Goal: Task Accomplishment & Management: Manage account settings

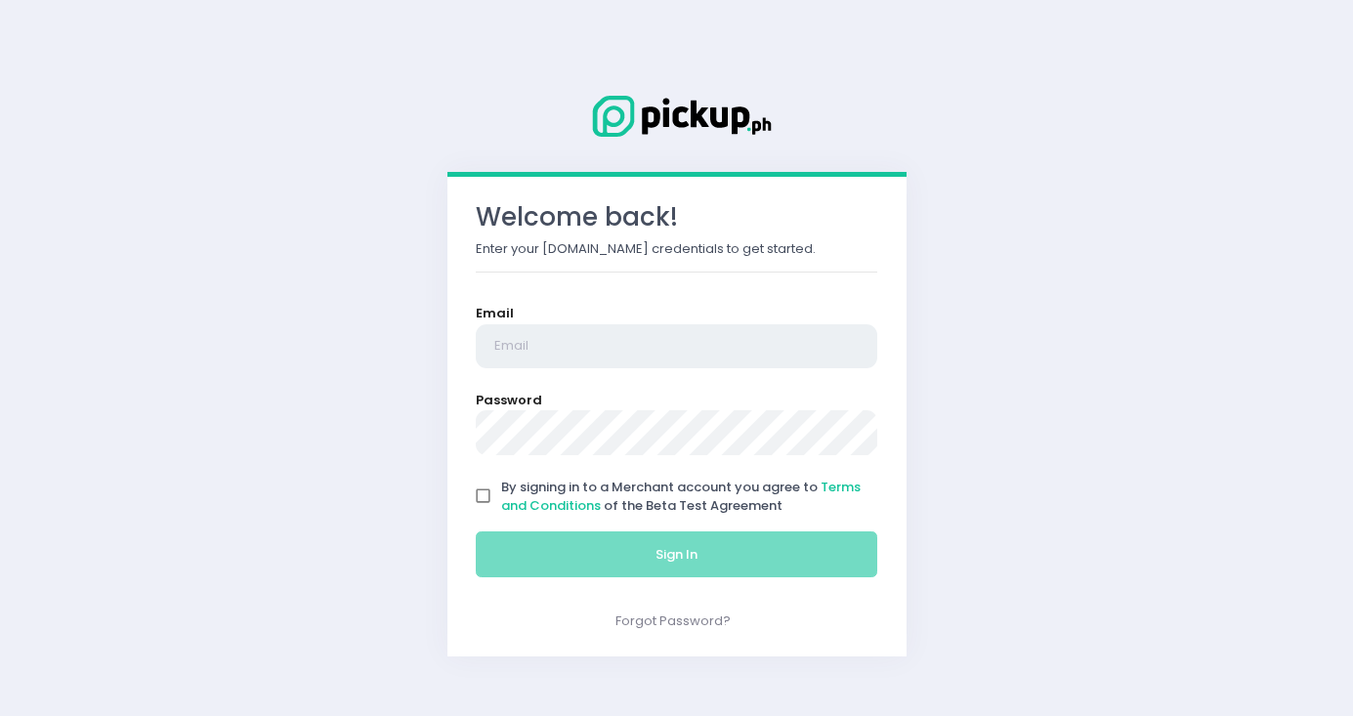
type input "[EMAIL_ADDRESS][DOMAIN_NAME]"
click at [471, 499] on input "By signing in to a Merchant account you agree to Terms and Conditions of the Be…" at bounding box center [483, 496] width 37 height 37
checkbox input "true"
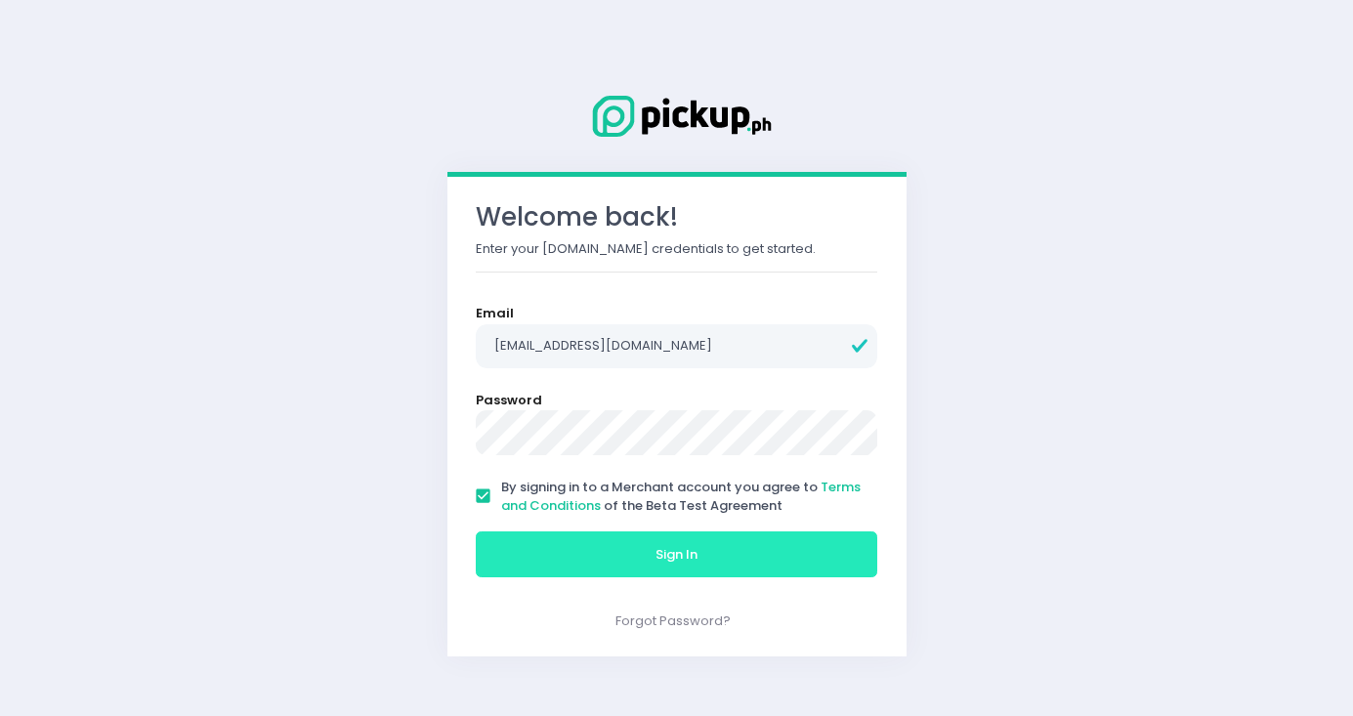
click at [629, 550] on button "Sign In" at bounding box center [677, 554] width 402 height 47
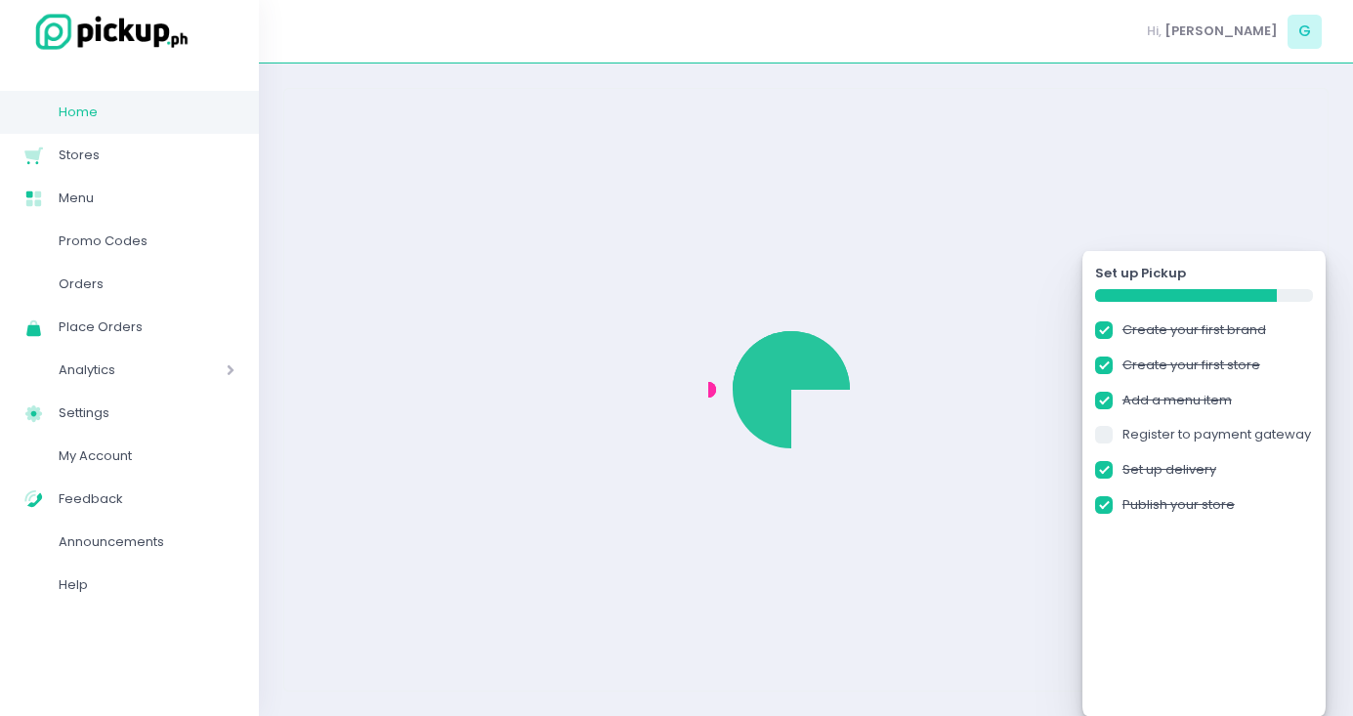
checkbox input "true"
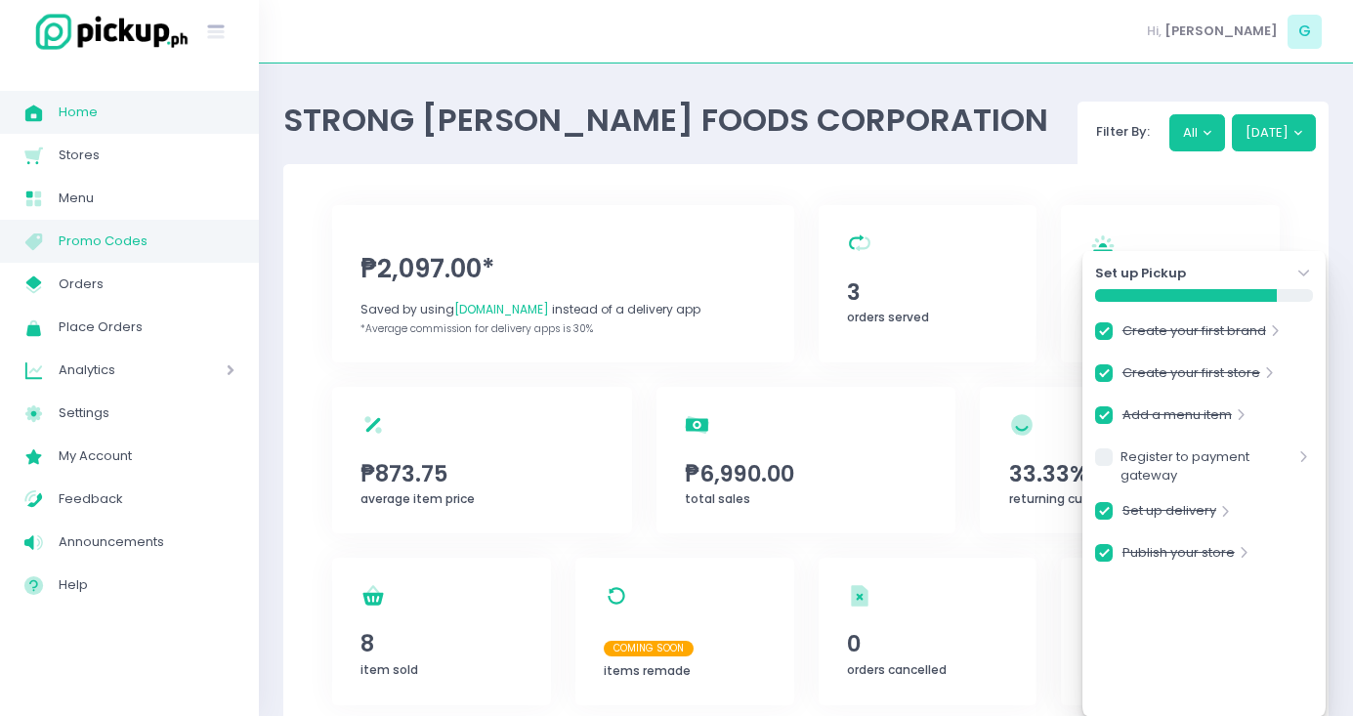
click at [121, 220] on link "Menu Created with Sketch. Promo Codes" at bounding box center [129, 241] width 259 height 43
checkbox input "true"
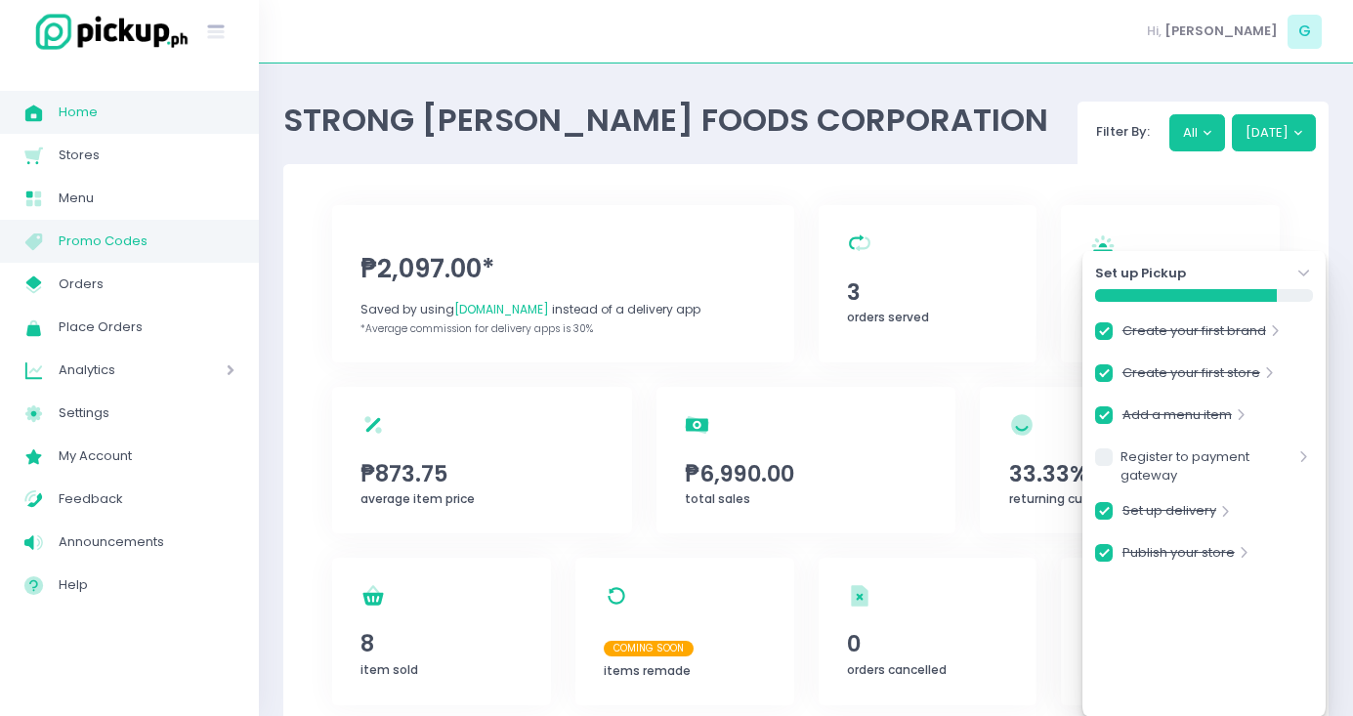
checkbox input "true"
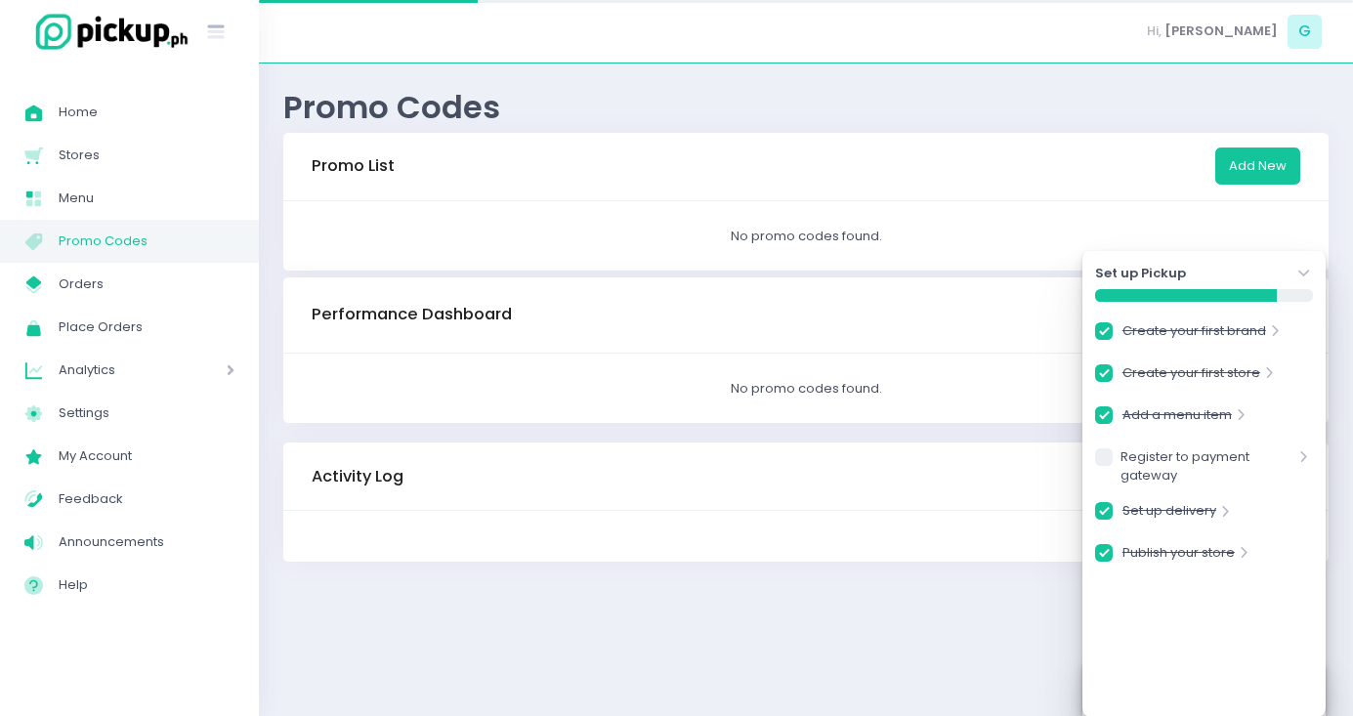
checkbox input "true"
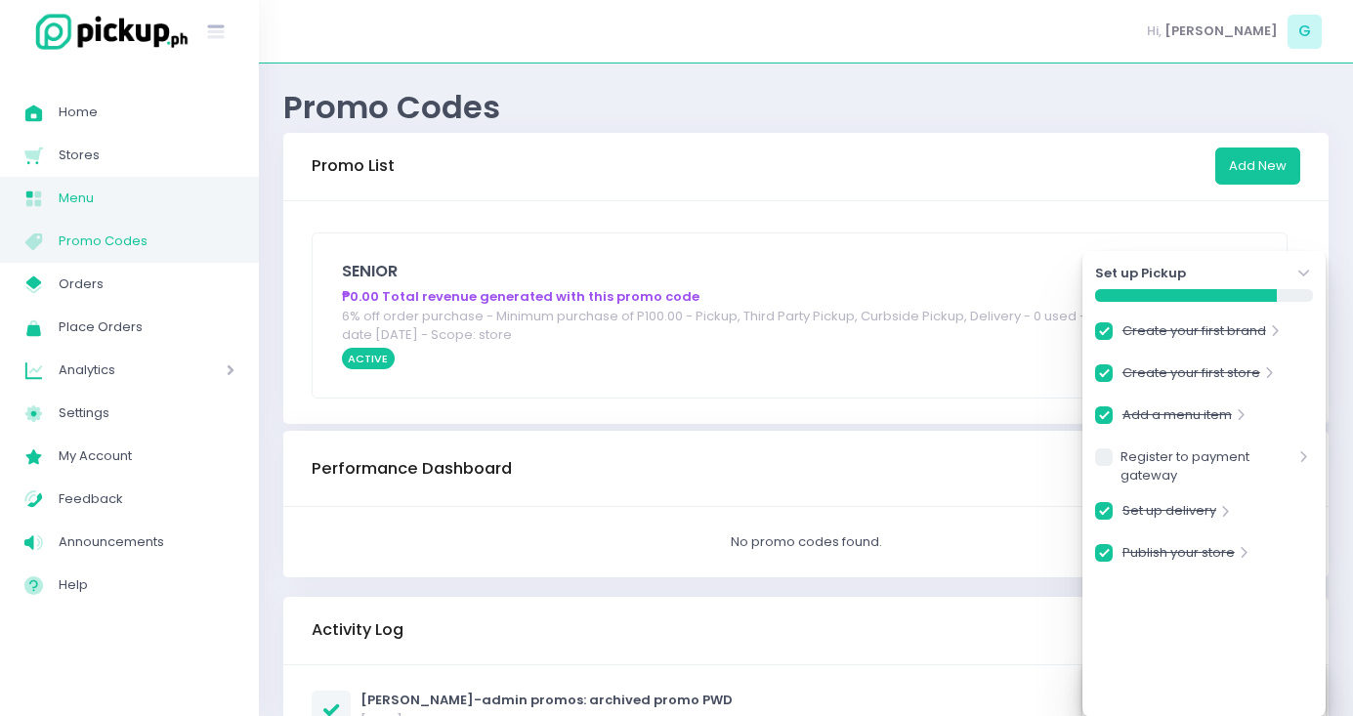
click at [111, 196] on span "Menu" at bounding box center [147, 198] width 176 height 25
checkbox input "true"
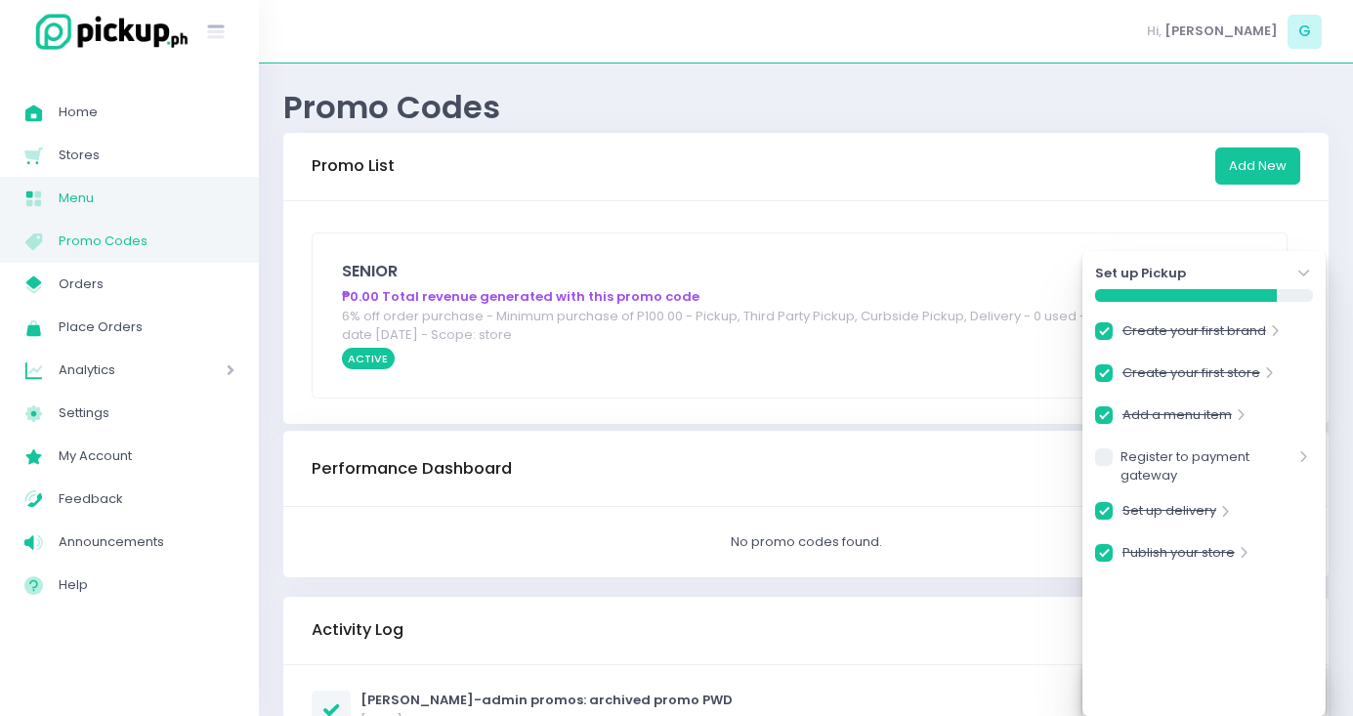
checkbox input "true"
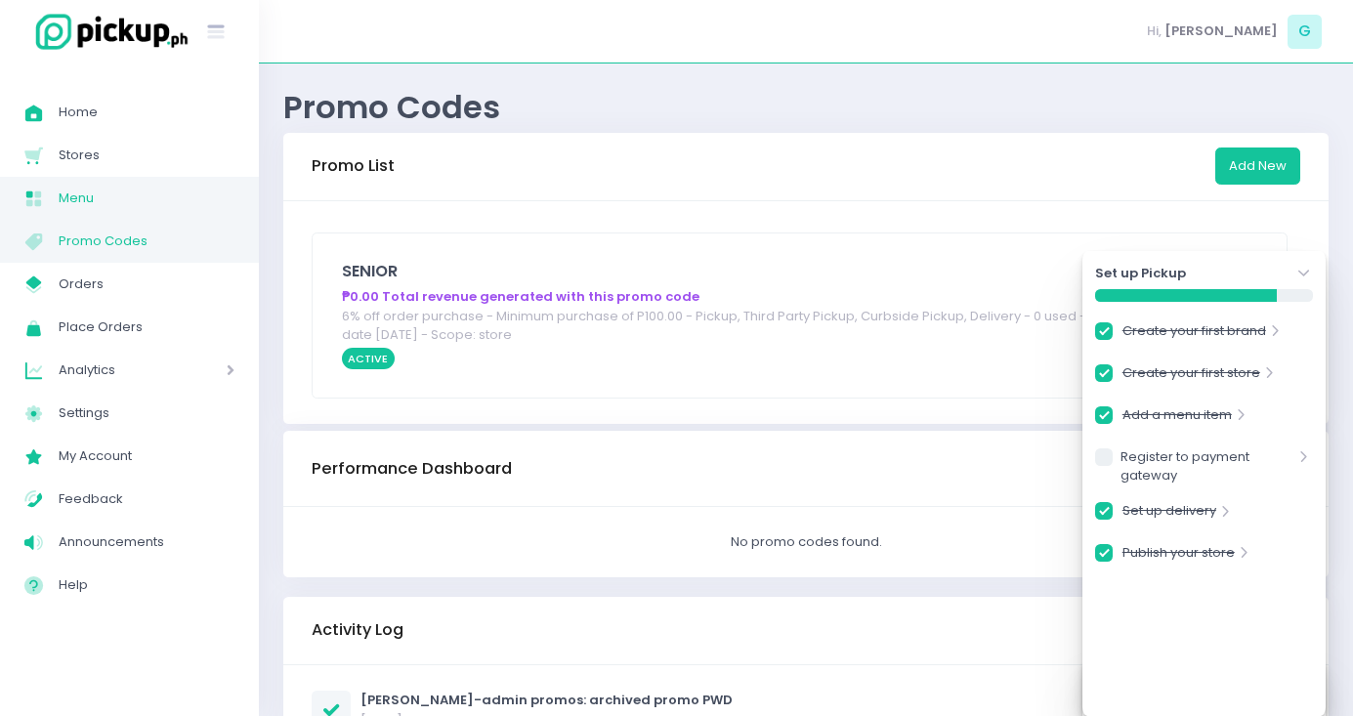
checkbox input "true"
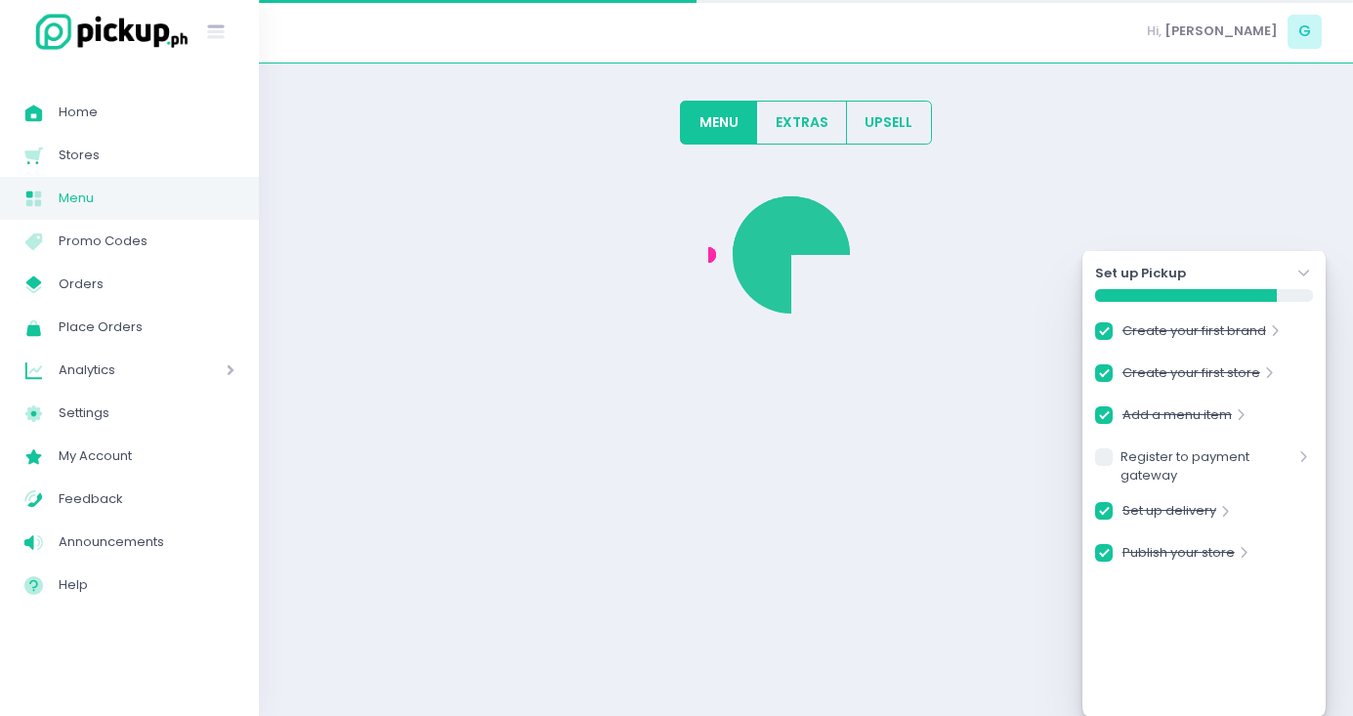
checkbox input "true"
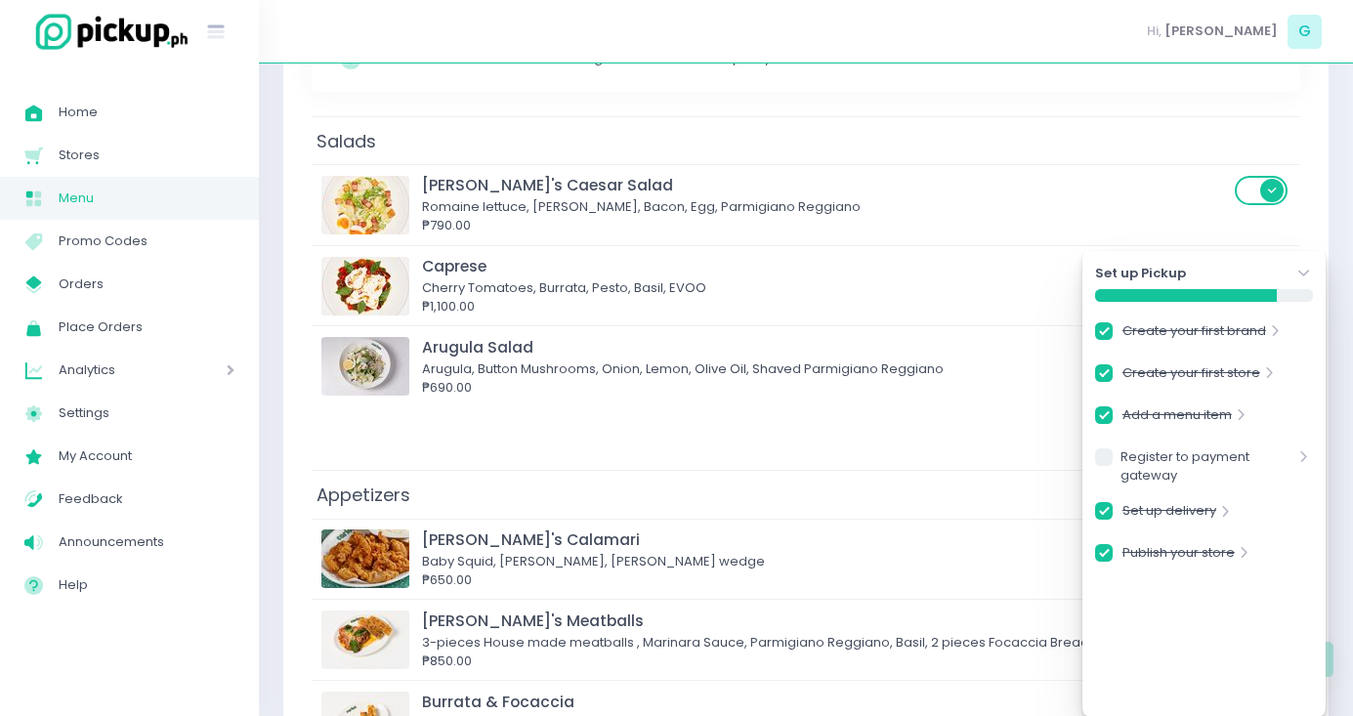
scroll to position [521, 0]
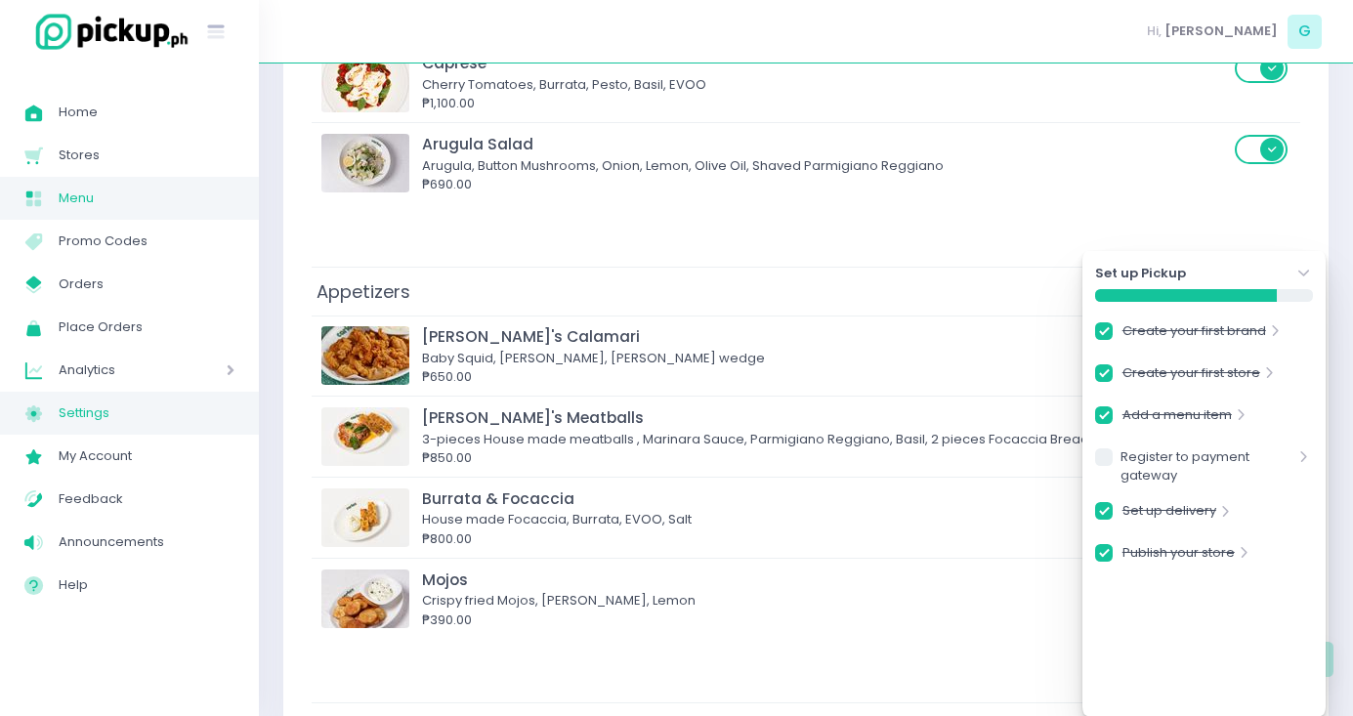
click at [114, 427] on link "Settings Created with Sketch. Settings" at bounding box center [129, 413] width 259 height 43
checkbox input "true"
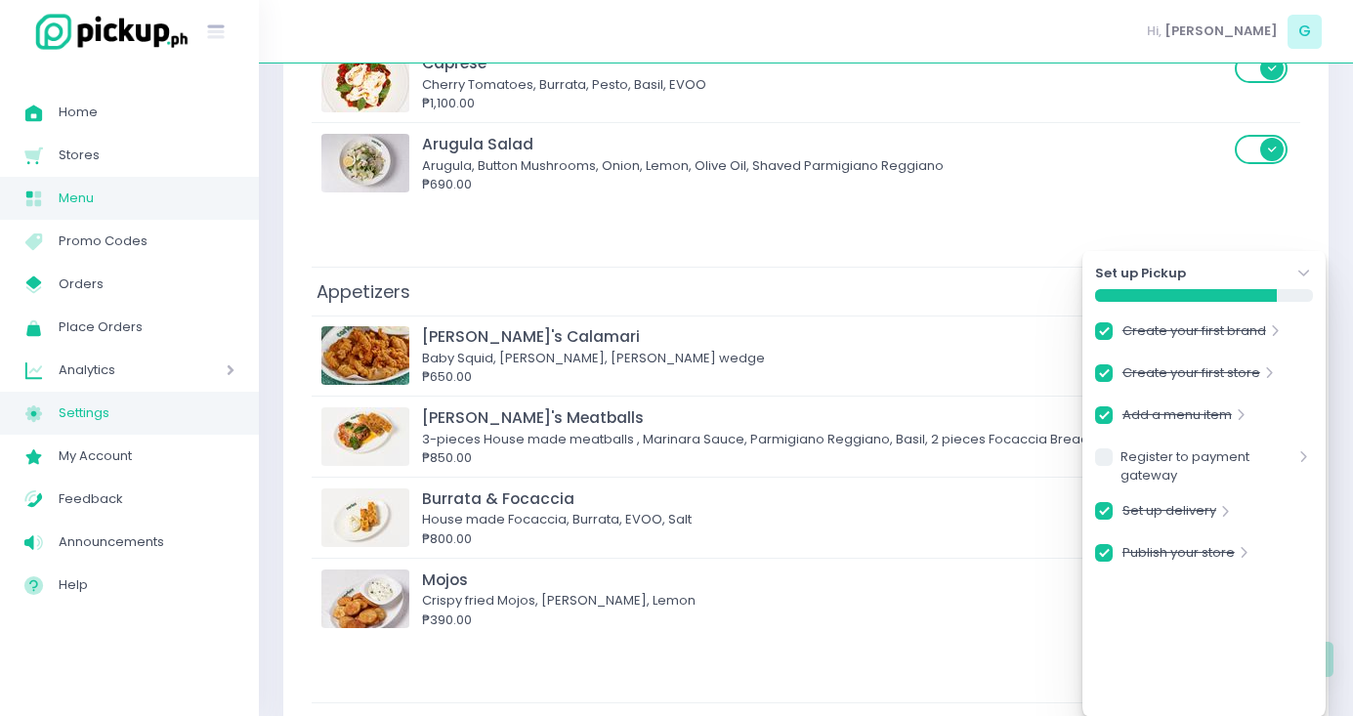
checkbox input "true"
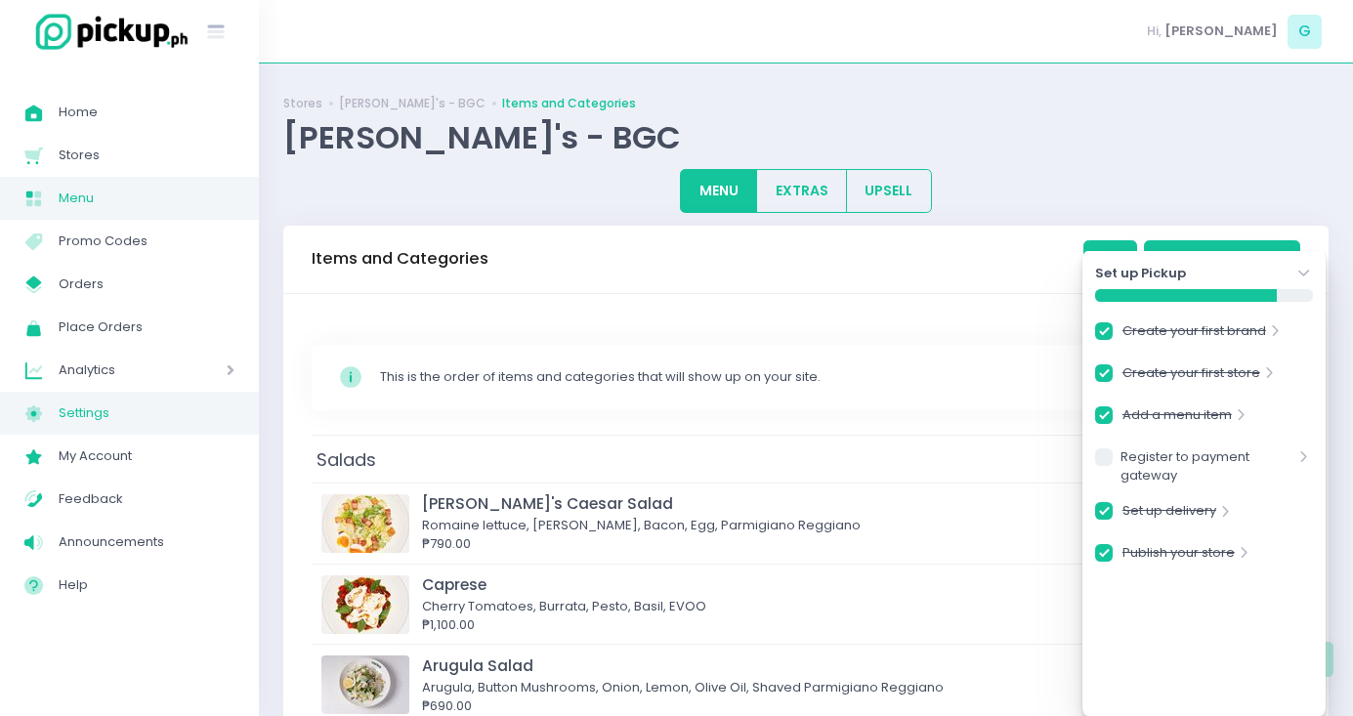
select select "active"
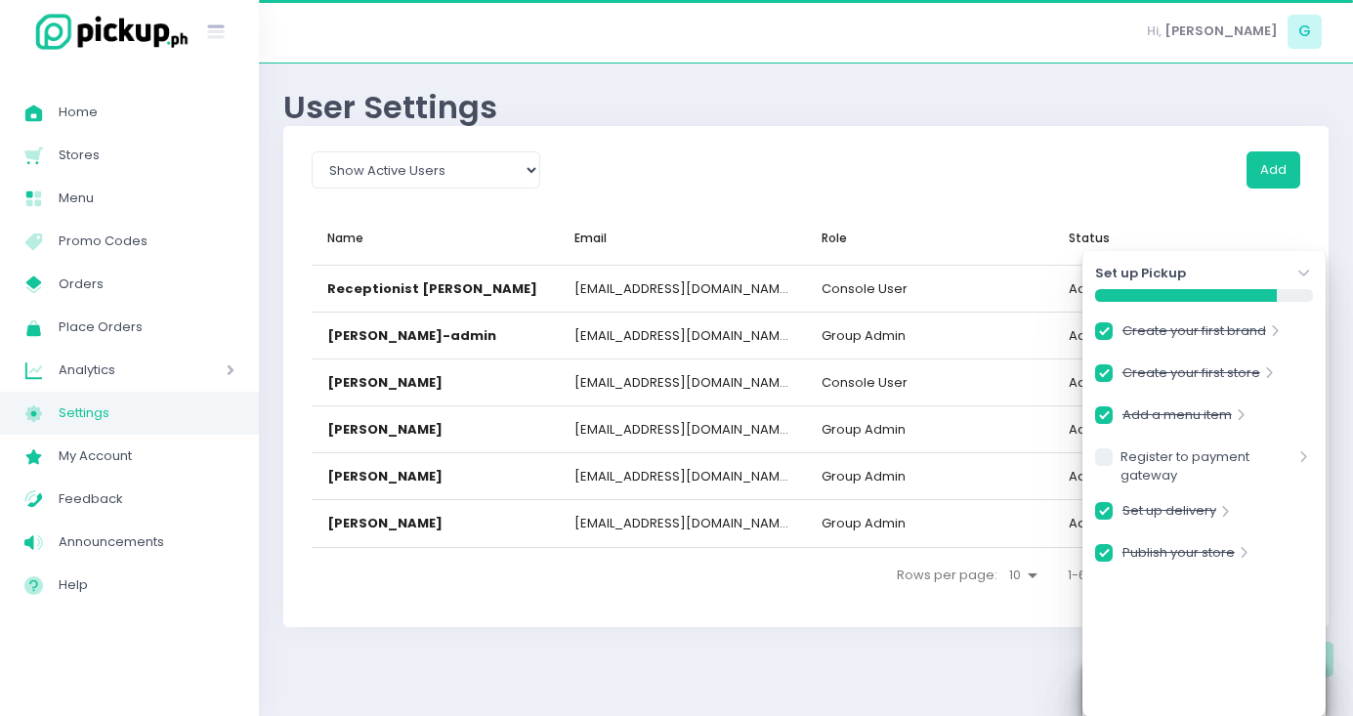
checkbox input "true"
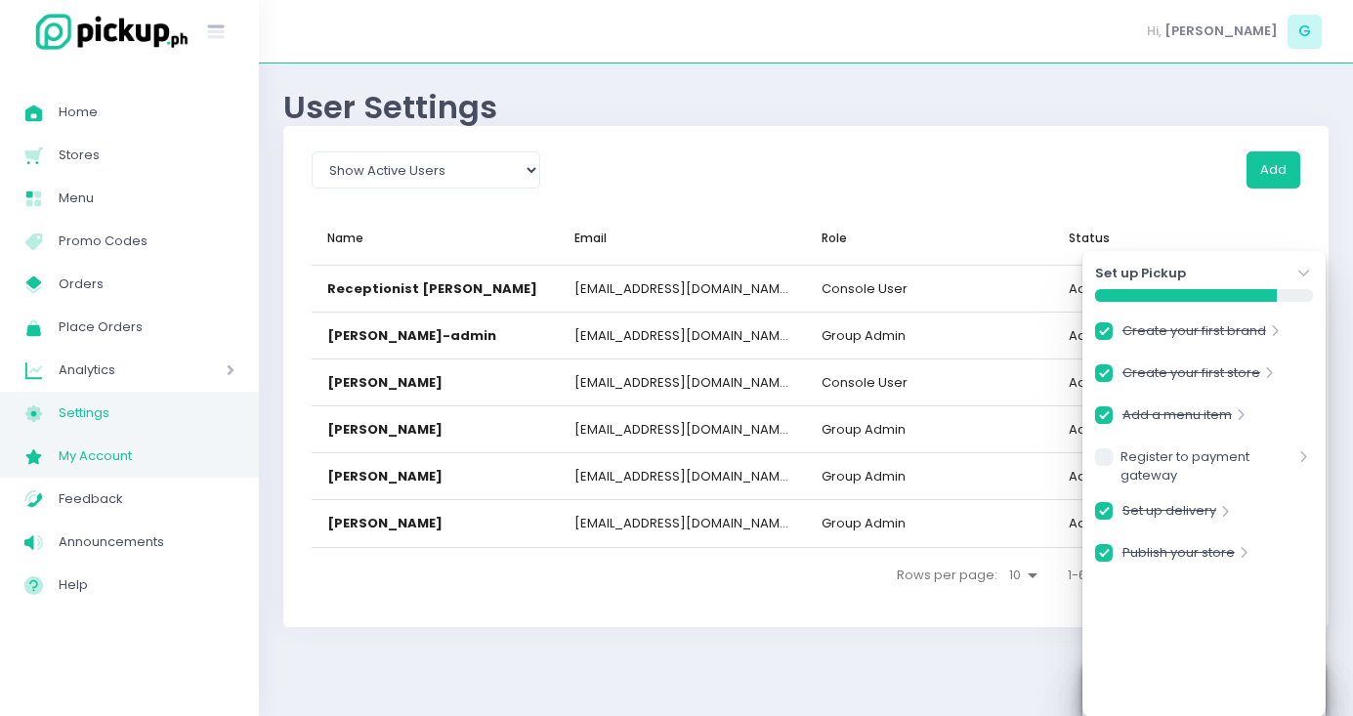
click at [120, 440] on link "My Account Created with Sketch. My Account" at bounding box center [129, 456] width 259 height 43
checkbox input "true"
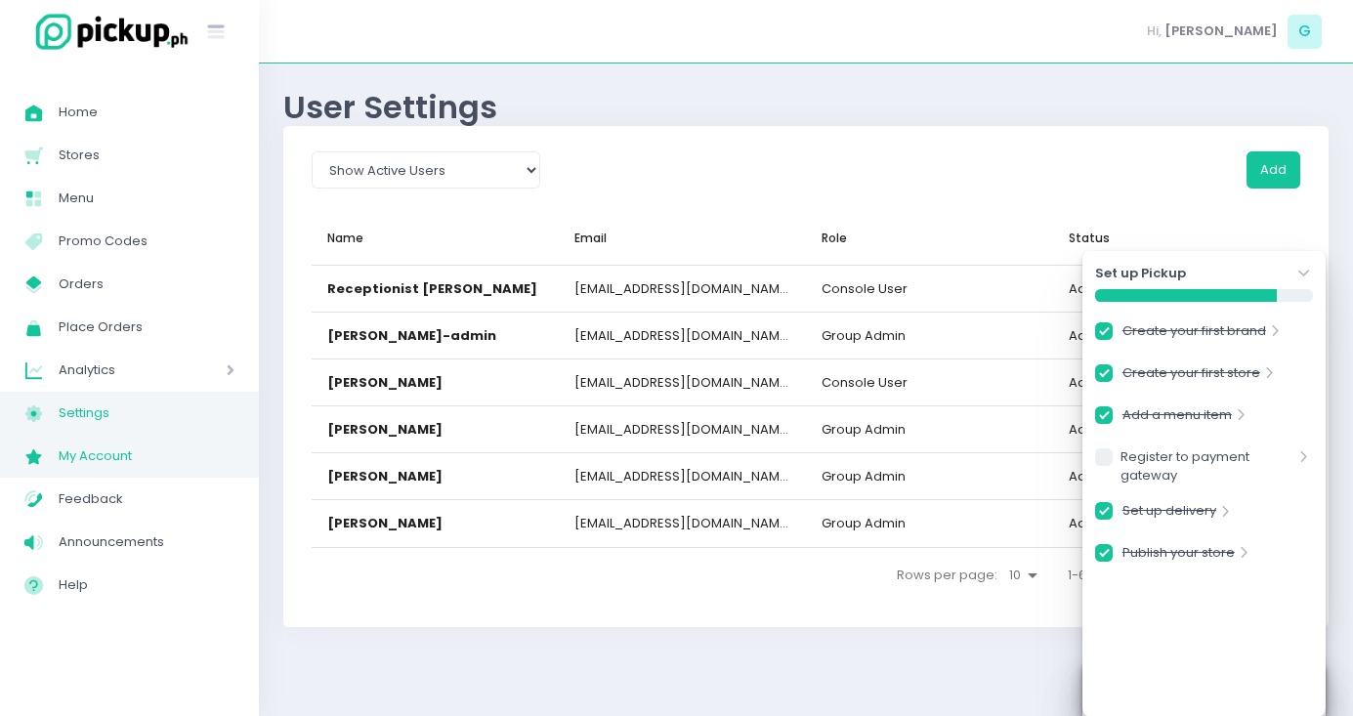
checkbox input "true"
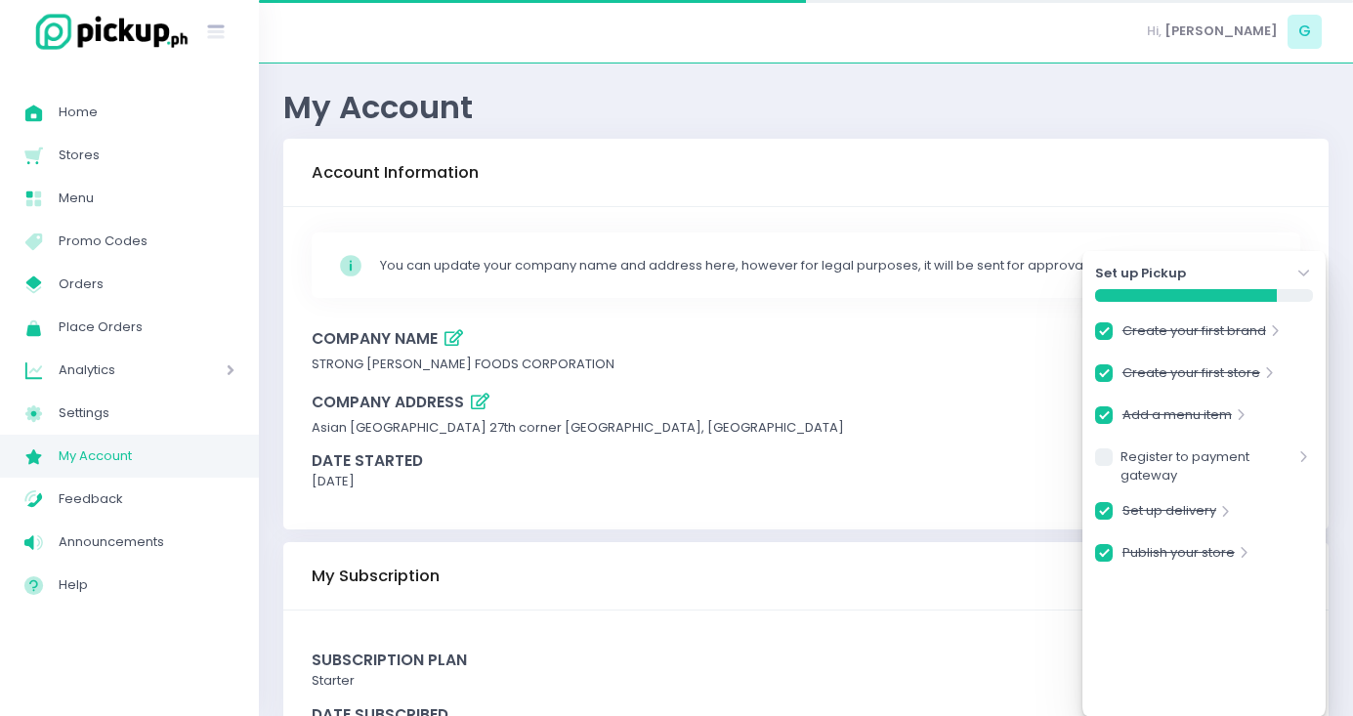
checkbox input "true"
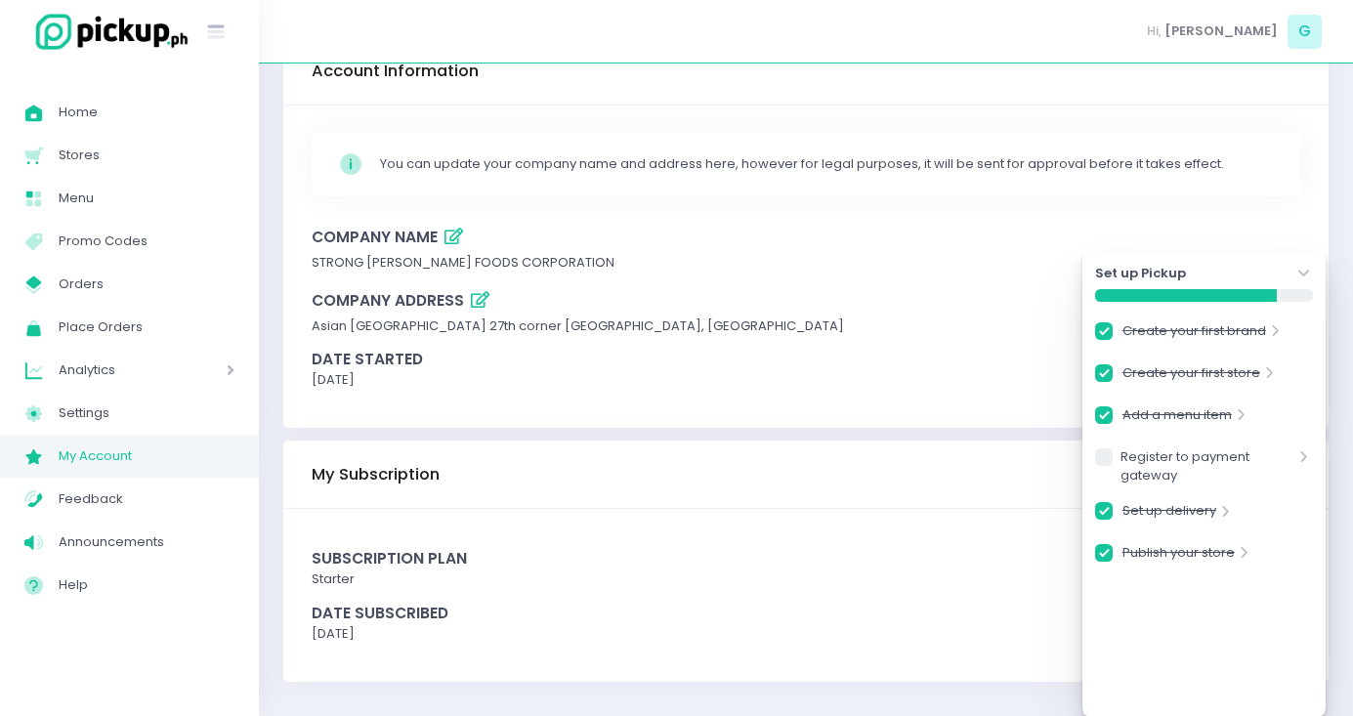
scroll to position [101, 0]
click at [114, 547] on span "Announcements" at bounding box center [147, 541] width 176 height 25
checkbox input "true"
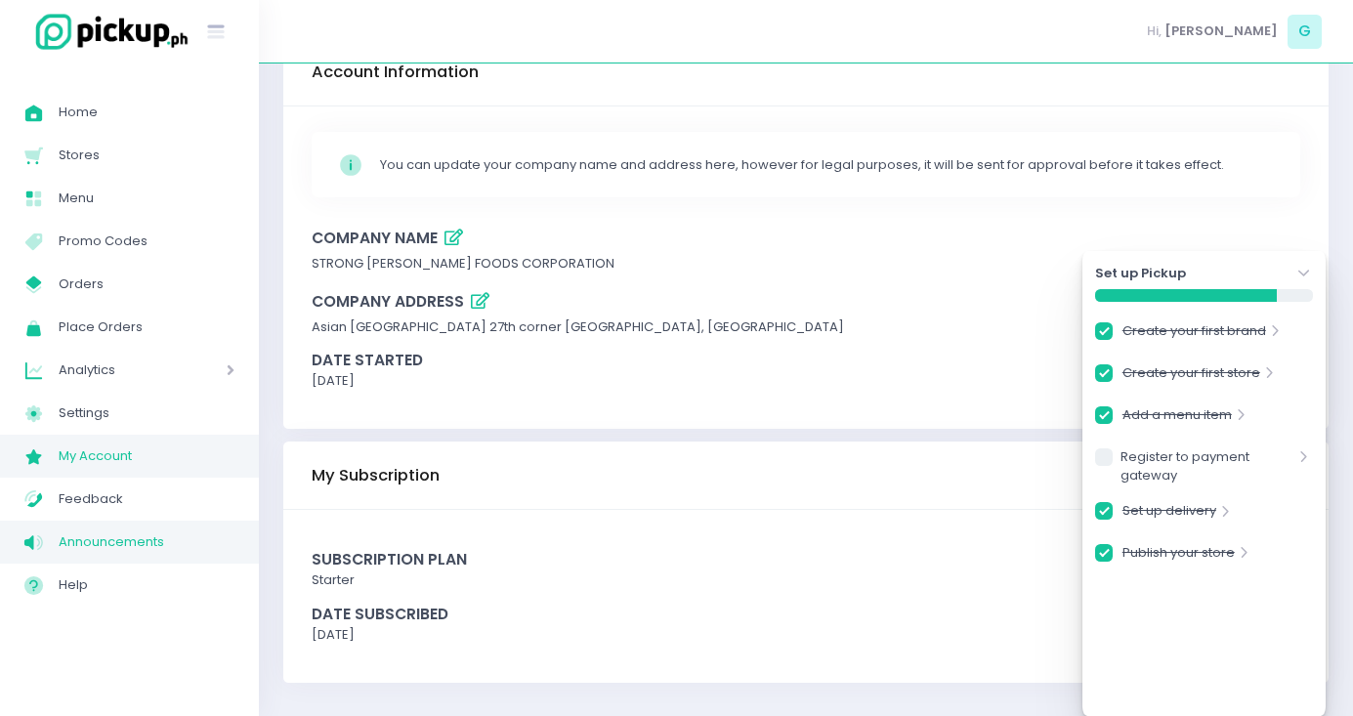
checkbox input "true"
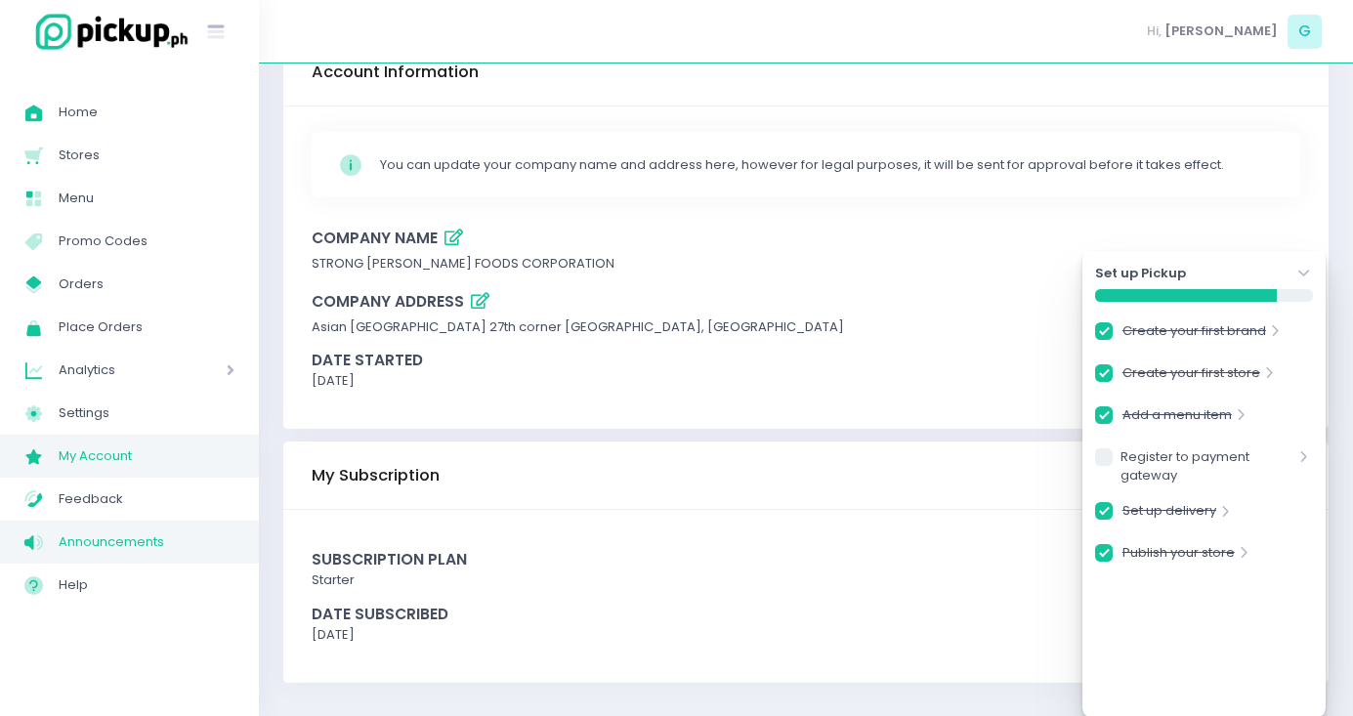
checkbox input "true"
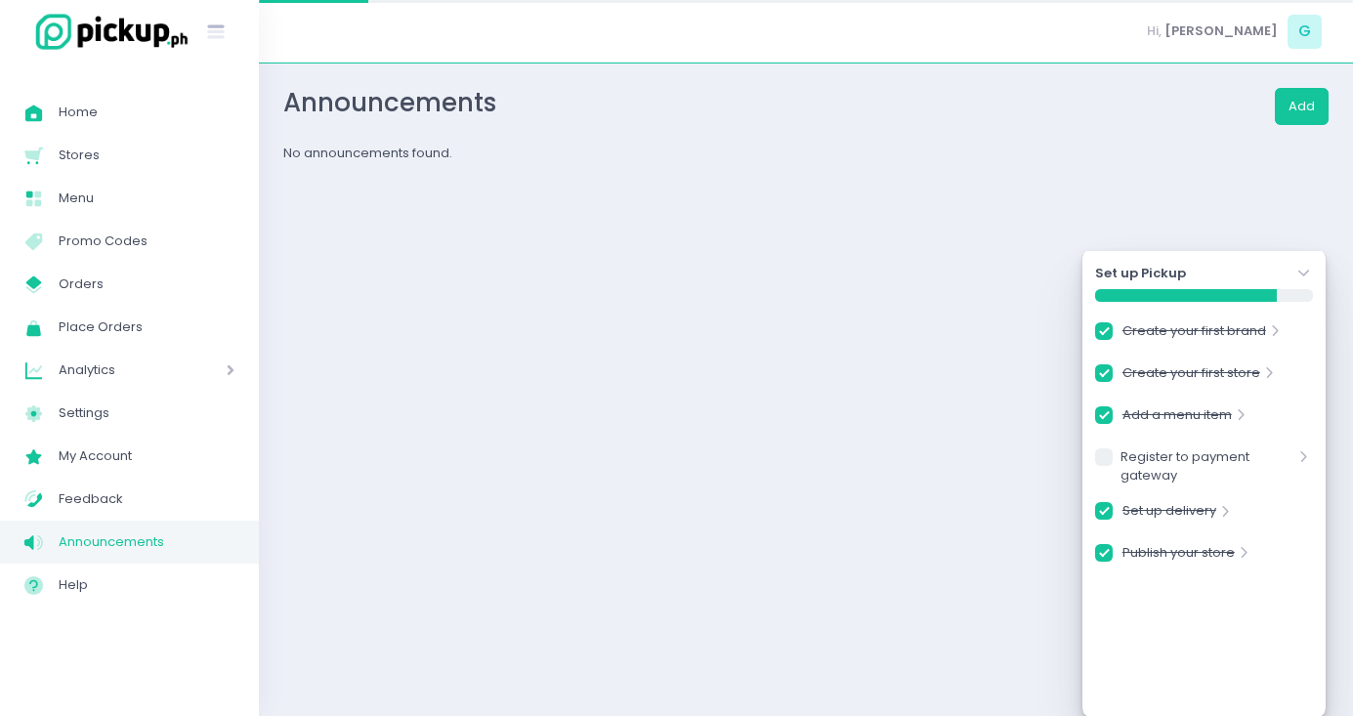
checkbox input "true"
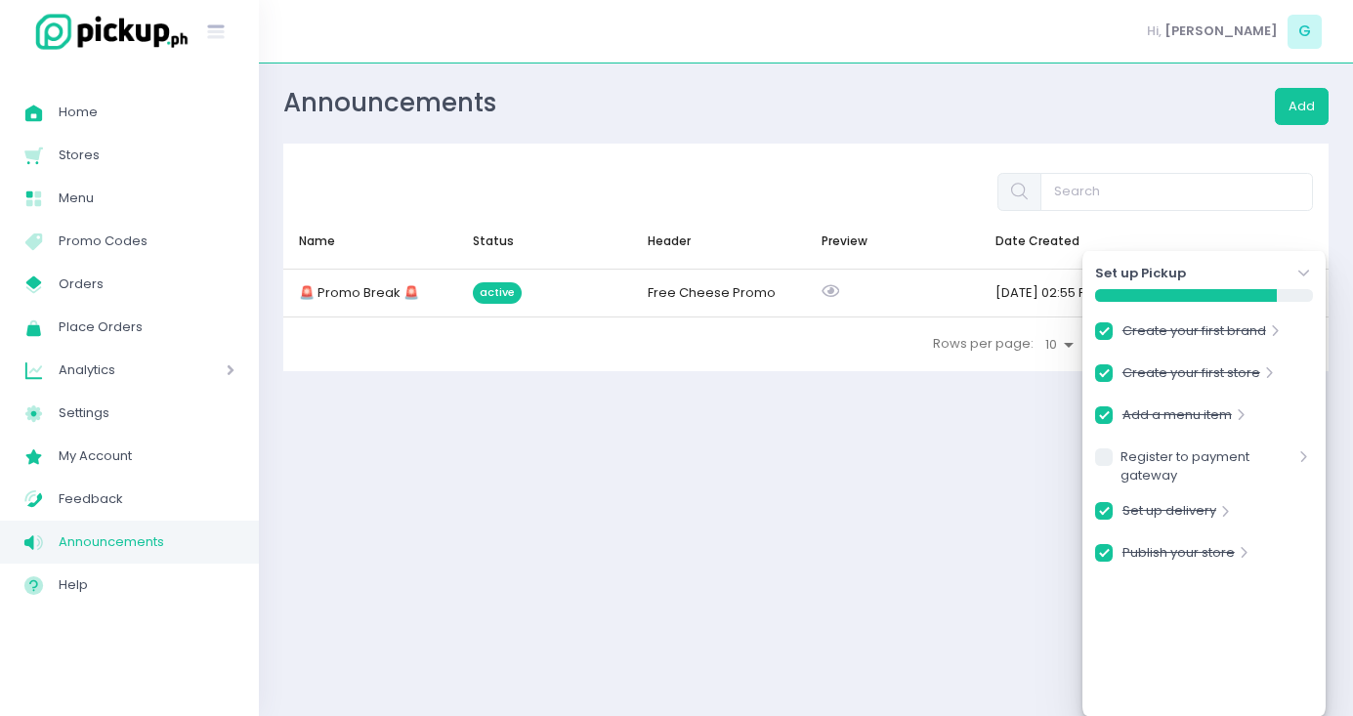
click at [937, 466] on div "Announcements Add Name ▲ Status ▲ Header ▲ Preview Date Created ▲ 🚨 Promo Break…" at bounding box center [806, 390] width 1094 height 604
click at [1294, 277] on icon "Stockholm-icons / Navigation / Angle-down Created with Sketch." at bounding box center [1304, 274] width 20 height 20
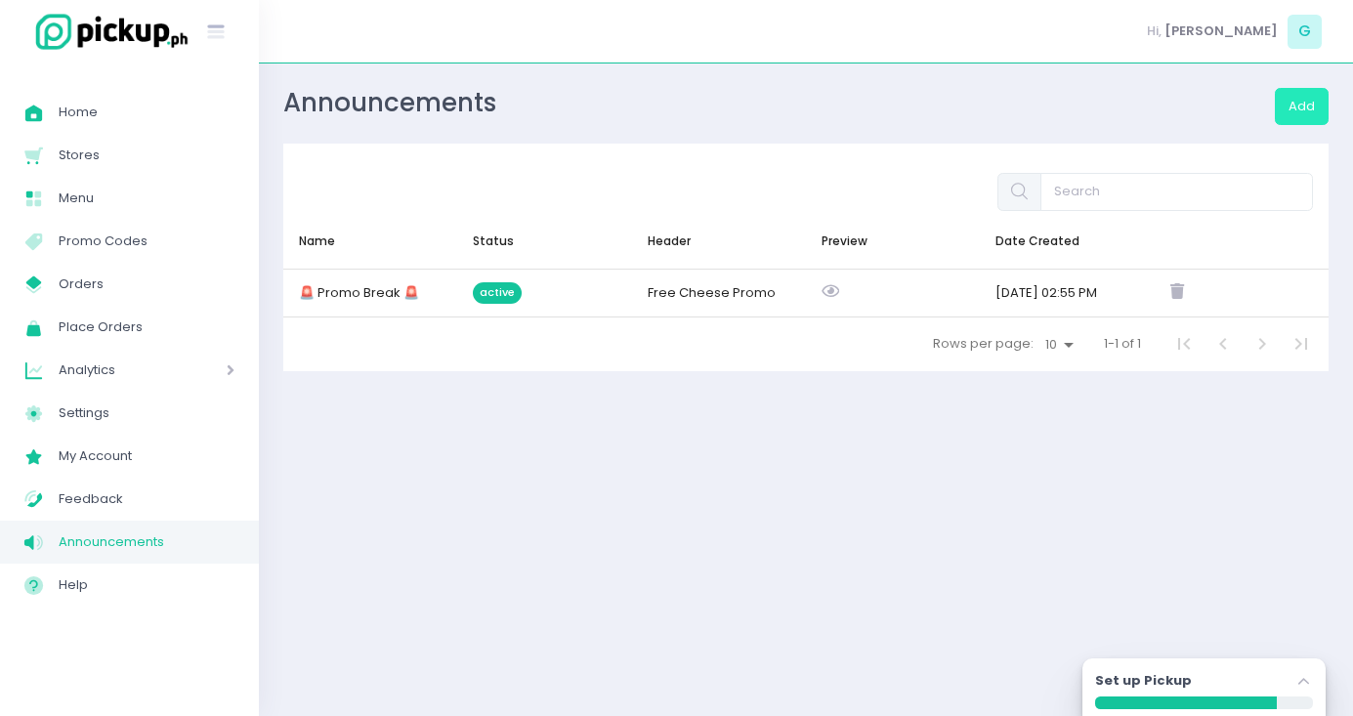
click at [1326, 114] on button "Add" at bounding box center [1301, 106] width 54 height 37
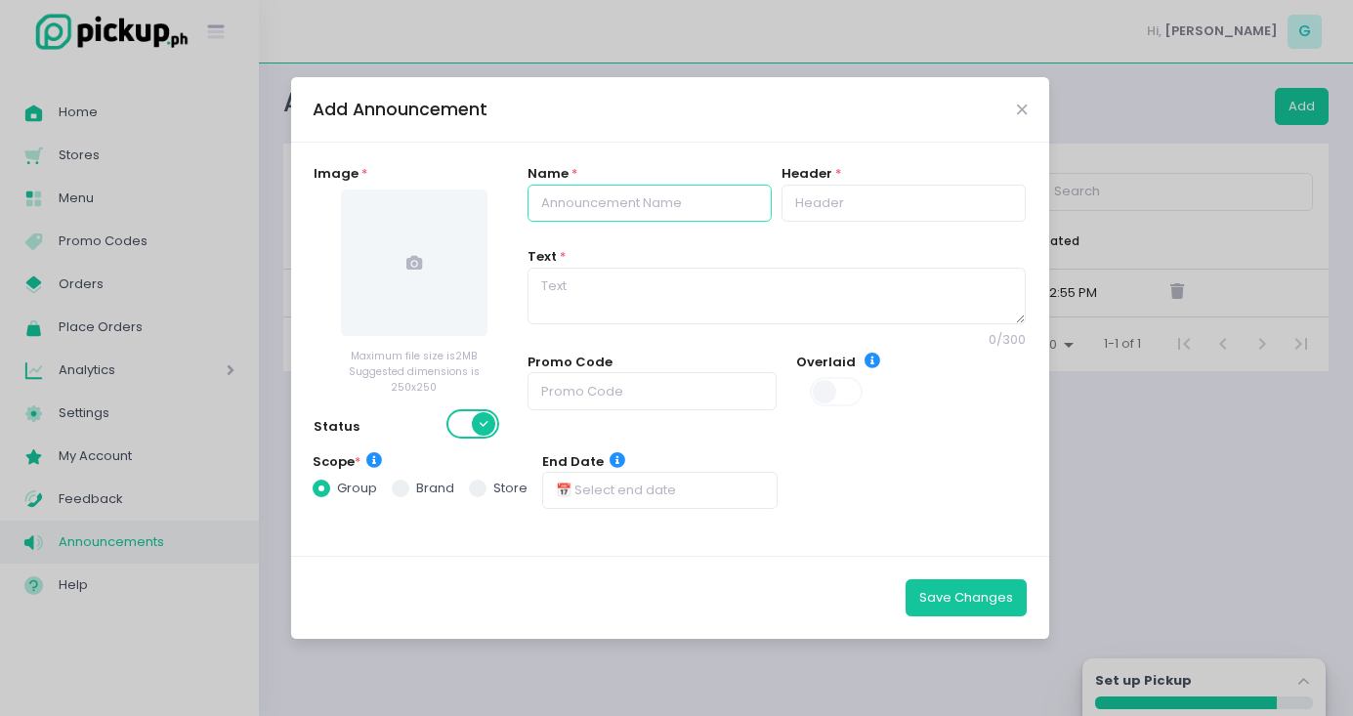
click at [623, 203] on input "text" at bounding box center [649, 203] width 244 height 37
type input "N"
drag, startPoint x: 602, startPoint y: 204, endPoint x: 502, endPoint y: 197, distance: 99.8
click at [502, 197] on div "Image * Maximum file size is 2MB Suggested dimensions is 250x250 Status Name * …" at bounding box center [670, 308] width 738 height 288
type input "No 18"
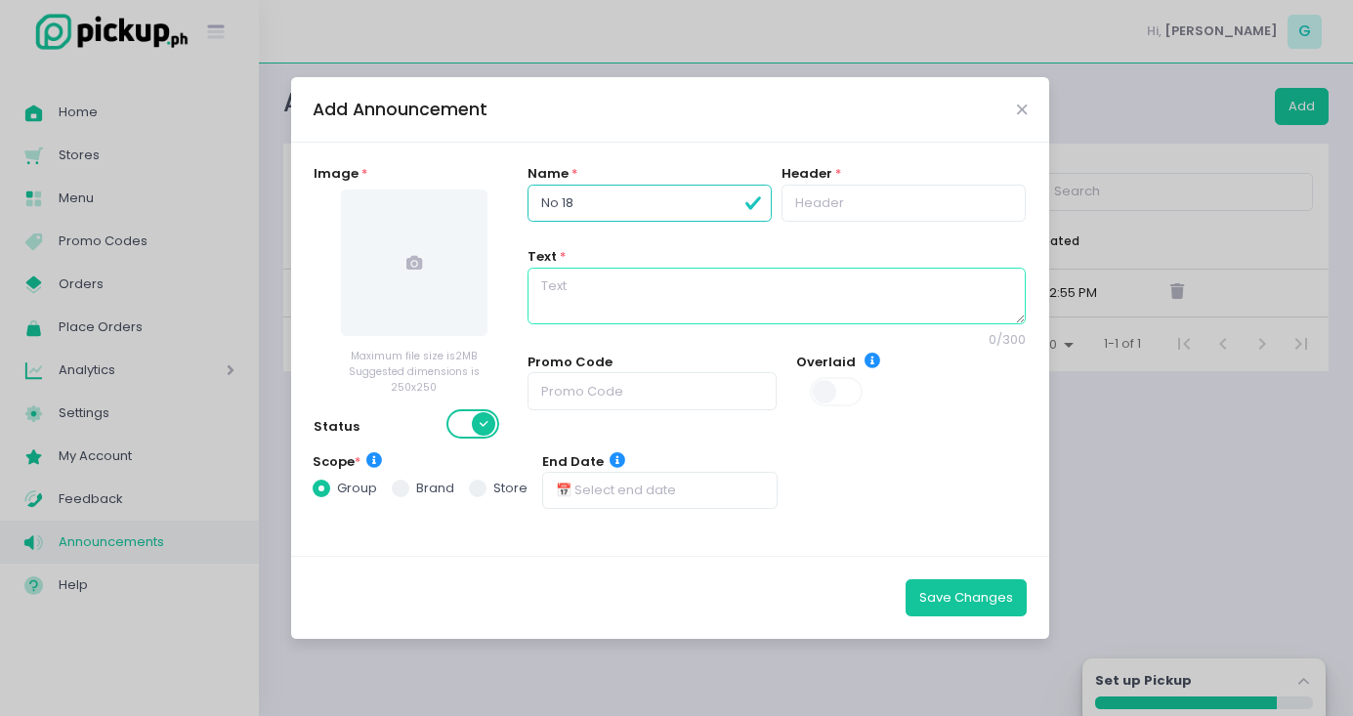
click at [612, 312] on textarea at bounding box center [776, 296] width 499 height 57
paste textarea "18” pizzas are available for dine-in only"
type textarea "18” pizzas are available for dine-in only"
drag, startPoint x: 646, startPoint y: 216, endPoint x: 491, endPoint y: 220, distance: 154.3
click at [491, 220] on div "Image * Maximum file size is 2MB Suggested dimensions is 250x250 Status Name * …" at bounding box center [670, 308] width 738 height 288
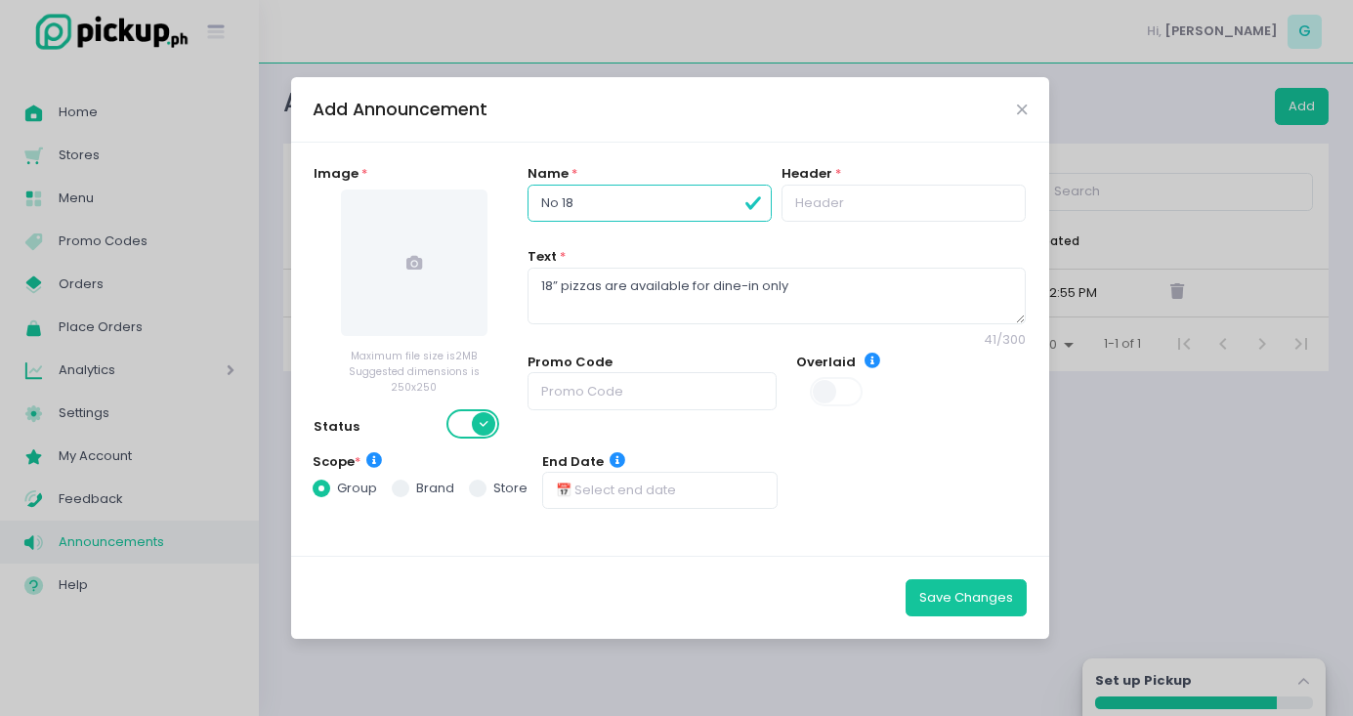
click at [600, 212] on input "No 18" at bounding box center [649, 203] width 244 height 37
type input "No 18""
click at [816, 211] on input "text" at bounding box center [903, 203] width 244 height 37
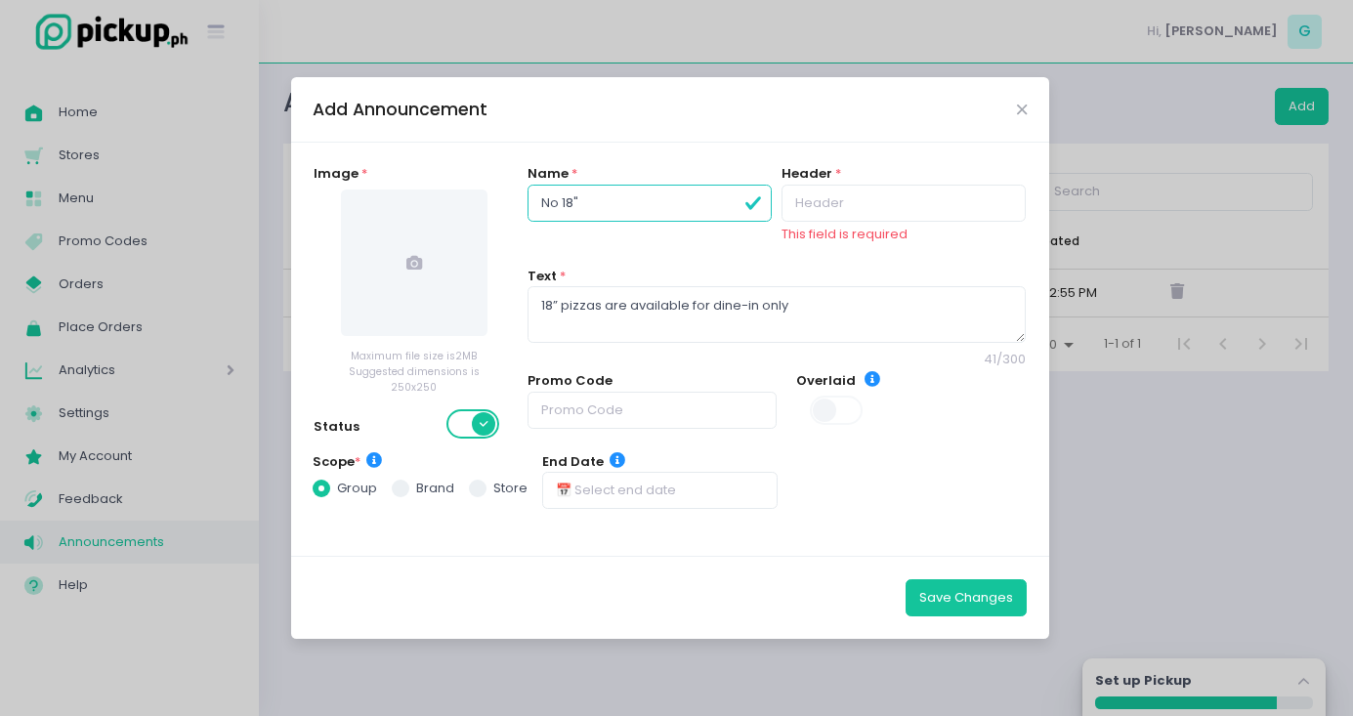
drag, startPoint x: 604, startPoint y: 225, endPoint x: 463, endPoint y: 209, distance: 141.5
click at [463, 209] on div "Image * Maximum file size is 2MB Suggested dimensions is 250x250 Status Name * …" at bounding box center [670, 308] width 738 height 288
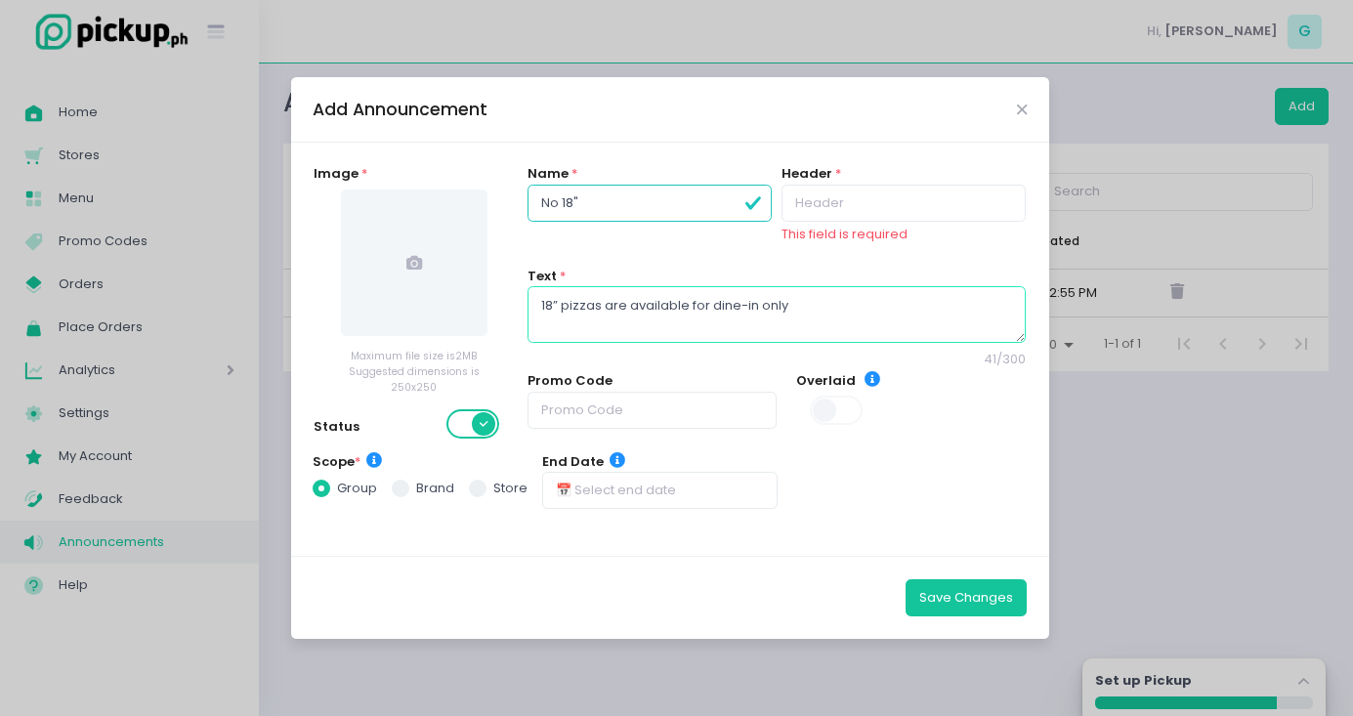
drag, startPoint x: 797, startPoint y: 312, endPoint x: 535, endPoint y: 297, distance: 262.1
click at [535, 297] on textarea "18” pizzas are available for dine-in only" at bounding box center [776, 314] width 499 height 57
paste textarea
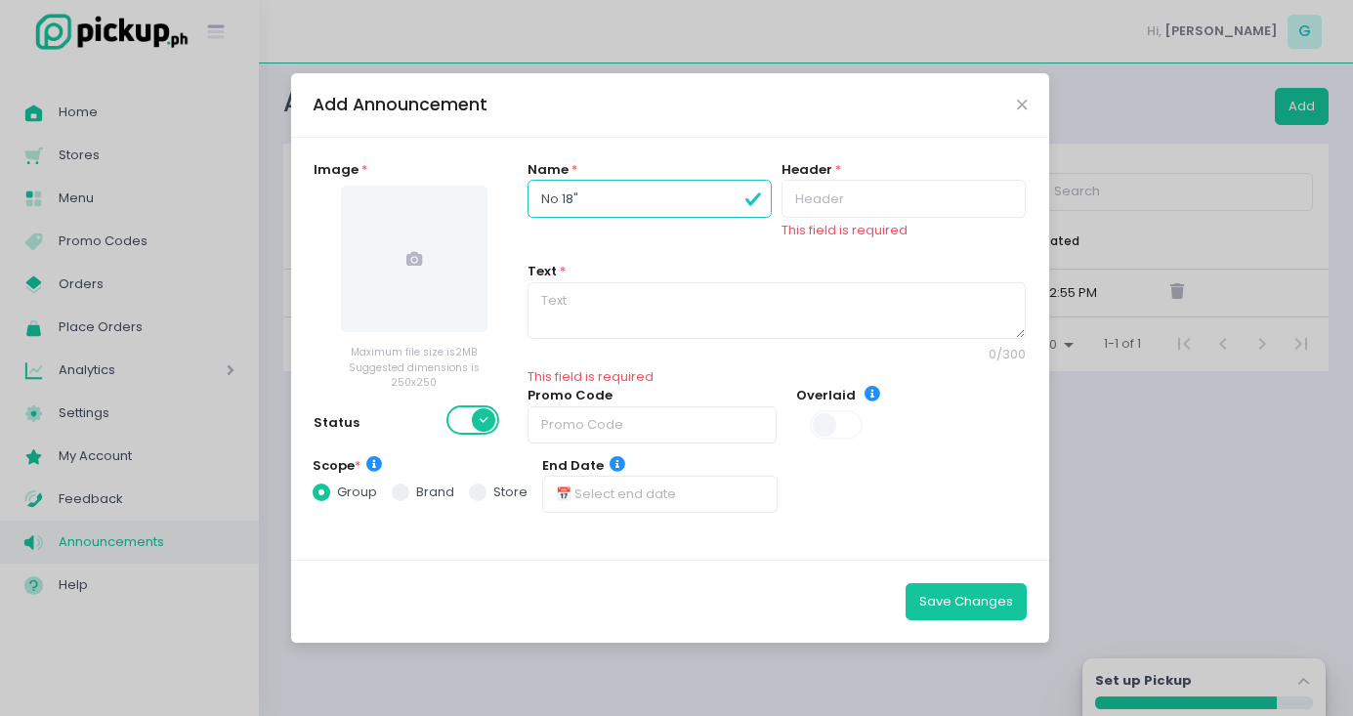
drag, startPoint x: 639, startPoint y: 199, endPoint x: 474, endPoint y: 182, distance: 166.0
click at [474, 183] on div "Image * Maximum file size is 2MB Suggested dimensions is 250x250 Status Name * …" at bounding box center [670, 308] width 738 height 297
paste input "18” pizzas are available for dine-in only"
type input "18” pizzas are available for dine-in only"
click at [610, 306] on textarea at bounding box center [776, 310] width 499 height 57
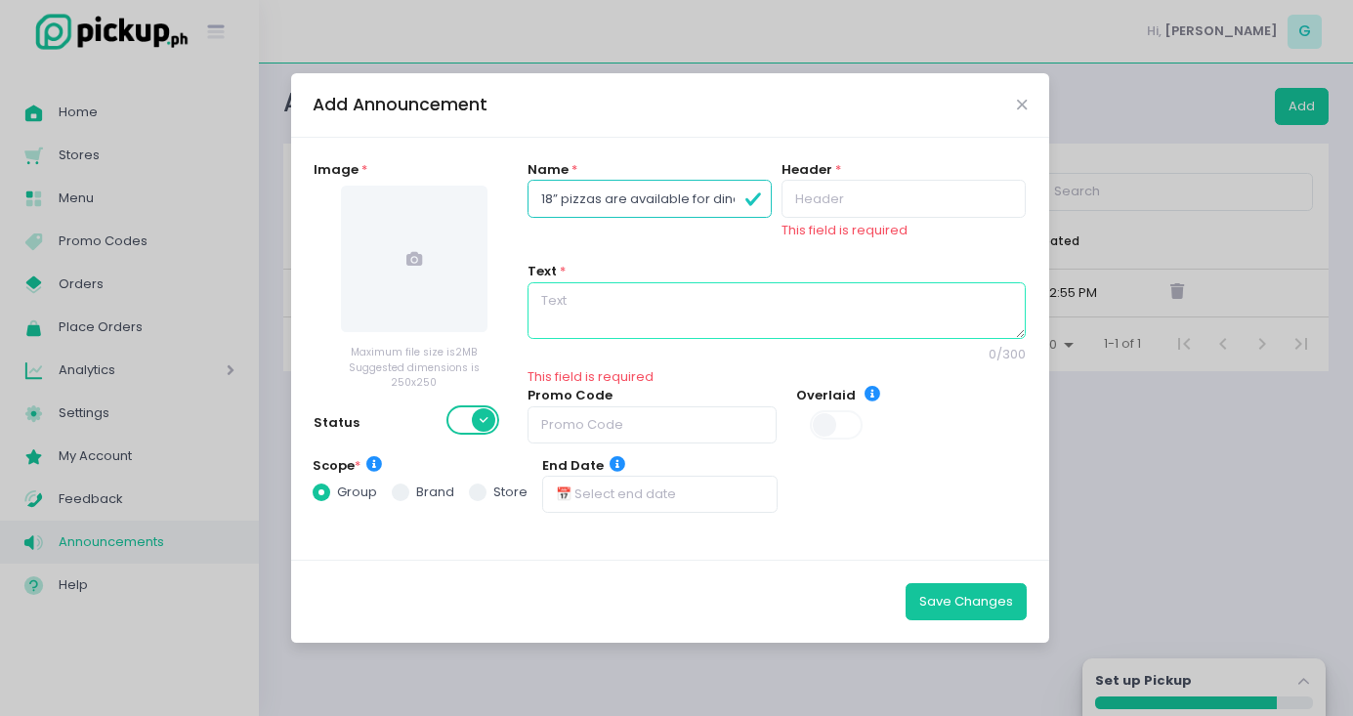
paste textarea "For now, our 18” pizzas are available for dine-in only. You can still enjoy the…"
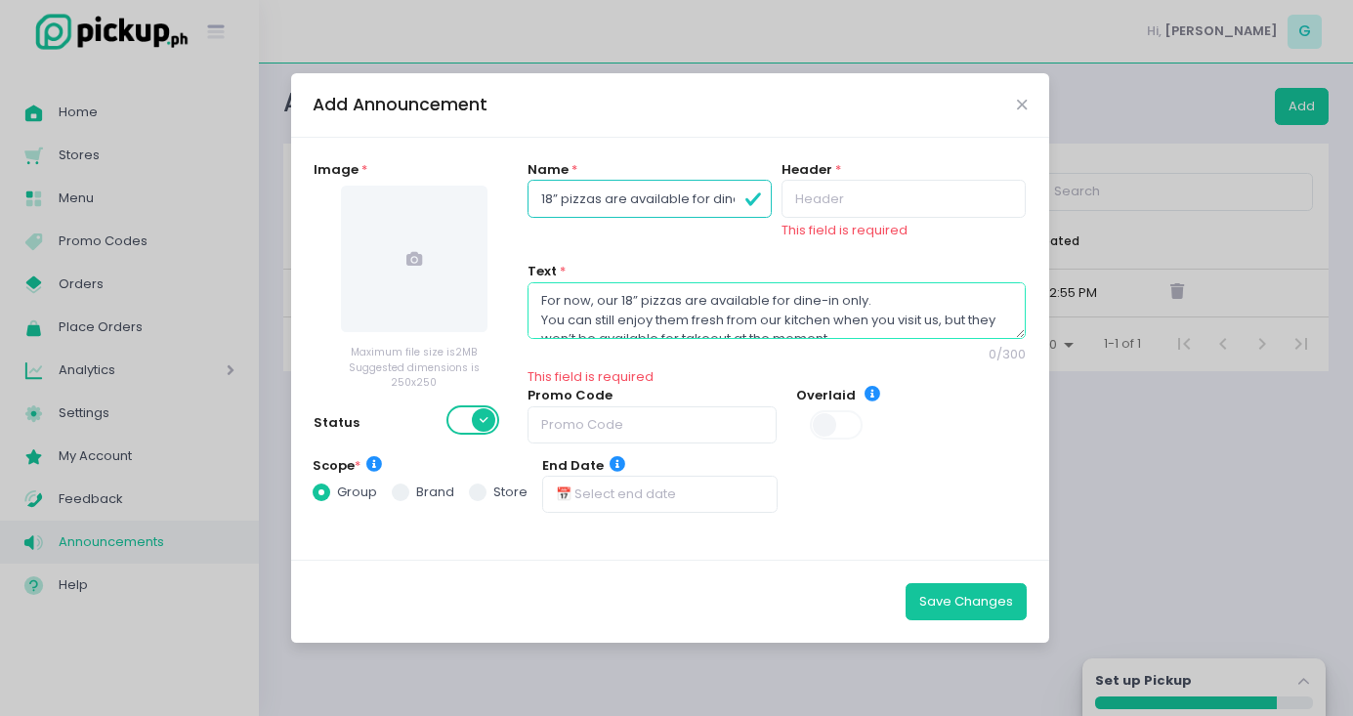
scroll to position [36, 0]
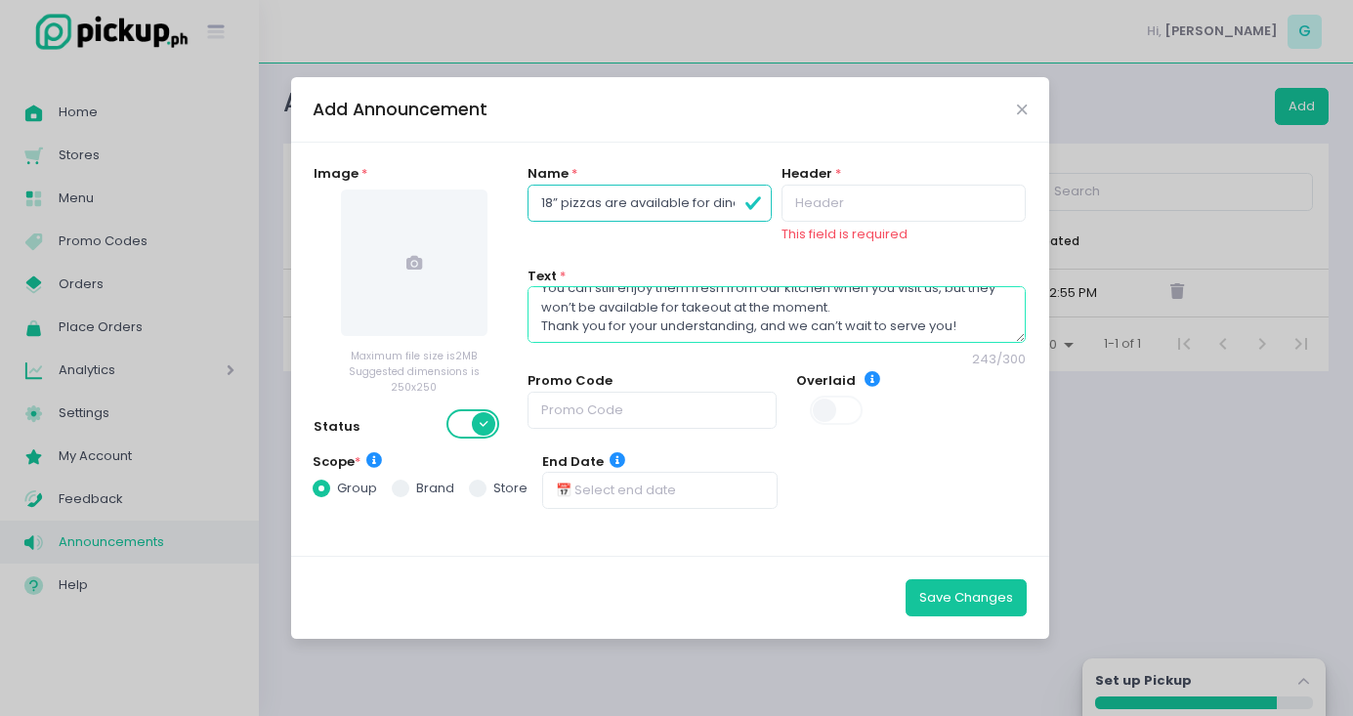
type textarea "For now, our 18” pizzas are available for dine-in only. You can still enjoy the…"
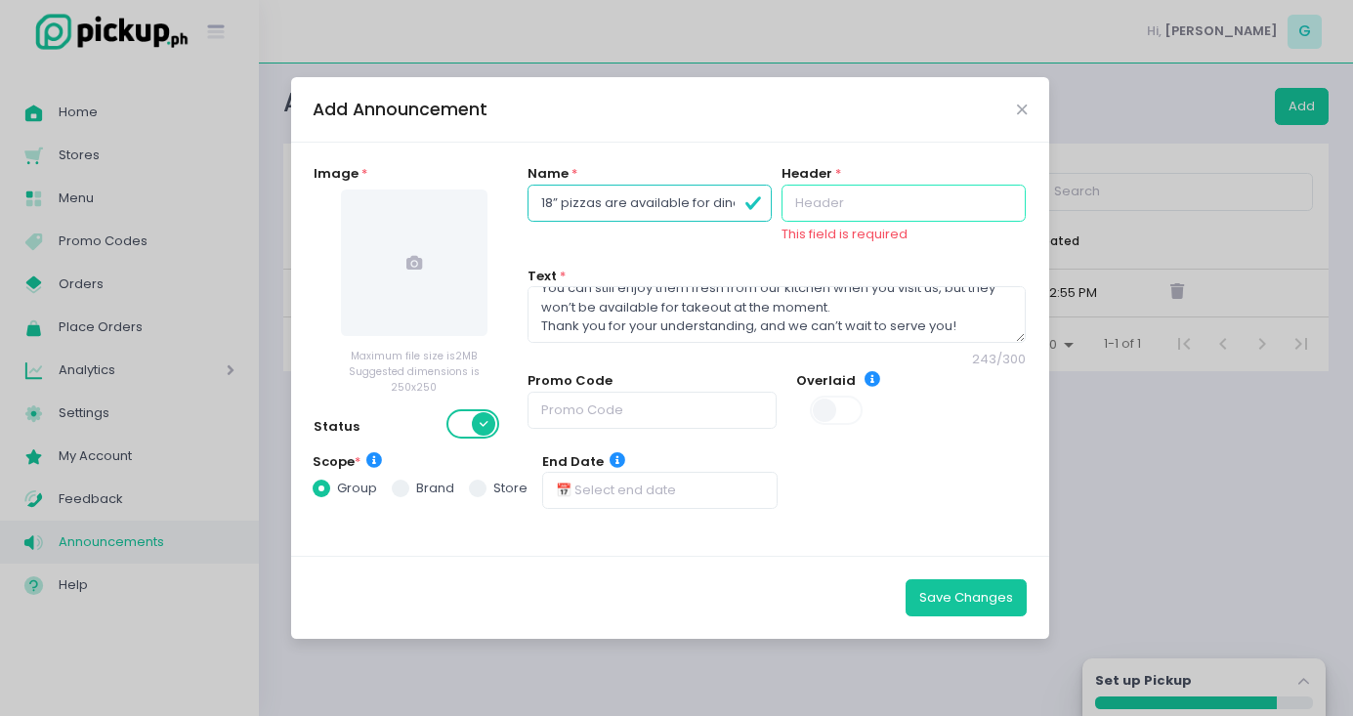
click at [851, 206] on input "text" at bounding box center [903, 203] width 244 height 37
drag, startPoint x: 535, startPoint y: 206, endPoint x: 808, endPoint y: 229, distance: 273.5
click at [808, 229] on div "Name * 18” pizzas are available for dine-in only Header * This field is required" at bounding box center [776, 215] width 499 height 102
type input "A"
paste input "18” pizzas are available for dine-in only"
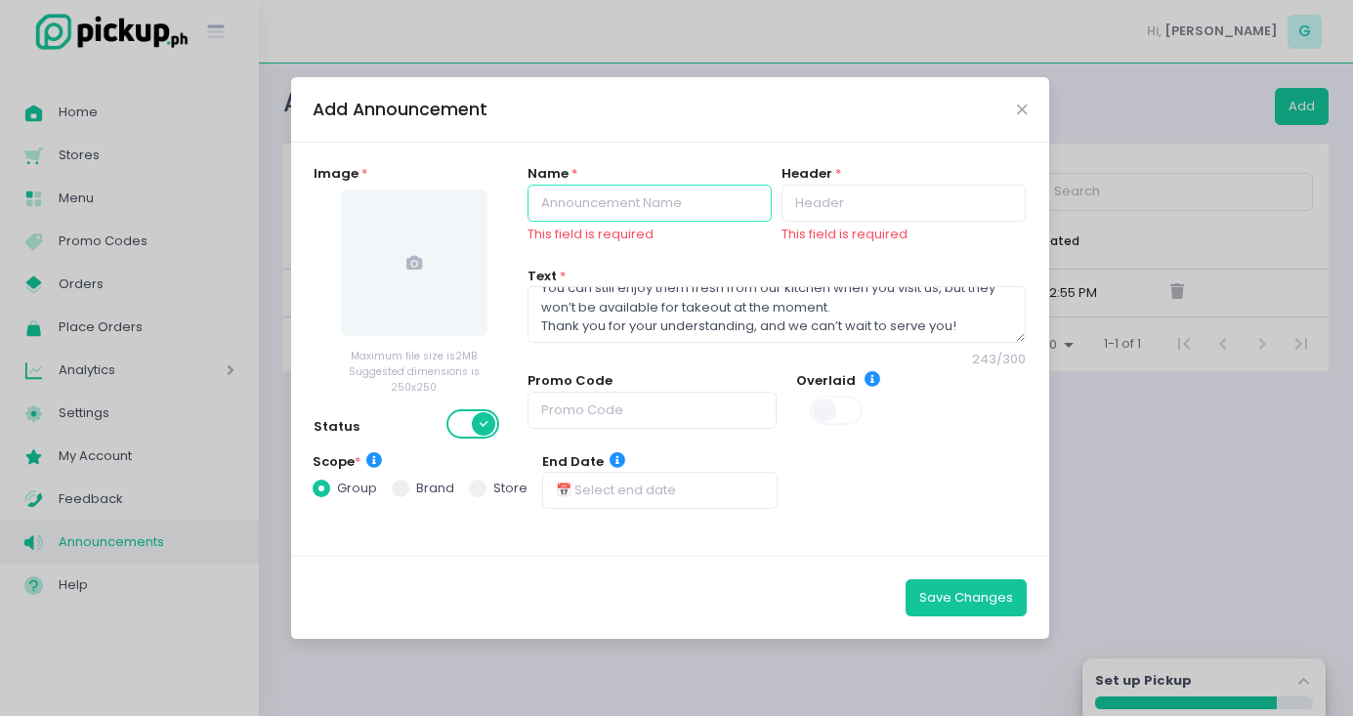
type input "18” pizzas are available for dine-in only"
click at [859, 214] on input "text" at bounding box center [903, 203] width 244 height 37
paste input "18” pizzas are available for dine-in only"
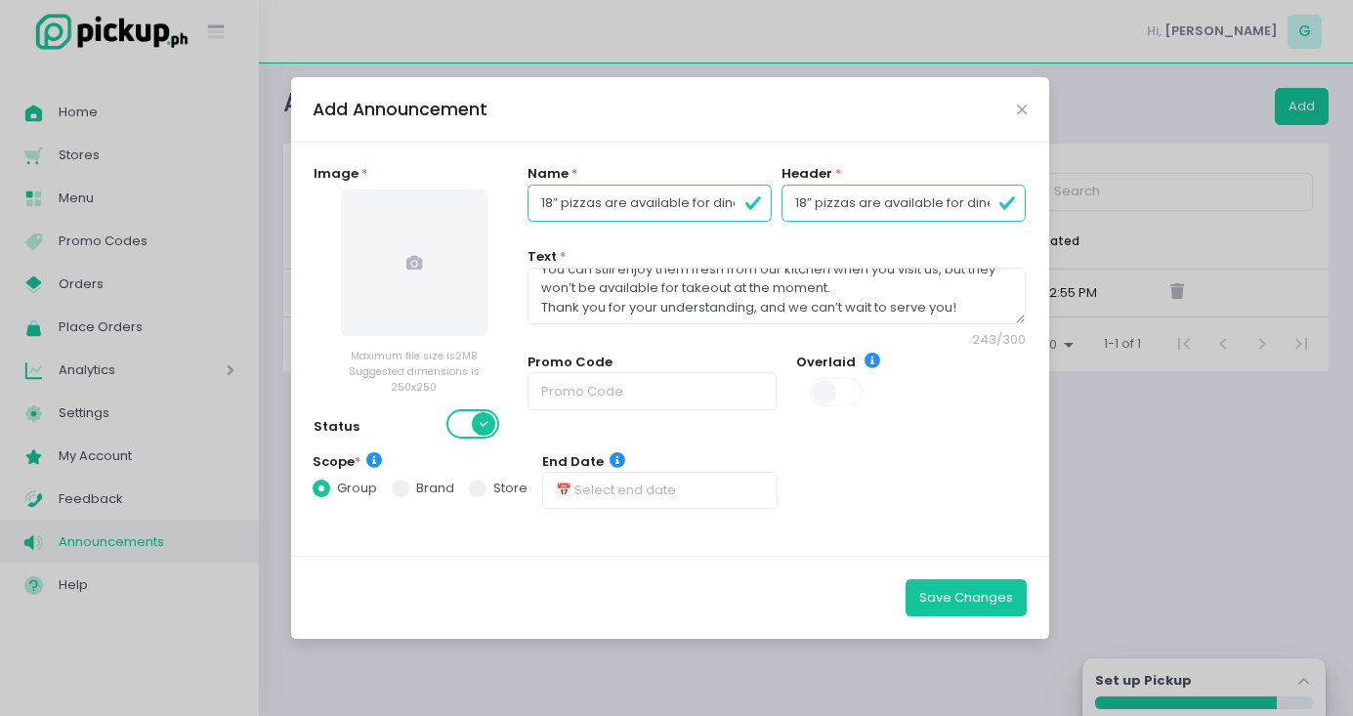
type input "18” pizzas are available for dine-in only"
click at [416, 323] on span at bounding box center [414, 262] width 146 height 146
click at [624, 0] on div "Add Announcement Image * Maximum file size is 2MB Suggested dimensions is 250x2…" at bounding box center [676, 358] width 1353 height 716
click at [649, 204] on input "18” pizzas are available for dine-in only" at bounding box center [649, 203] width 244 height 37
click at [598, 212] on input "18” pizzas are available for dine-in only" at bounding box center [649, 203] width 244 height 37
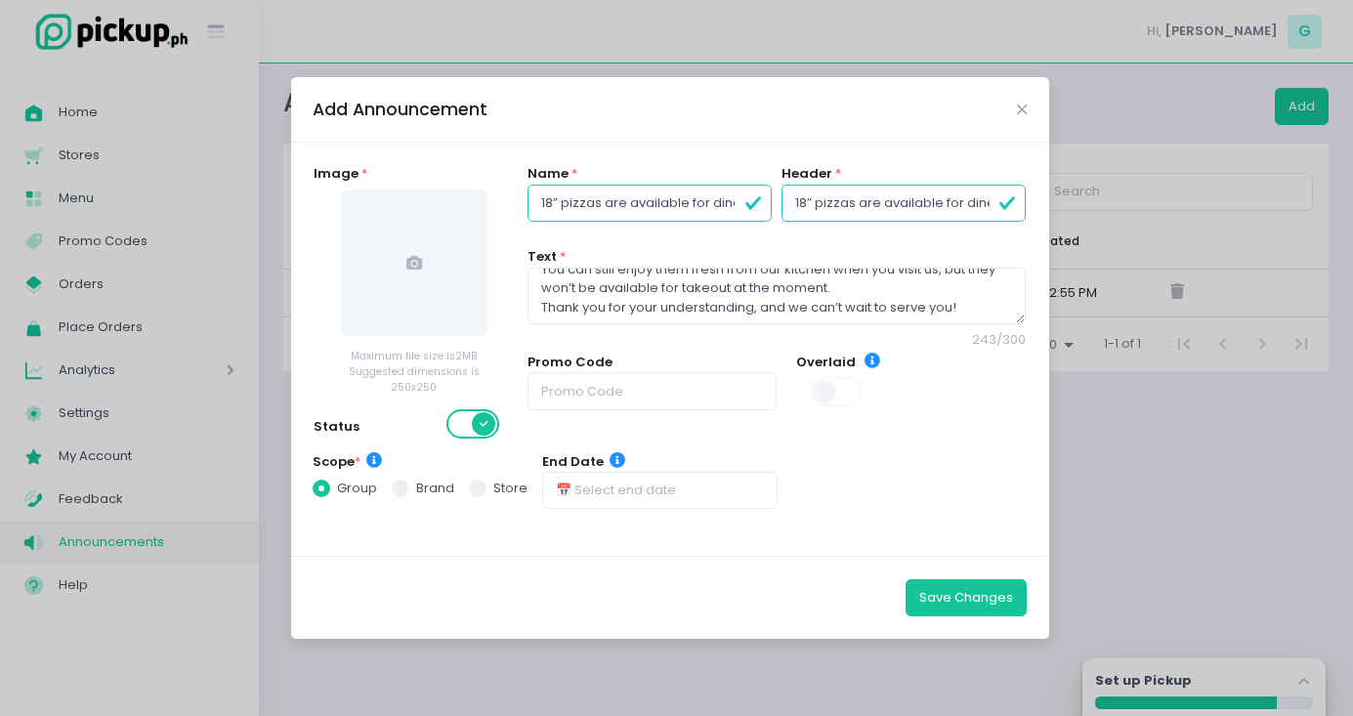
click at [413, 266] on icon at bounding box center [414, 263] width 16 height 16
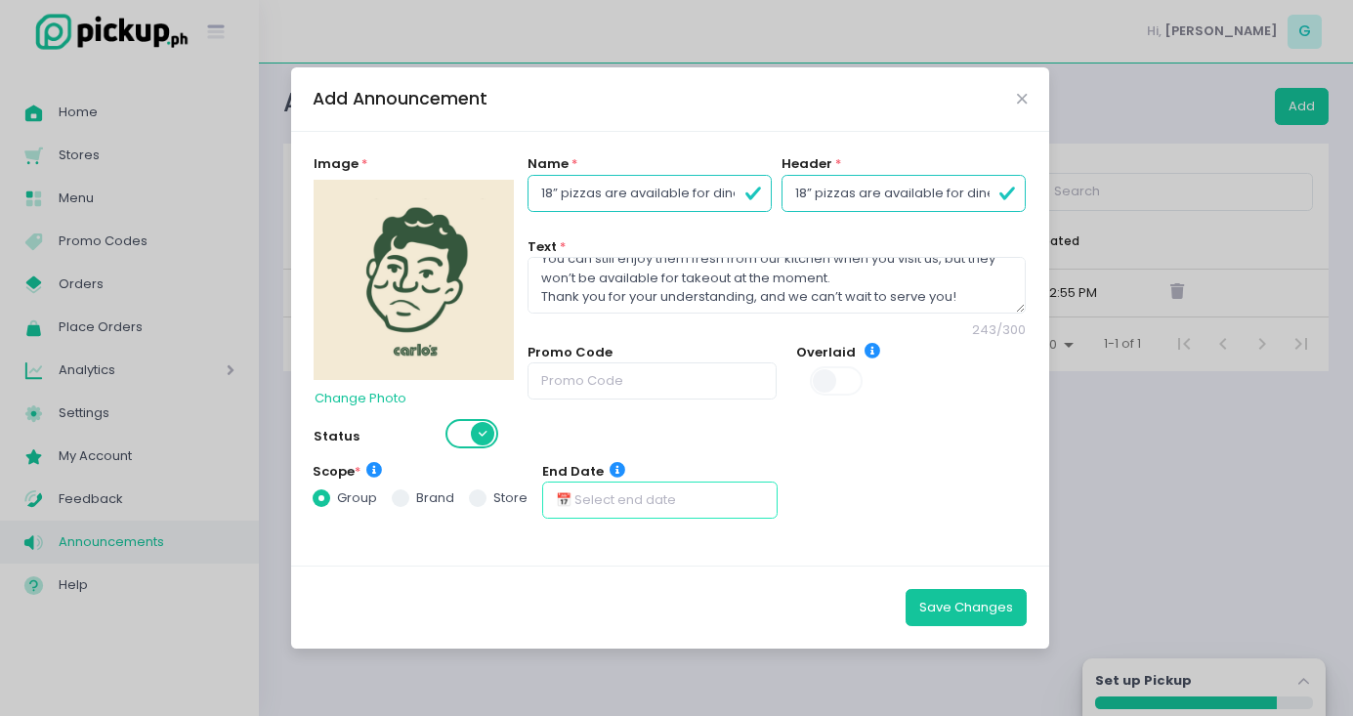
click at [604, 503] on input "text" at bounding box center [659, 499] width 235 height 37
click at [841, 452] on div "Name * 18” pizzas are available for dine-in only Header * 18” pizzas are availa…" at bounding box center [776, 308] width 499 height 308
click at [621, 196] on input "18” pizzas are available for dine-in only" at bounding box center [649, 193] width 244 height 37
click at [823, 182] on input "18” pizzas are available for dine-in only" at bounding box center [903, 193] width 244 height 37
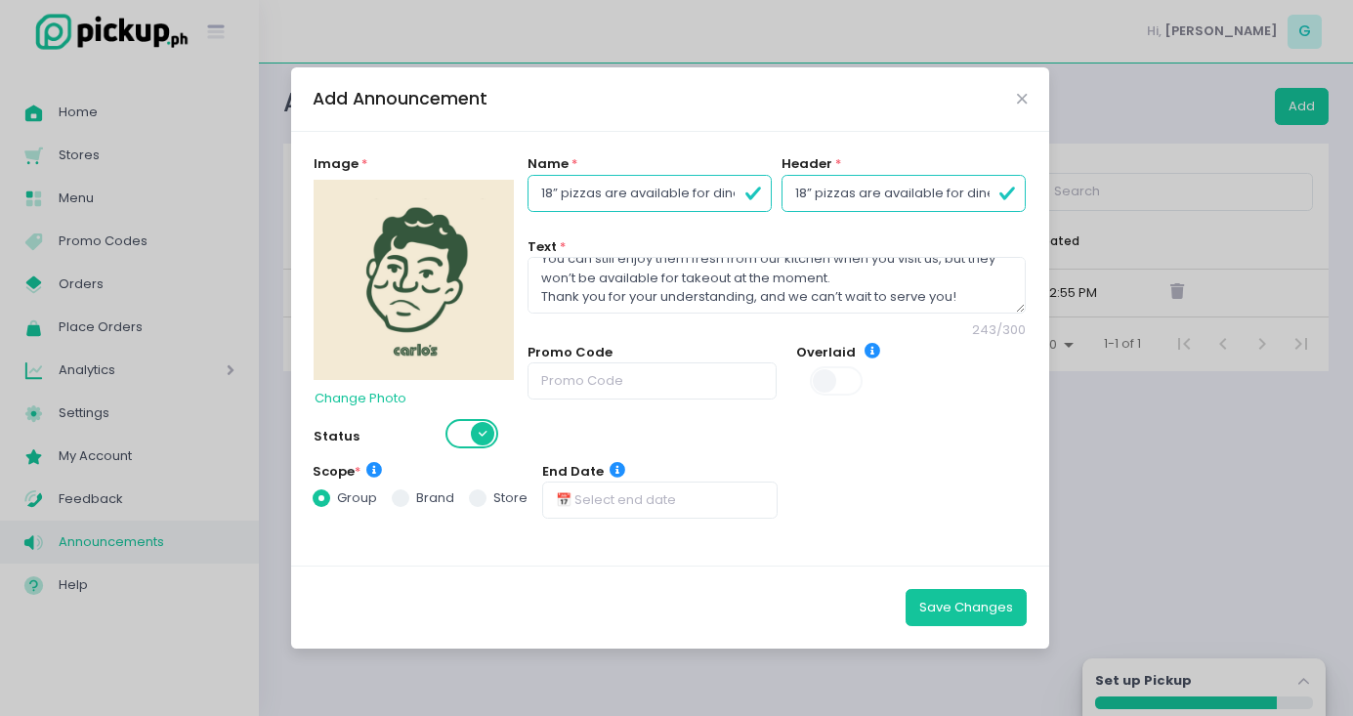
click at [823, 182] on input "18” pizzas are available for dine-in only" at bounding box center [903, 193] width 244 height 37
click at [956, 603] on button "Save Changes" at bounding box center [965, 607] width 121 height 37
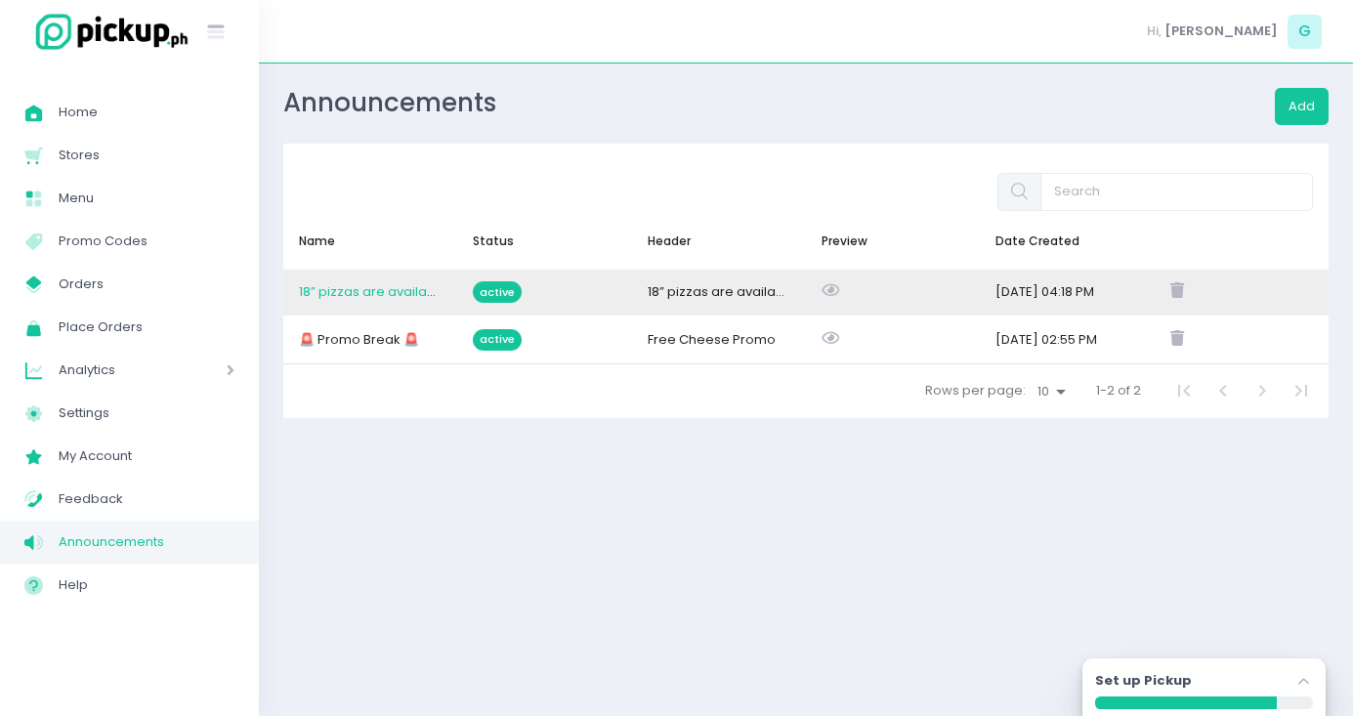
click at [414, 295] on span "18” pizzas are available for..." at bounding box center [388, 291] width 178 height 19
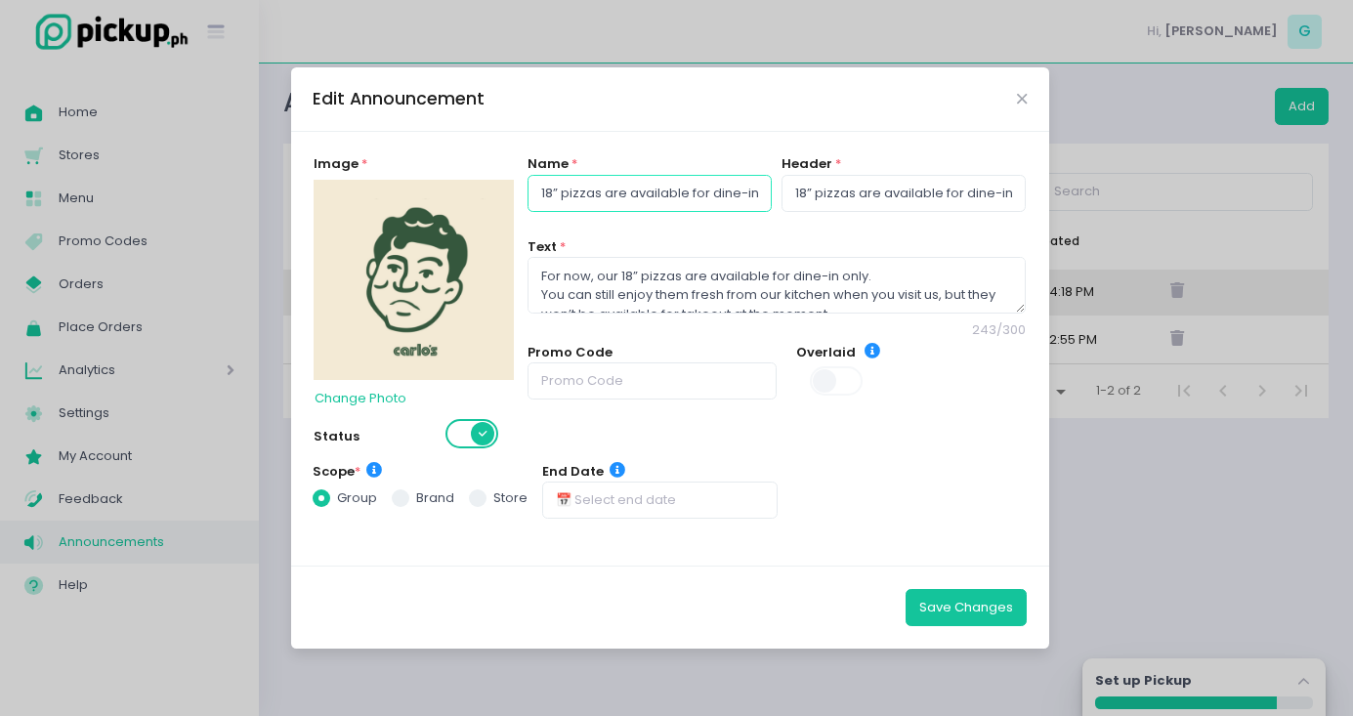
click at [558, 183] on input "18” pizzas are available for dine-in only" at bounding box center [649, 193] width 244 height 37
type input "ANNOUNCEMENT"
click at [985, 589] on button "Save Changes" at bounding box center [965, 607] width 121 height 37
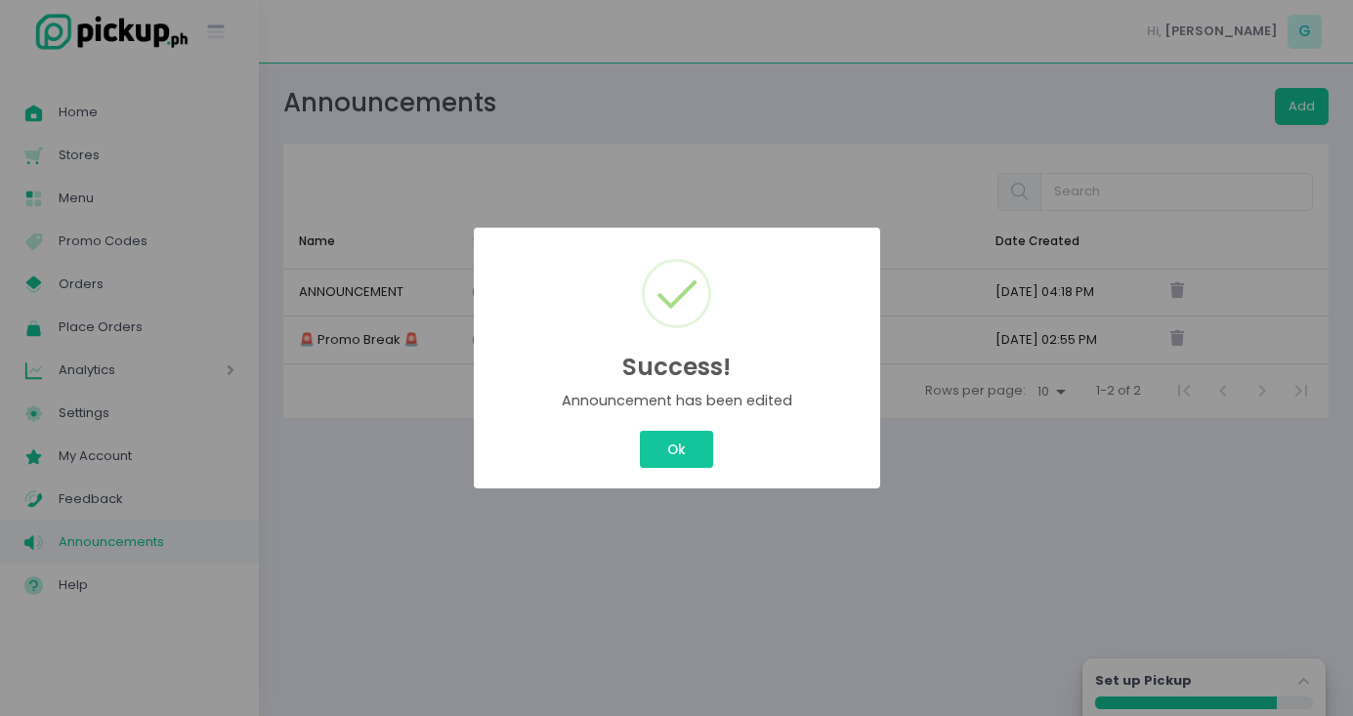
click at [943, 497] on div "Success! × Announcement has been edited Ok Cancel" at bounding box center [676, 358] width 1353 height 716
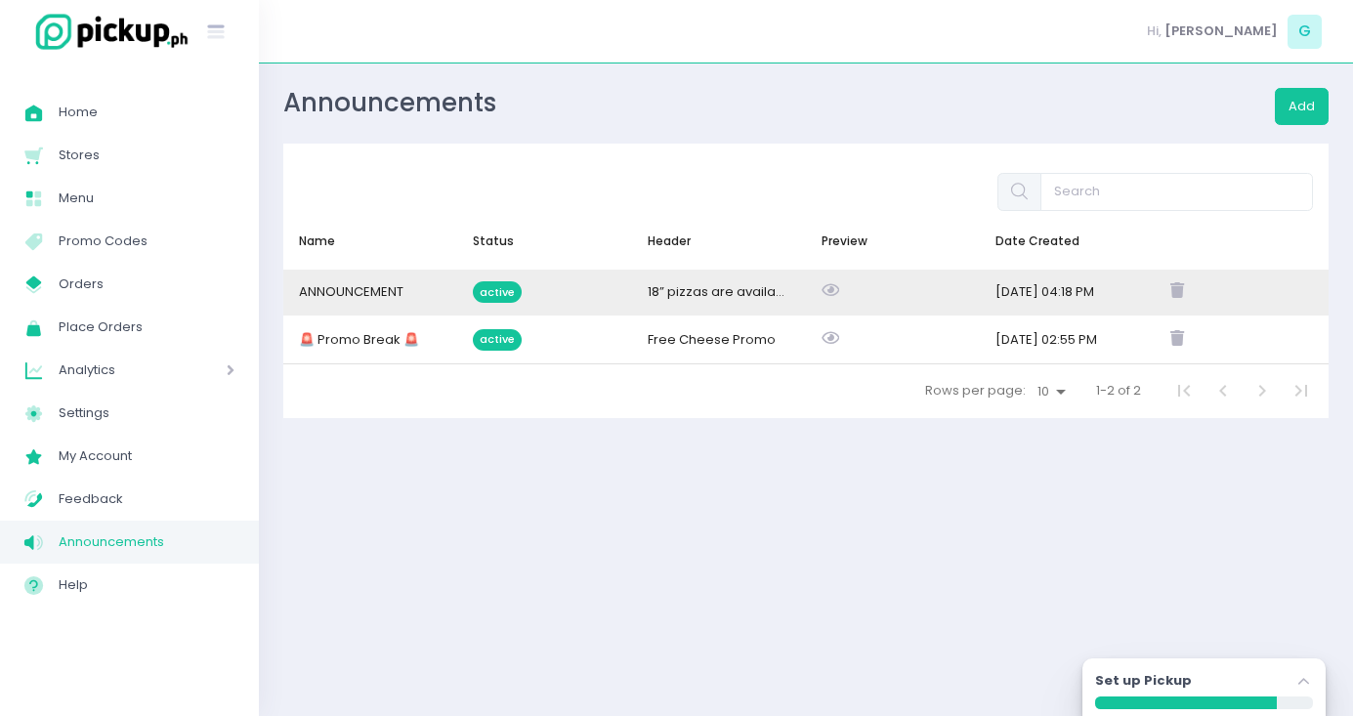
click at [442, 296] on div "ANNOUNCEMENT" at bounding box center [370, 293] width 174 height 46
click at [375, 287] on span "ANNOUNCEMENT" at bounding box center [351, 291] width 104 height 19
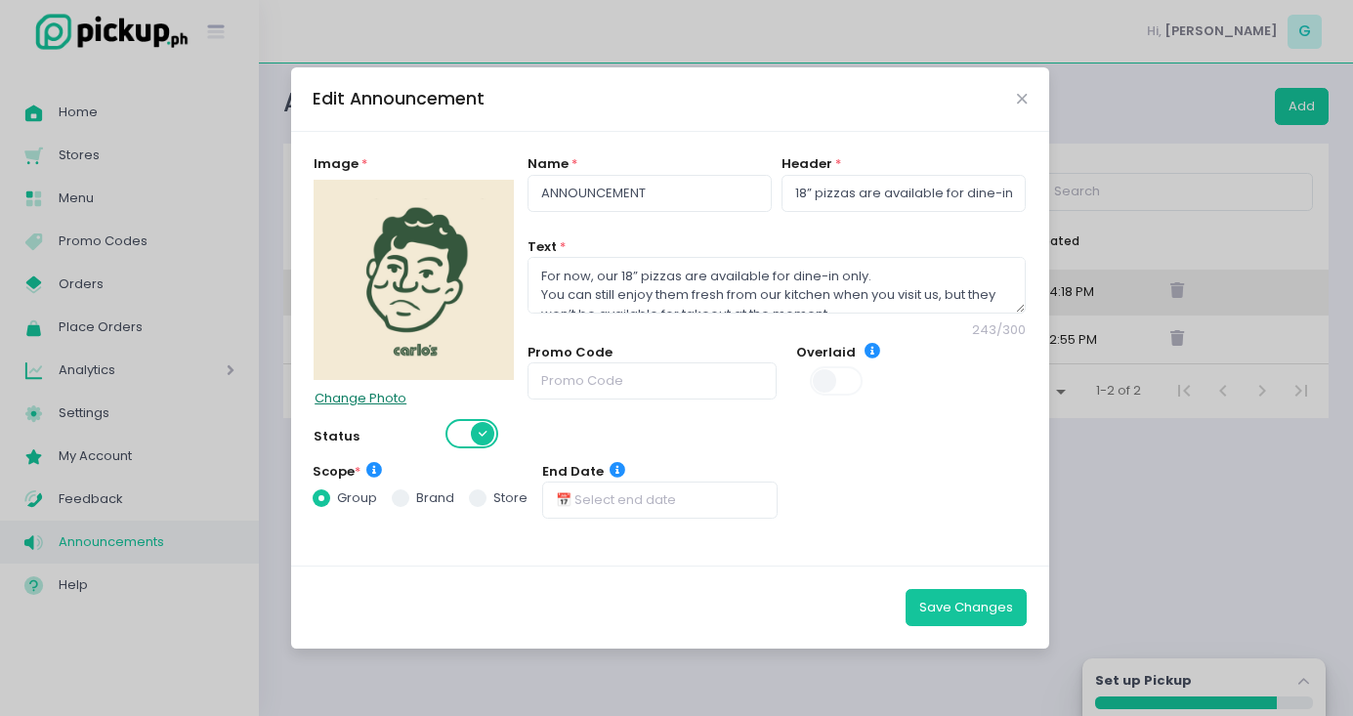
click at [383, 400] on button "Change Photo" at bounding box center [360, 398] width 94 height 37
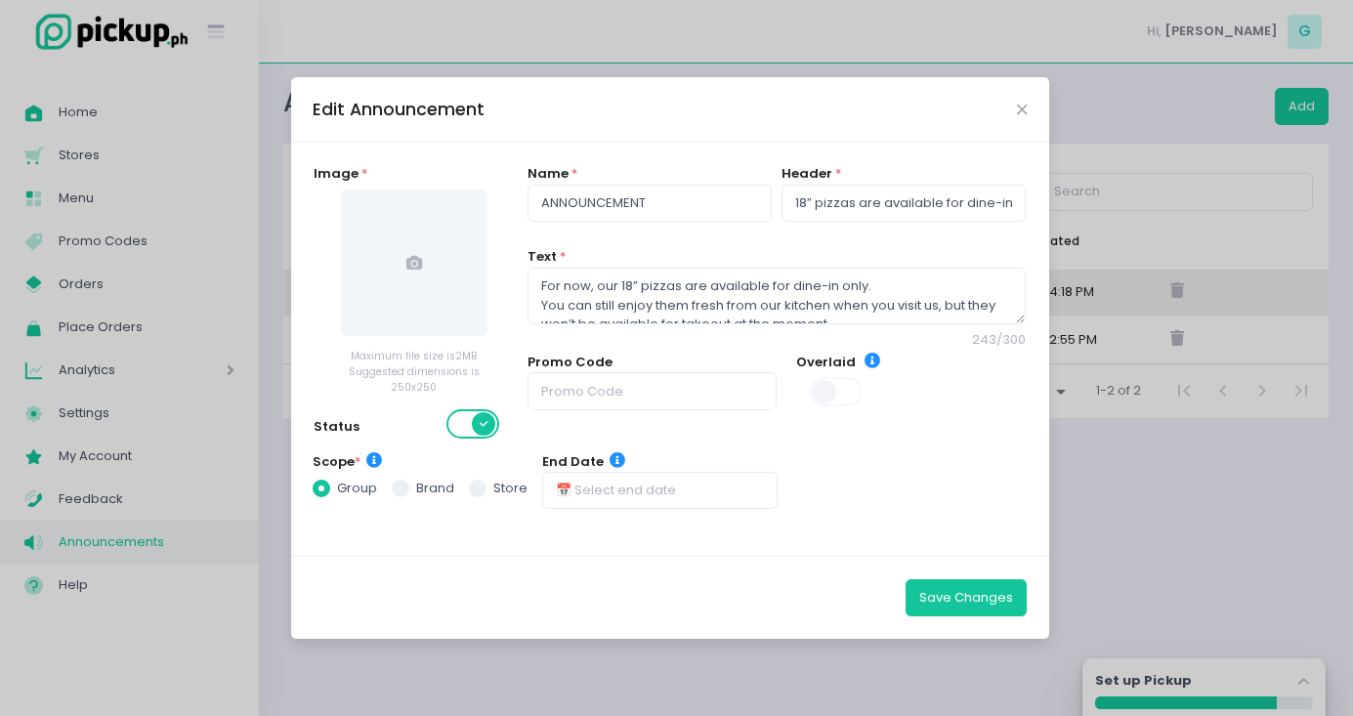
click at [435, 276] on span at bounding box center [414, 262] width 146 height 146
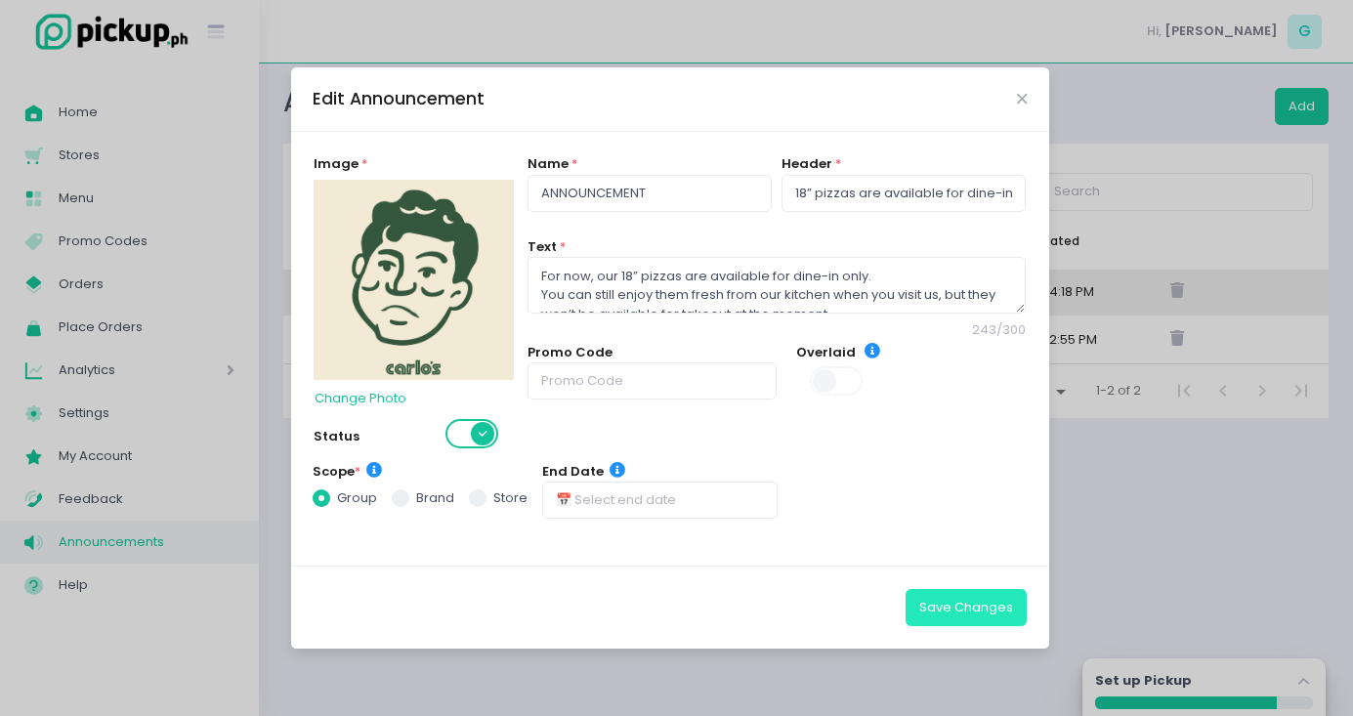
click at [980, 604] on button "Save Changes" at bounding box center [965, 607] width 121 height 37
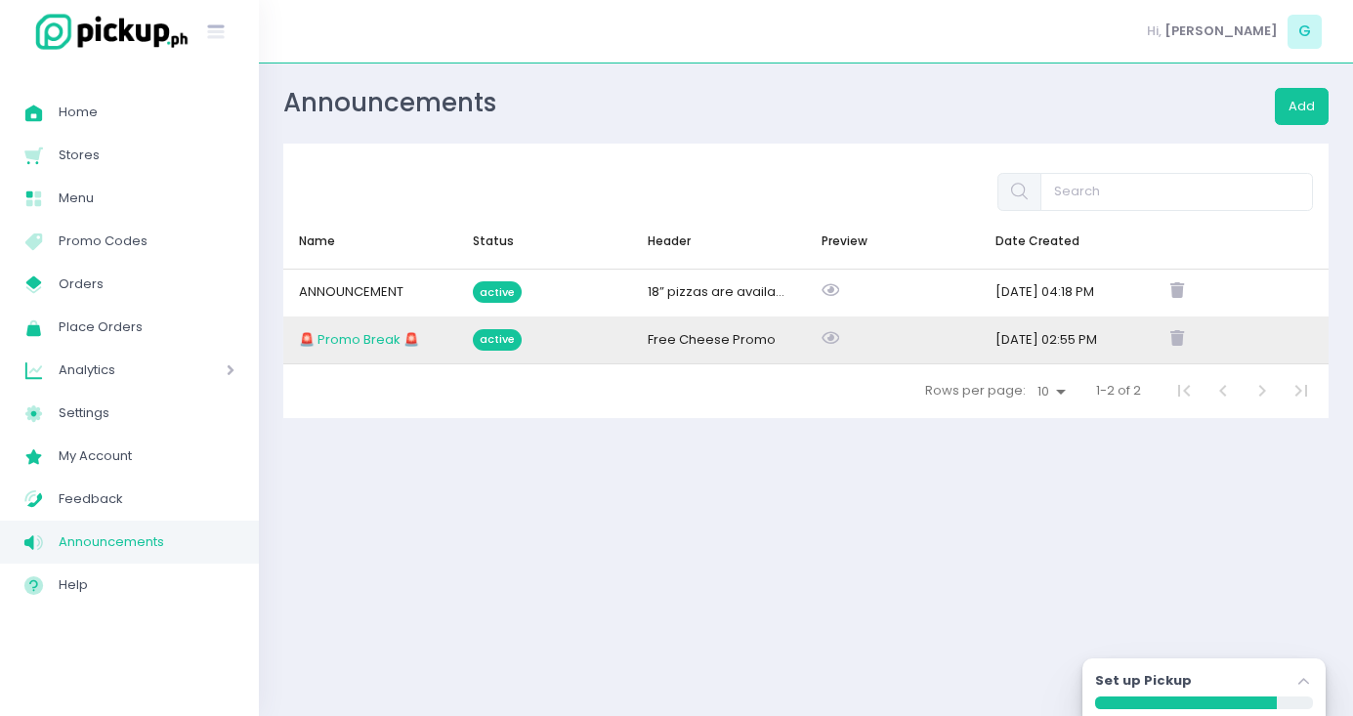
click at [375, 340] on span "🚨 Promo Break 🚨" at bounding box center [359, 339] width 120 height 19
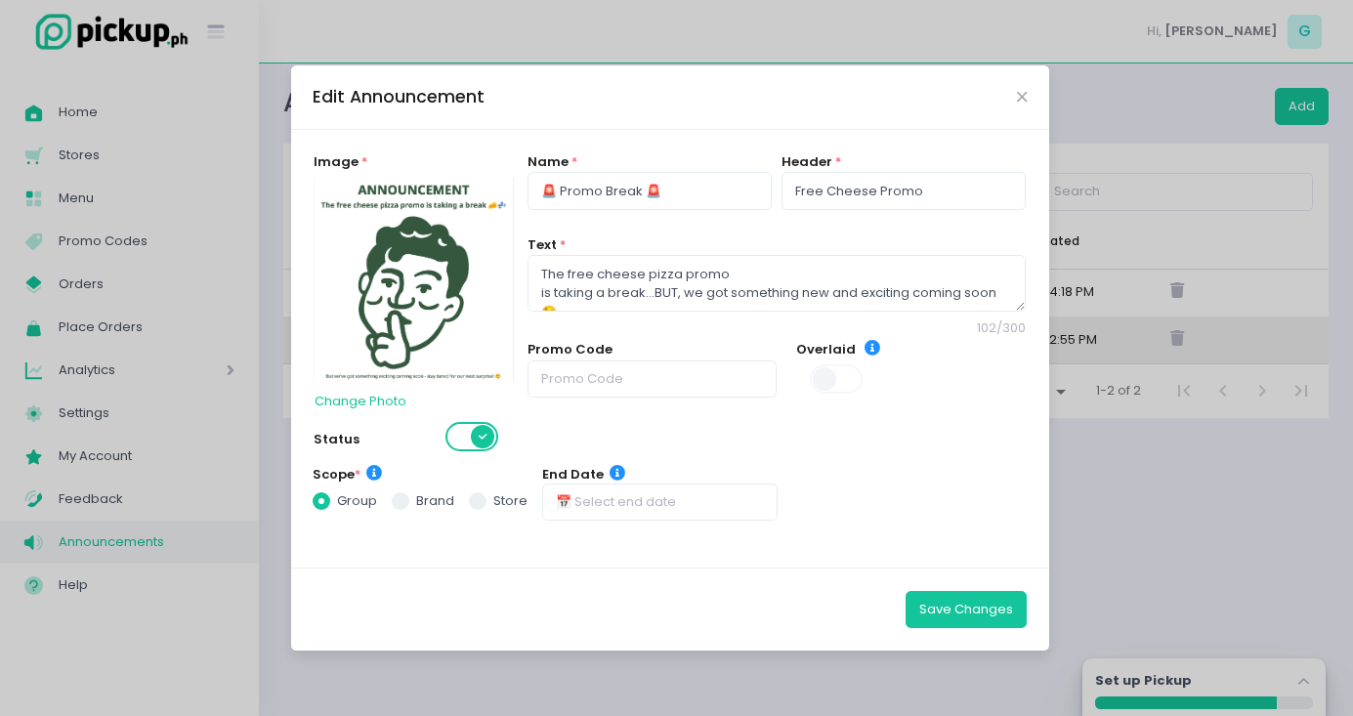
scroll to position [0, 0]
click at [464, 439] on span at bounding box center [473, 436] width 56 height 29
click at [962, 609] on button "Save Changes" at bounding box center [965, 609] width 121 height 37
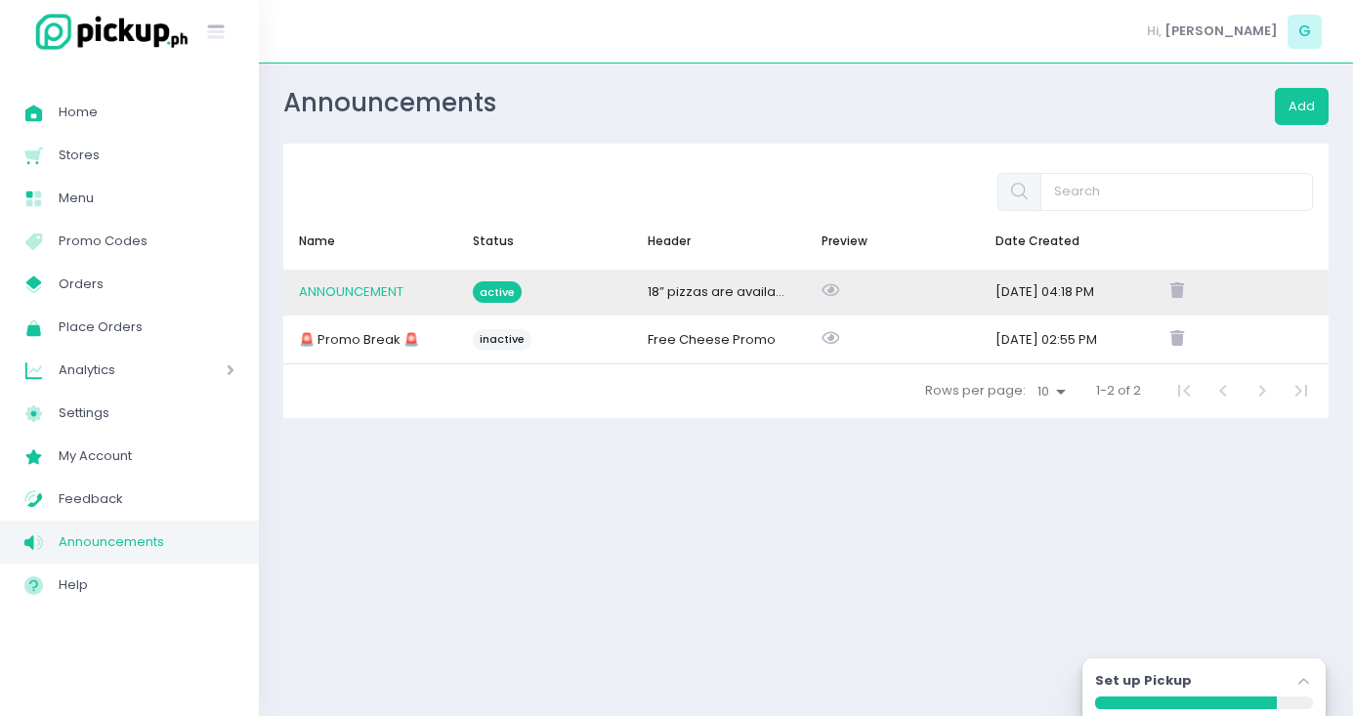
click at [337, 283] on span "ANNOUNCEMENT" at bounding box center [351, 291] width 104 height 19
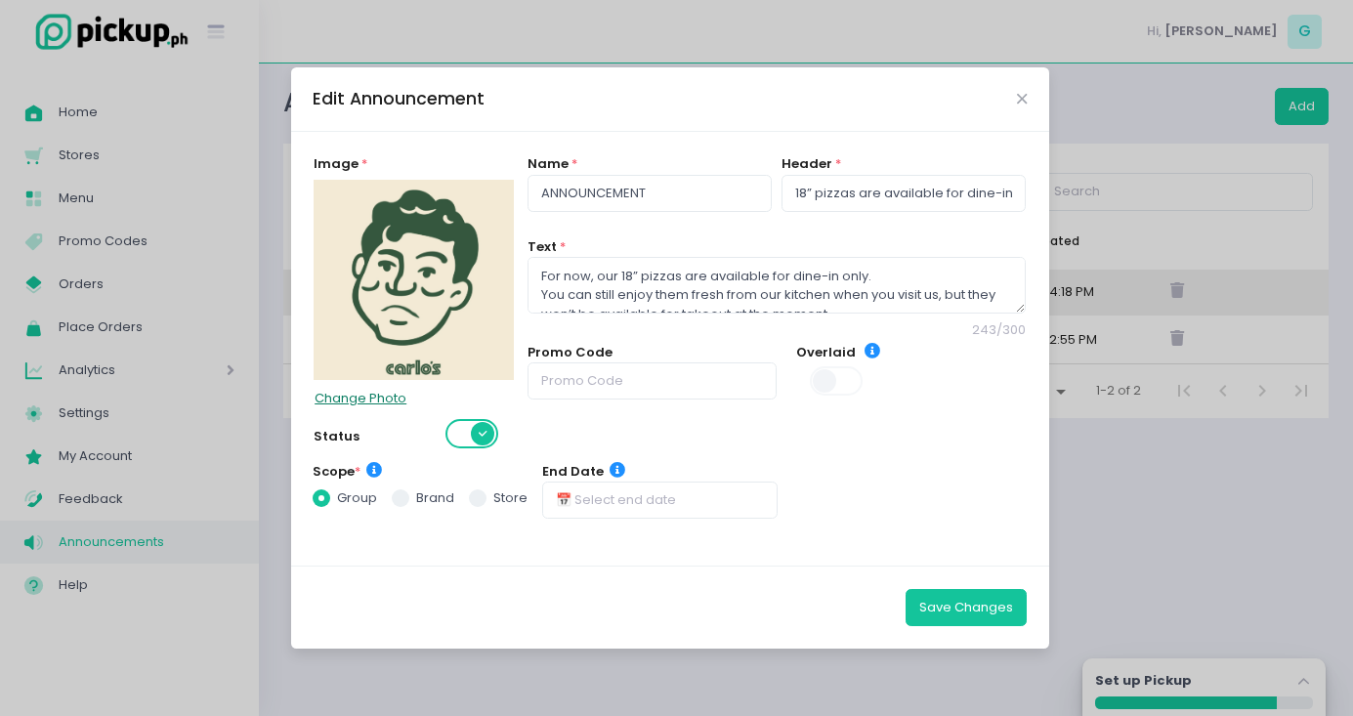
click at [385, 395] on button "Change Photo" at bounding box center [360, 398] width 94 height 37
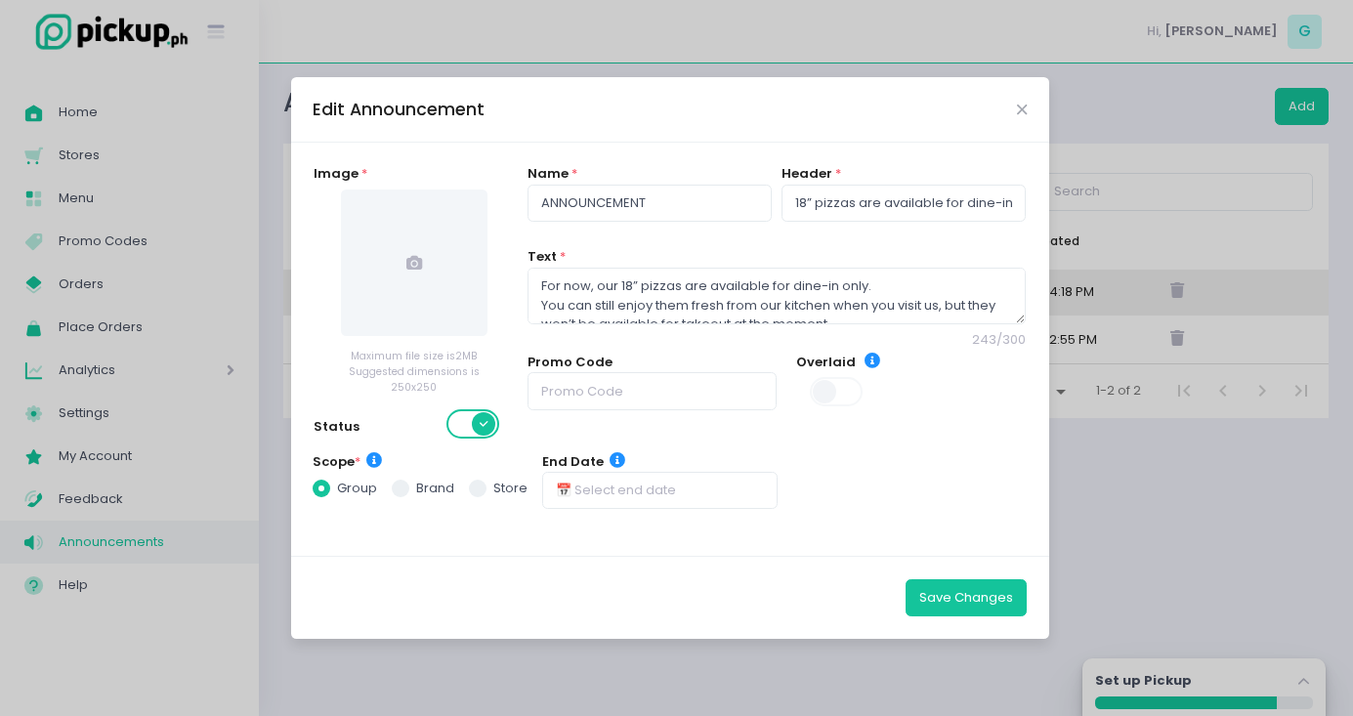
click at [411, 245] on span at bounding box center [414, 262] width 146 height 146
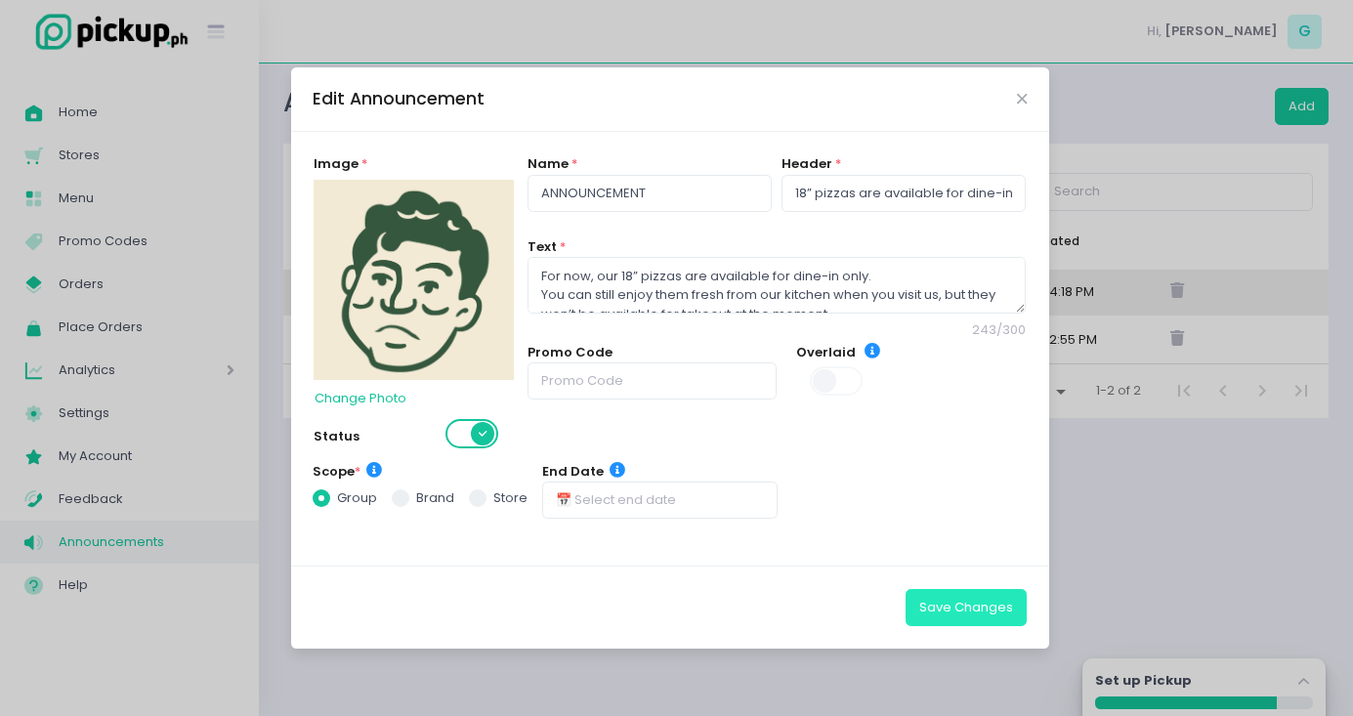
click at [954, 592] on button "Save Changes" at bounding box center [965, 607] width 121 height 37
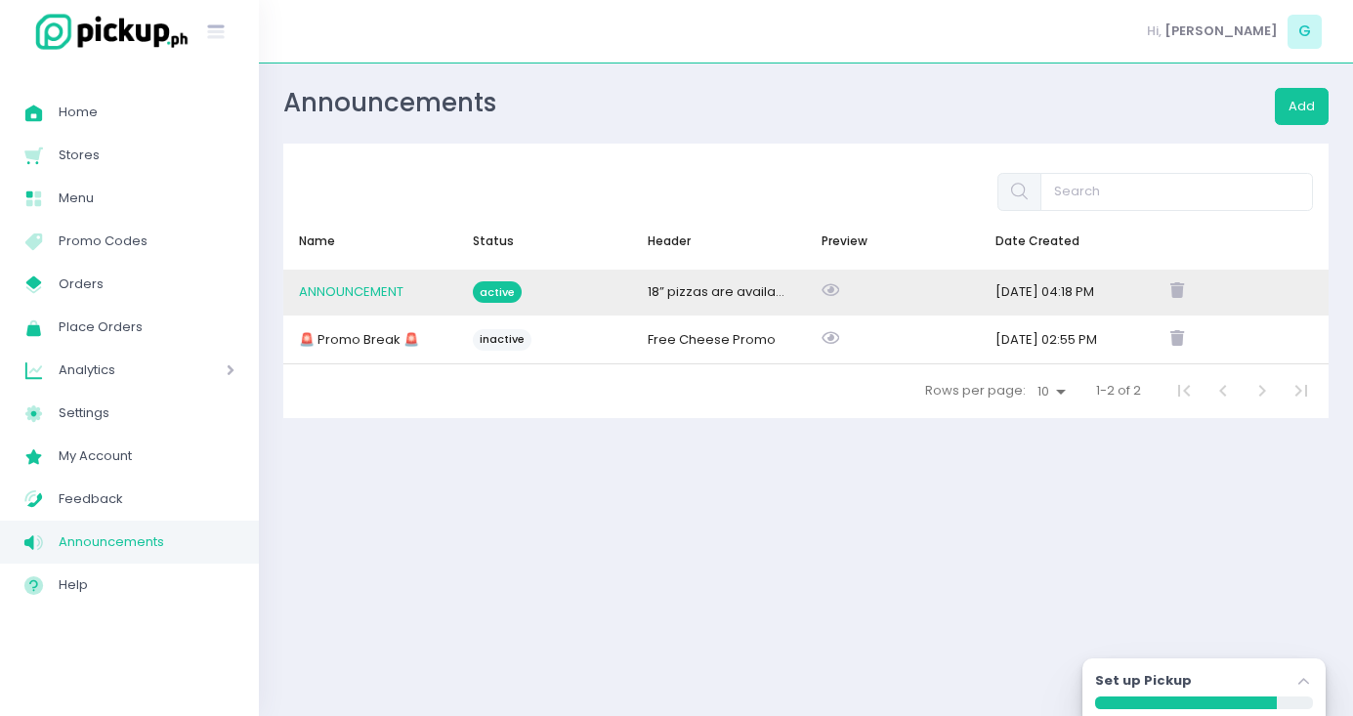
click at [363, 294] on span "ANNOUNCEMENT" at bounding box center [351, 291] width 104 height 19
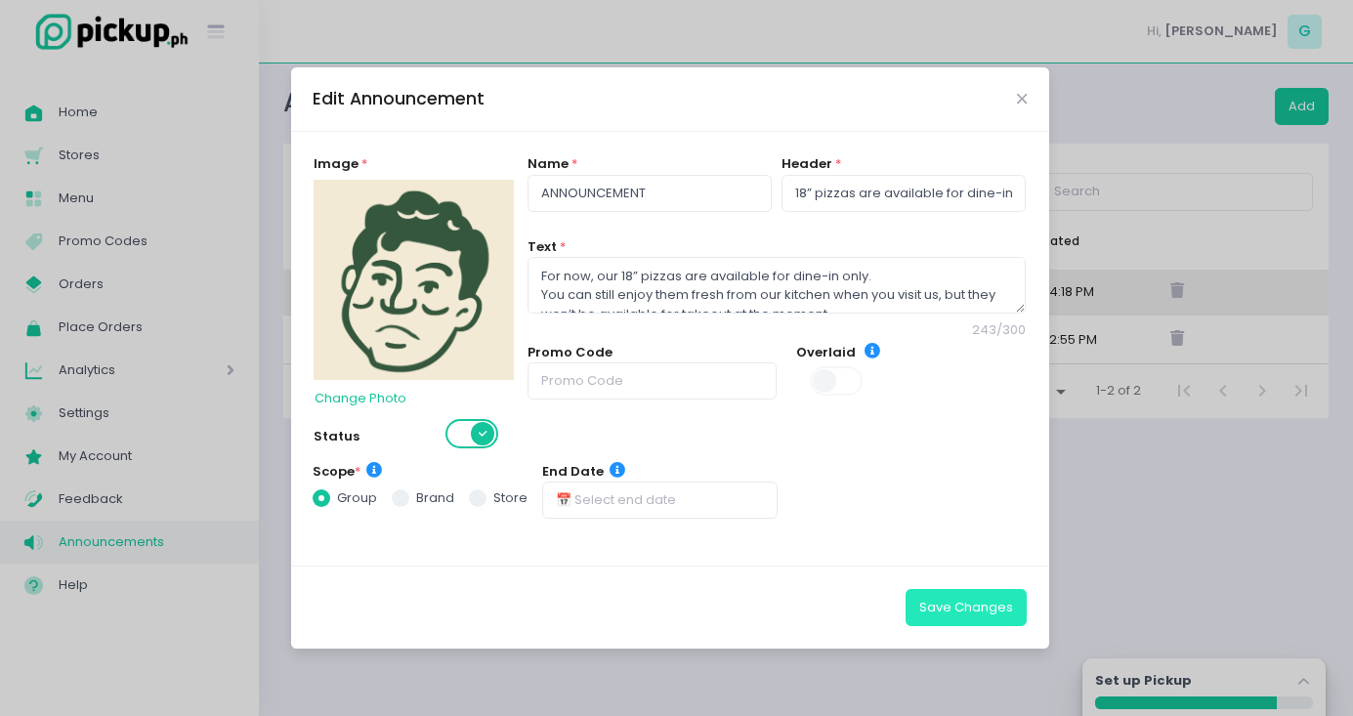
click at [972, 604] on button "Save Changes" at bounding box center [965, 607] width 121 height 37
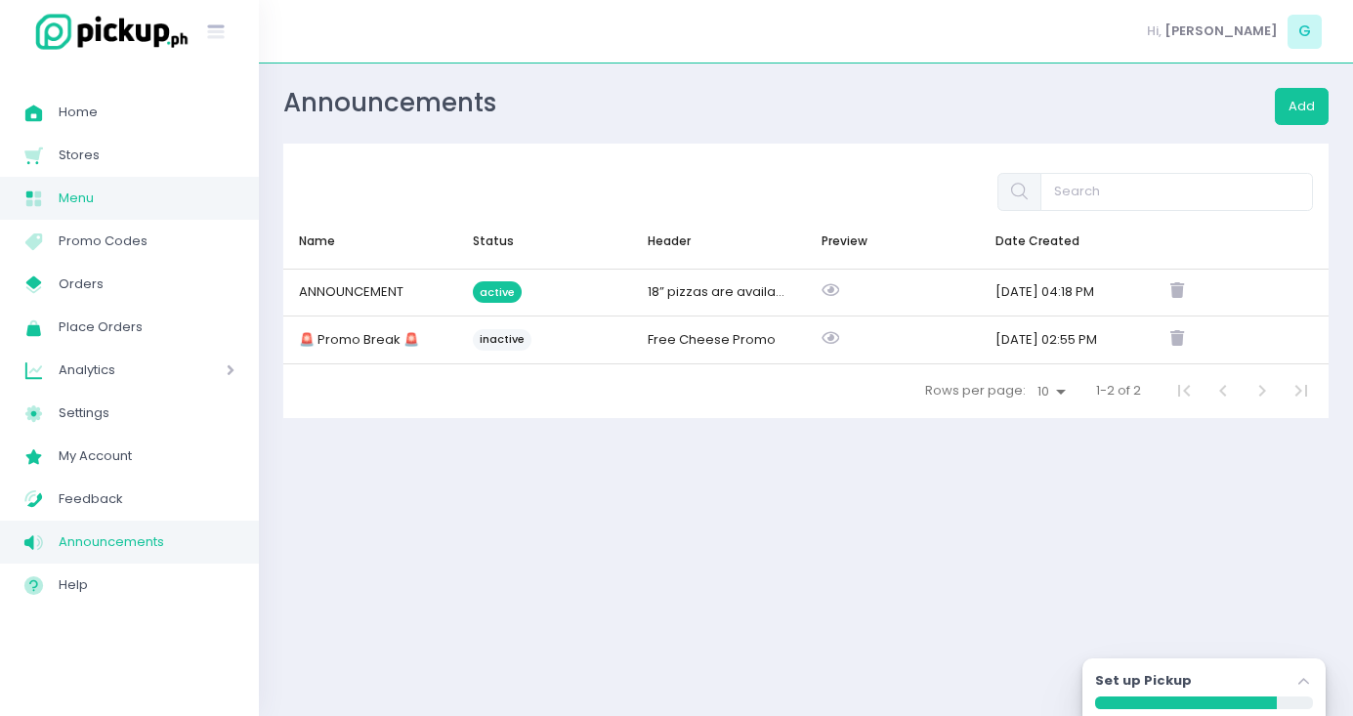
click at [69, 196] on span "Menu" at bounding box center [147, 198] width 176 height 25
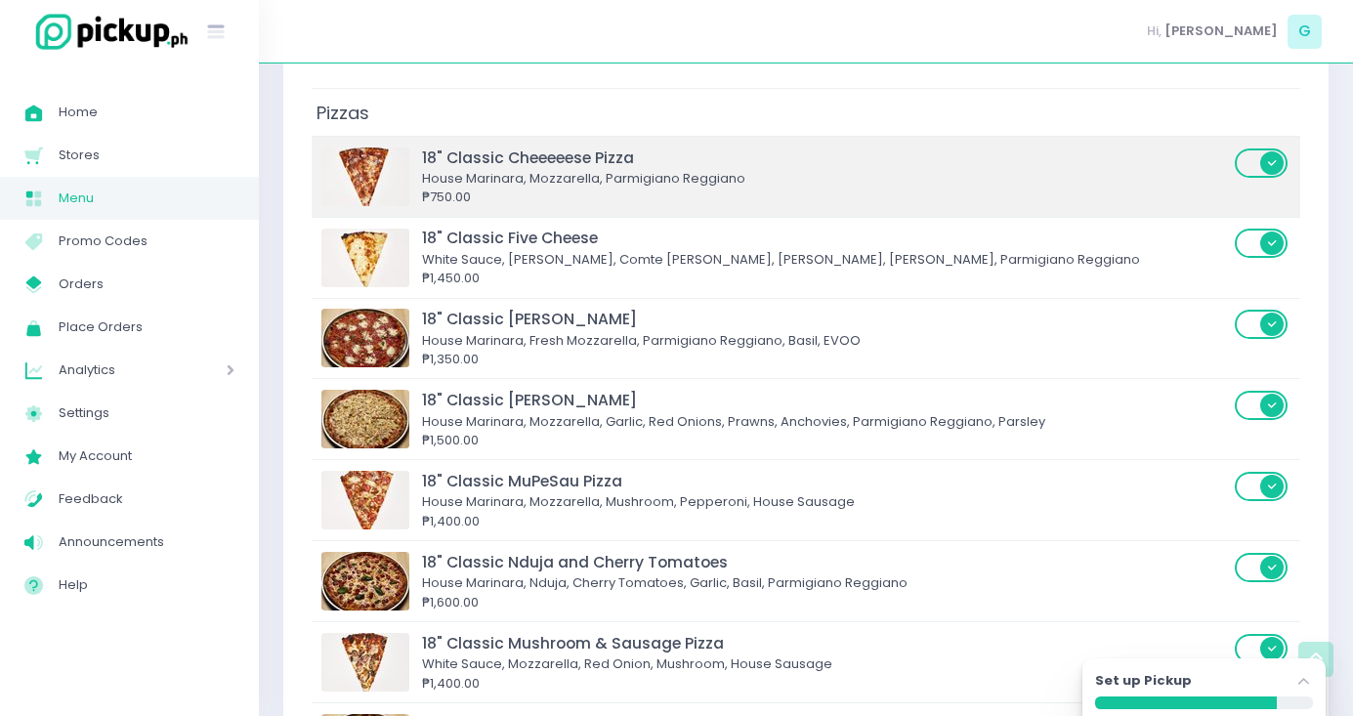
scroll to position [3676, 0]
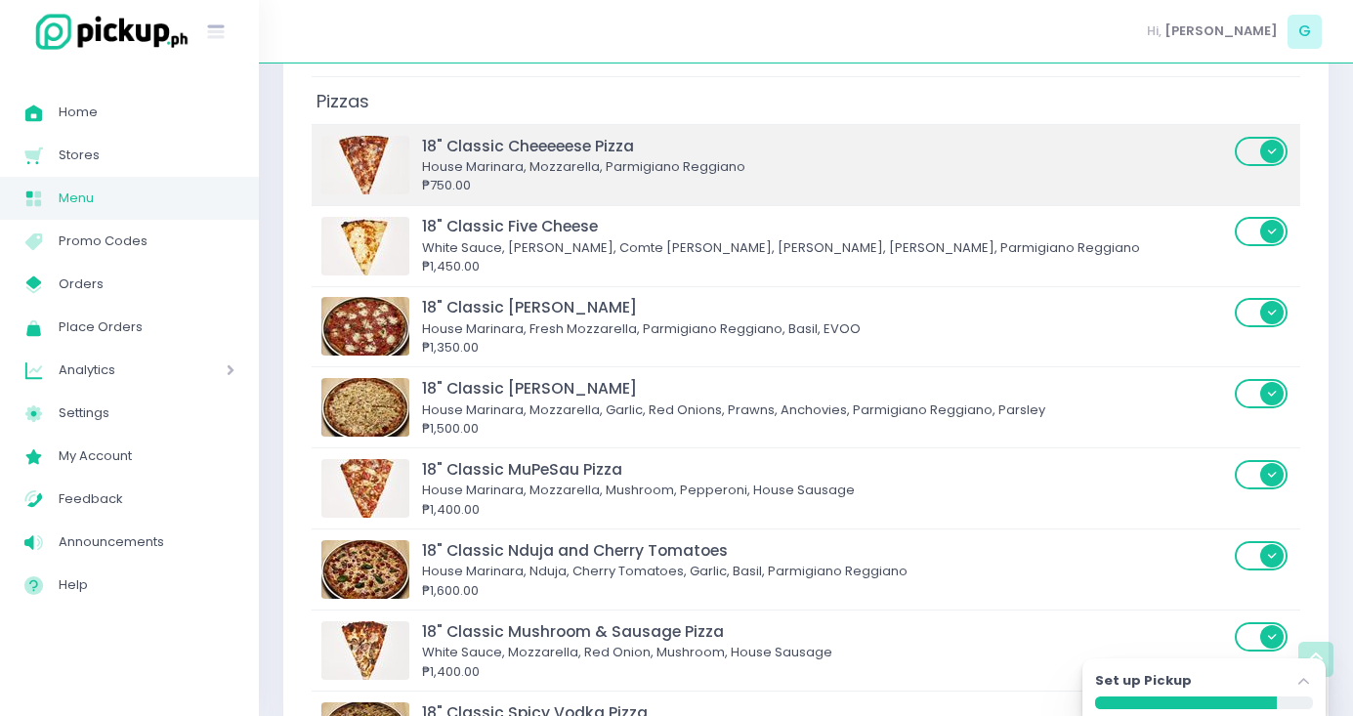
click at [1244, 137] on span at bounding box center [1262, 151] width 56 height 29
click at [259, 135] on input "checkbox" at bounding box center [259, 135] width 0 height 0
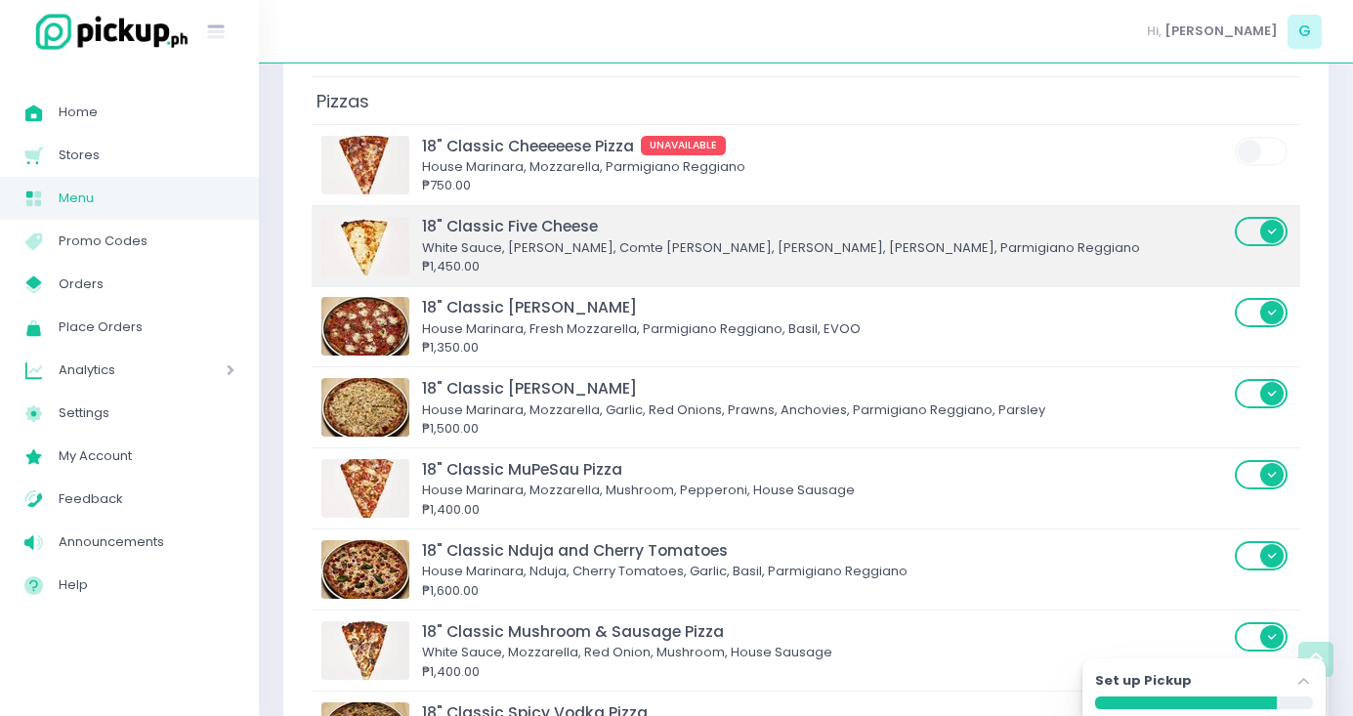
click at [1259, 217] on span at bounding box center [1262, 231] width 56 height 29
click at [259, 215] on input "checkbox" at bounding box center [259, 215] width 0 height 0
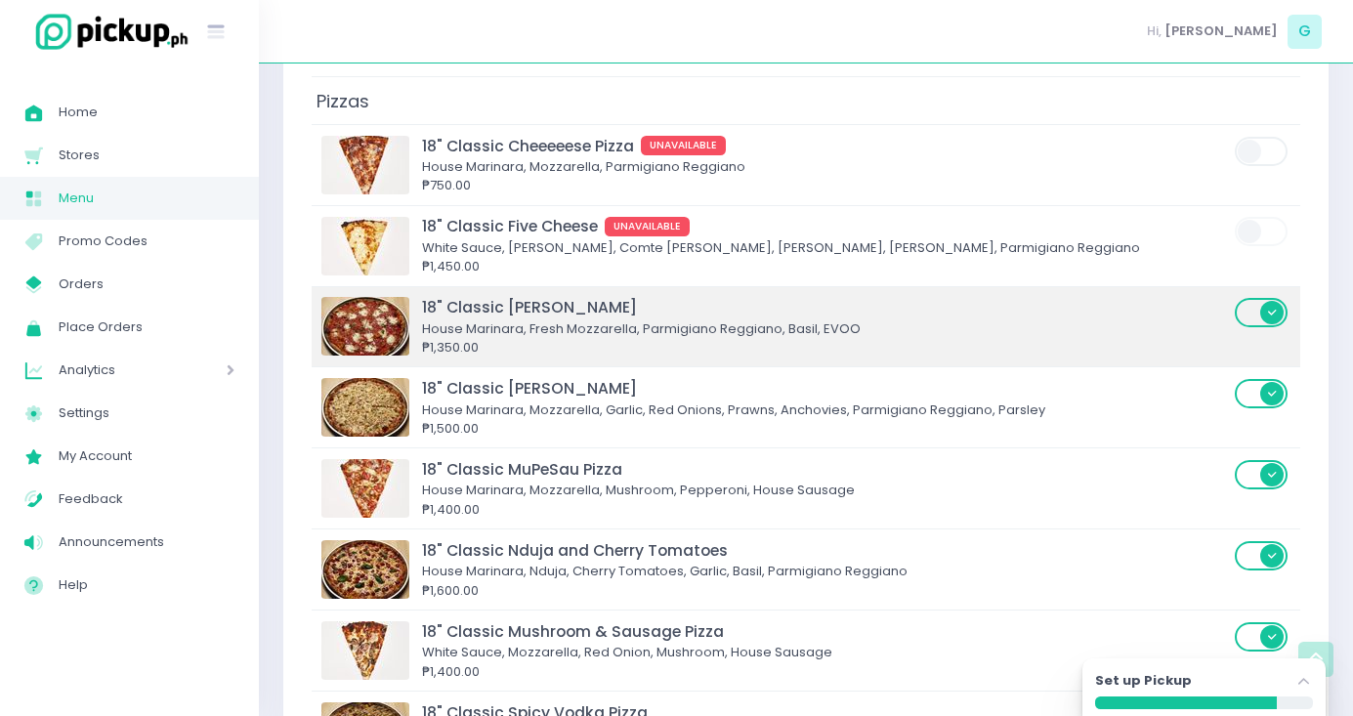
click at [1258, 298] on span at bounding box center [1262, 312] width 56 height 29
click at [259, 296] on input "checkbox" at bounding box center [259, 296] width 0 height 0
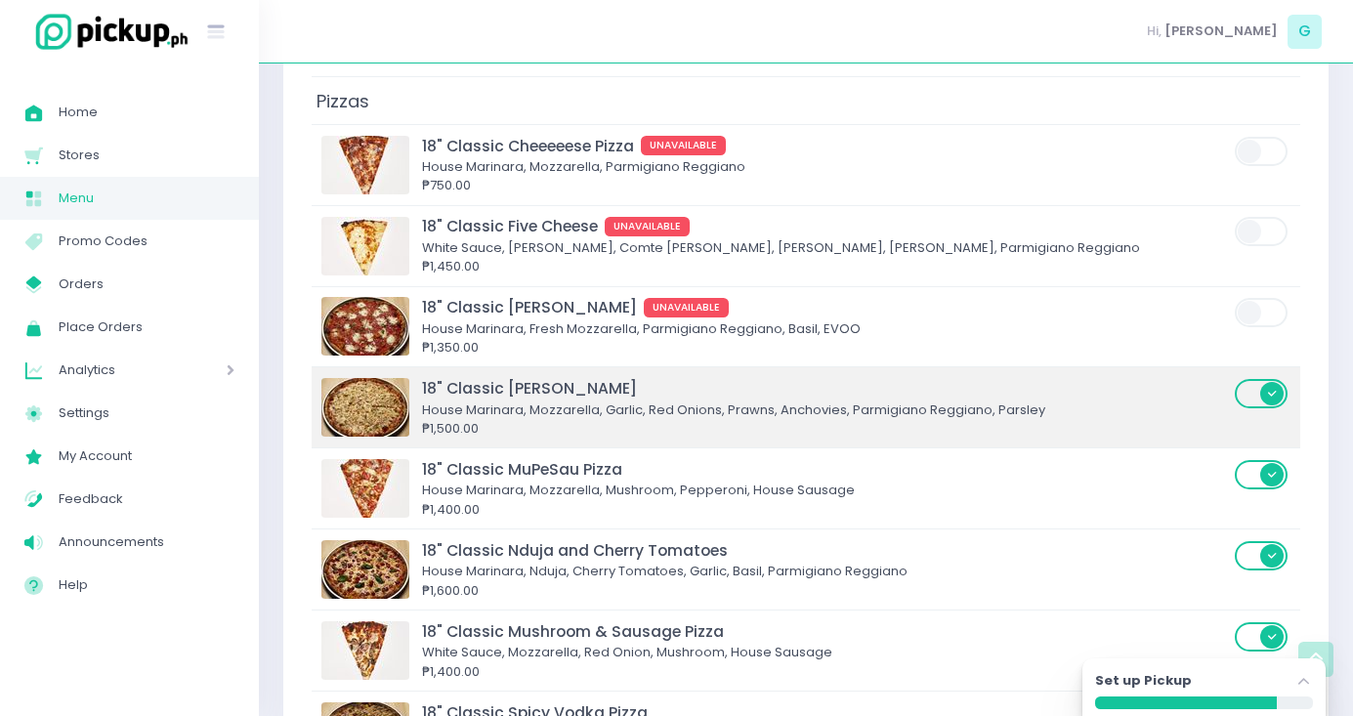
click at [1259, 379] on span at bounding box center [1262, 393] width 56 height 29
click at [259, 377] on input "checkbox" at bounding box center [259, 377] width 0 height 0
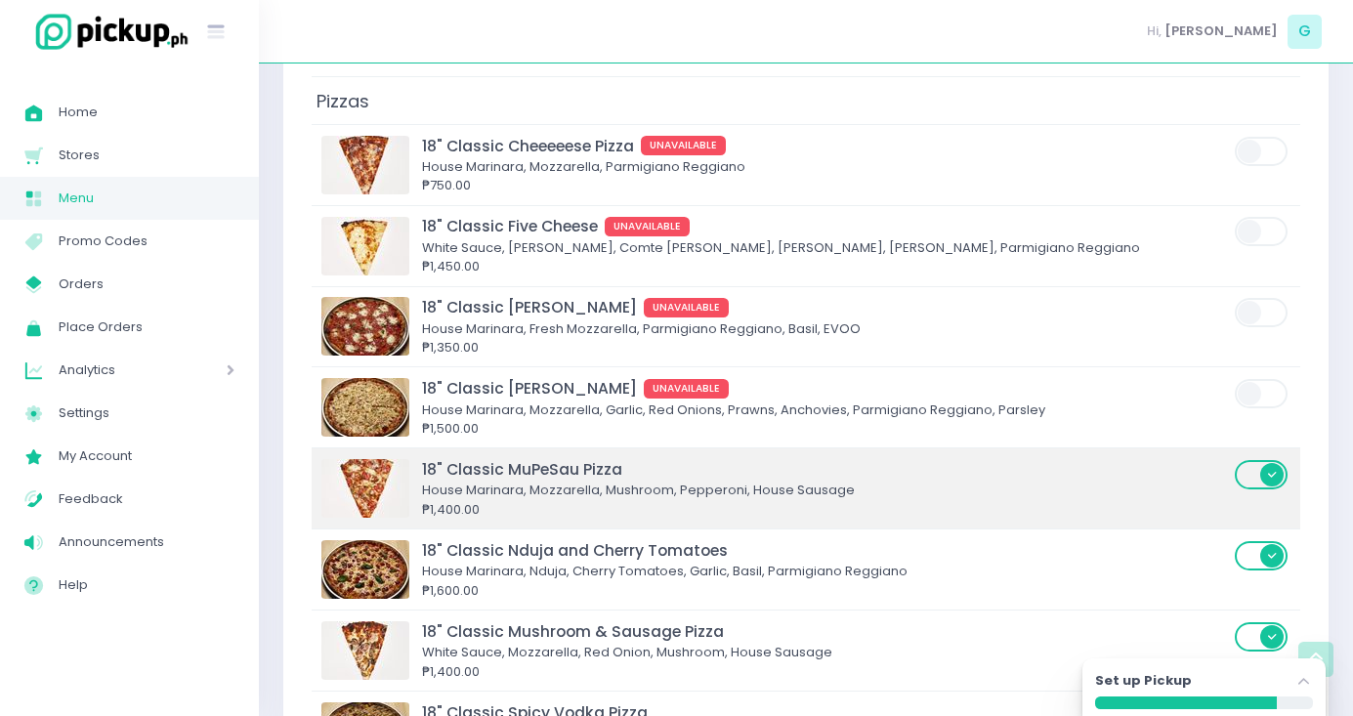
click at [1259, 460] on span at bounding box center [1262, 474] width 56 height 29
click at [259, 458] on input "checkbox" at bounding box center [259, 458] width 0 height 0
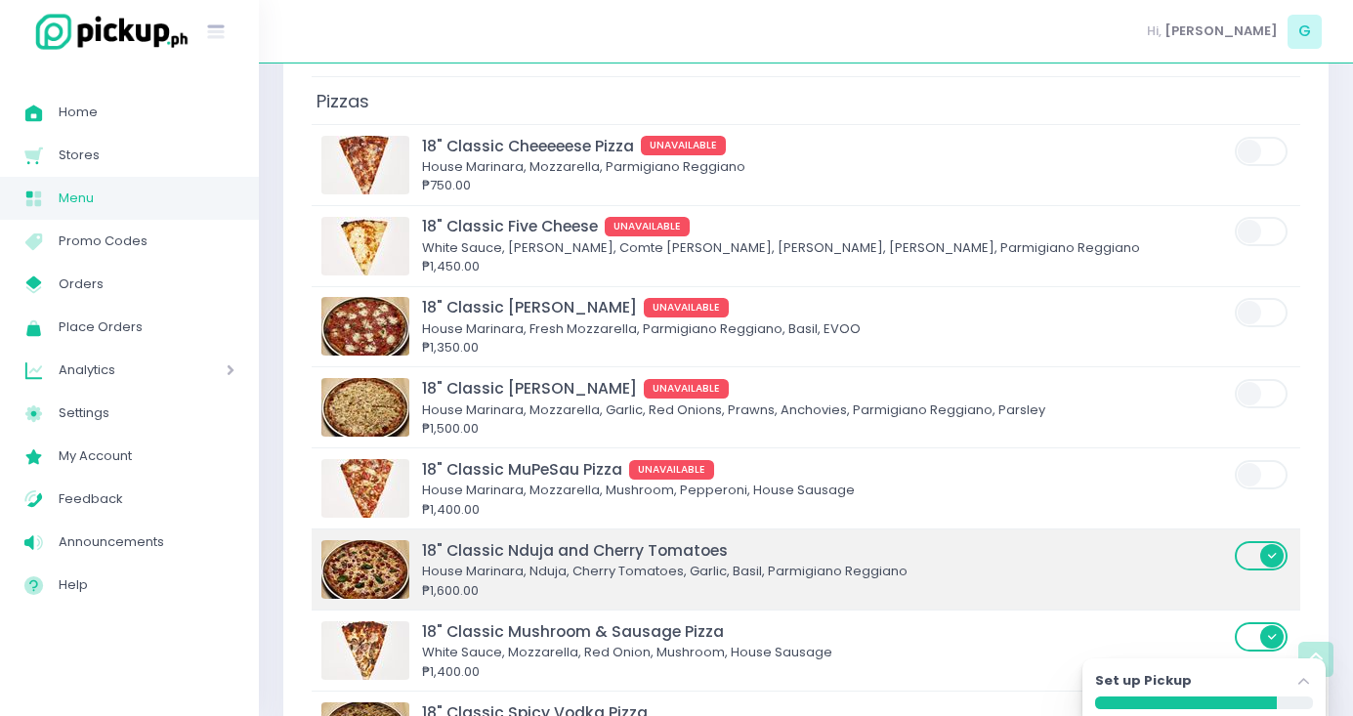
click at [1261, 539] on span at bounding box center [1262, 569] width 56 height 61
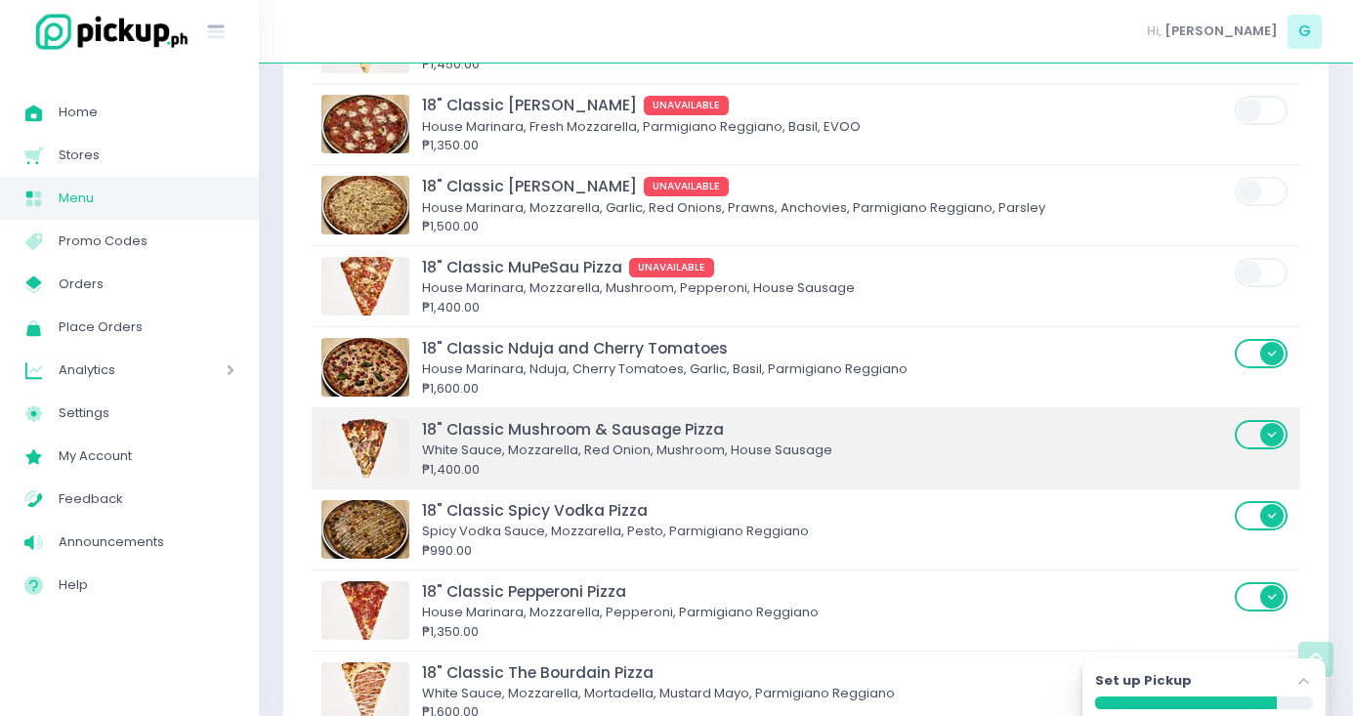
scroll to position [3887, 0]
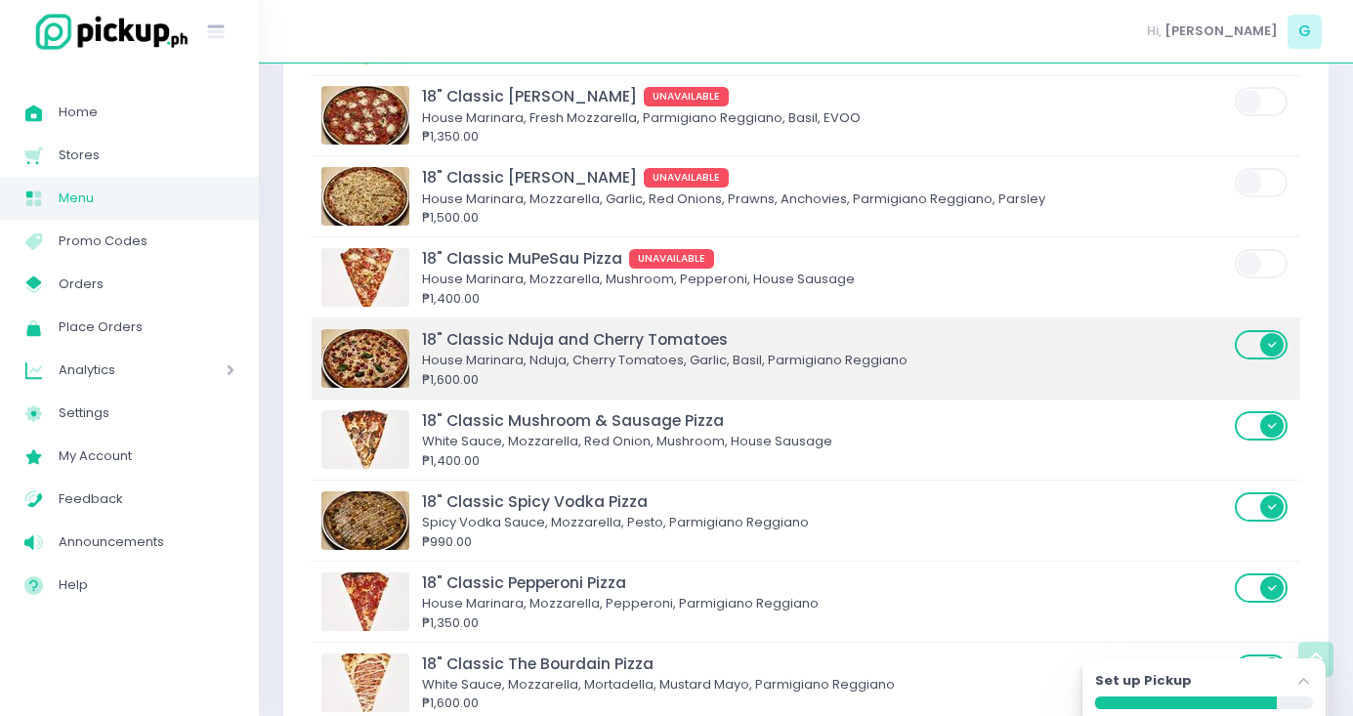
click at [1241, 330] on span at bounding box center [1262, 344] width 56 height 29
click at [259, 328] on input "checkbox" at bounding box center [259, 328] width 0 height 0
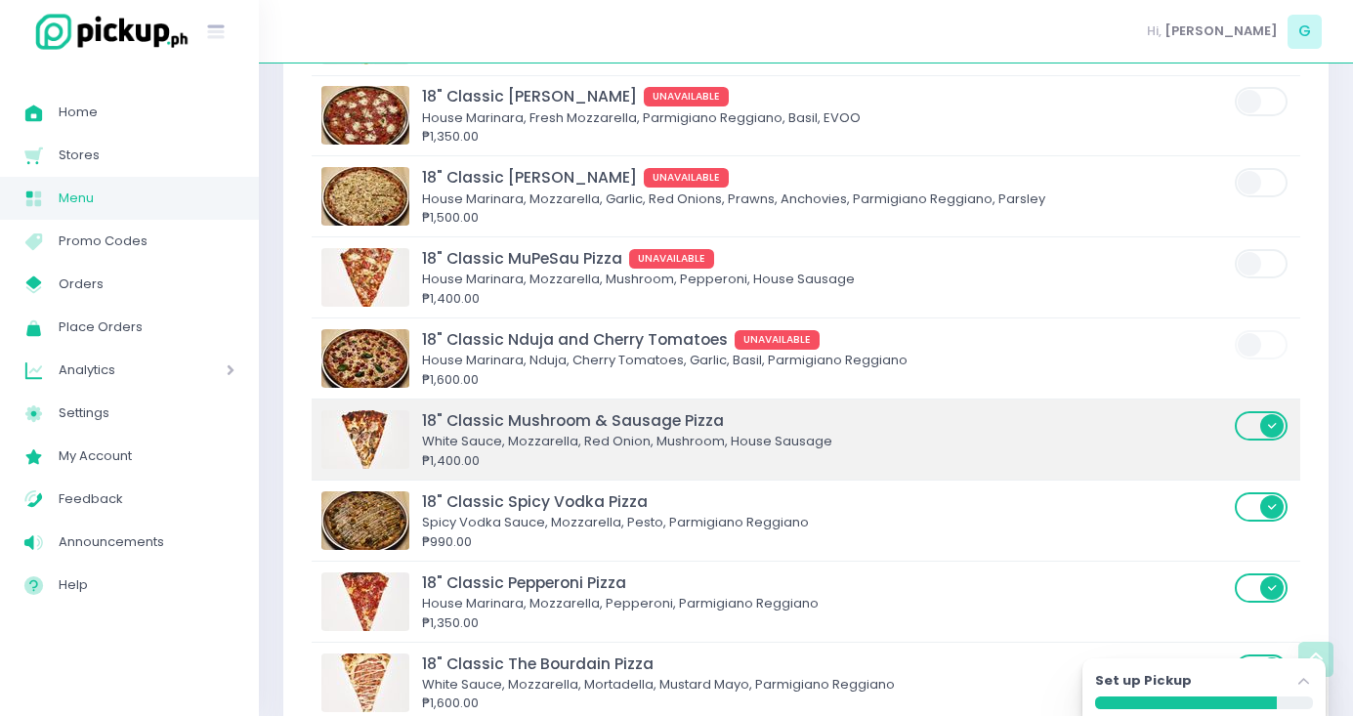
click at [1255, 411] on span at bounding box center [1262, 425] width 56 height 29
click at [259, 409] on input "checkbox" at bounding box center [259, 409] width 0 height 0
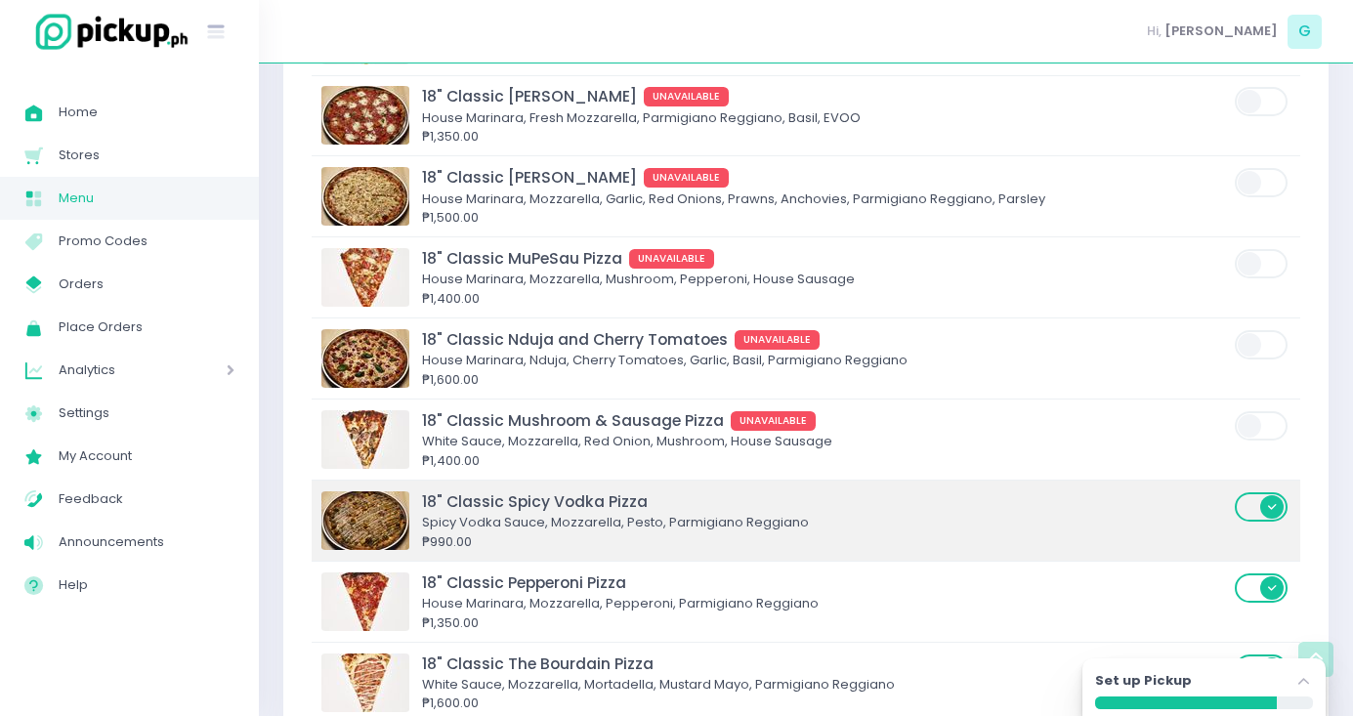
click at [1263, 492] on span at bounding box center [1262, 506] width 56 height 29
click at [259, 490] on input "checkbox" at bounding box center [259, 490] width 0 height 0
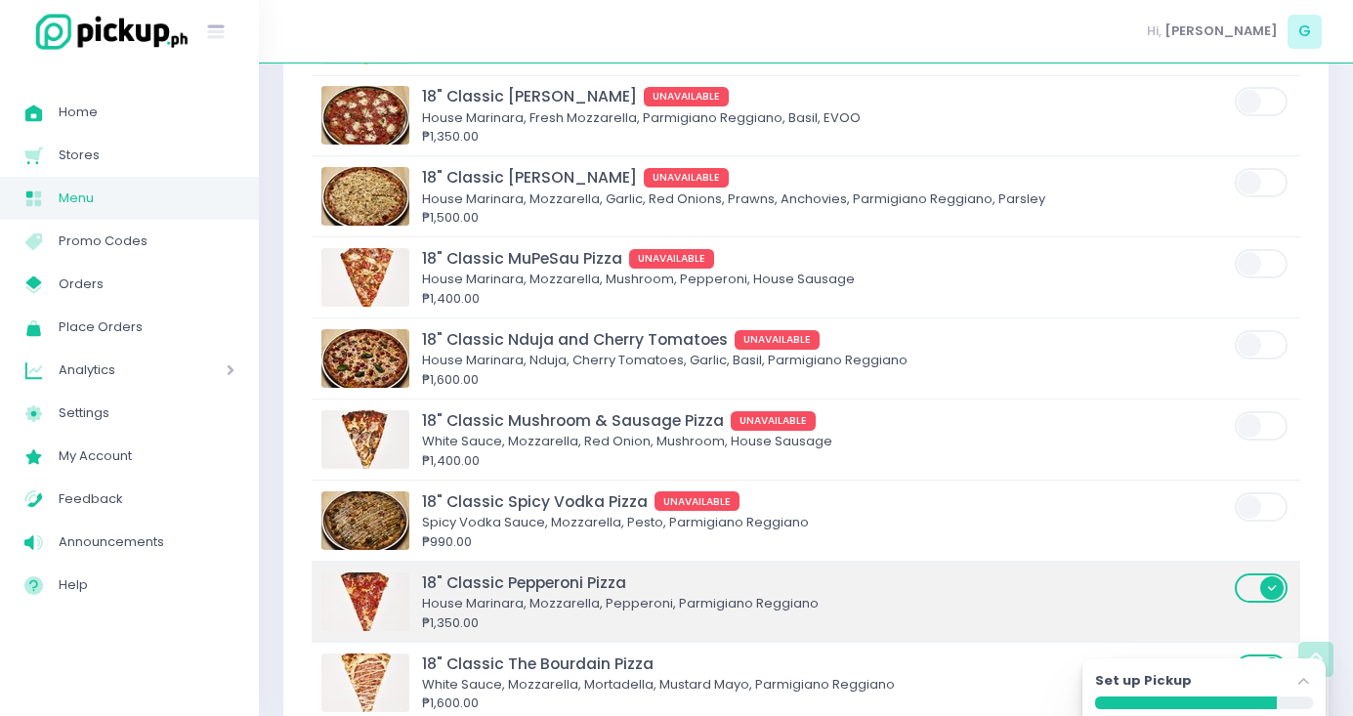
click at [1264, 573] on span at bounding box center [1262, 587] width 56 height 29
click at [259, 571] on input "checkbox" at bounding box center [259, 571] width 0 height 0
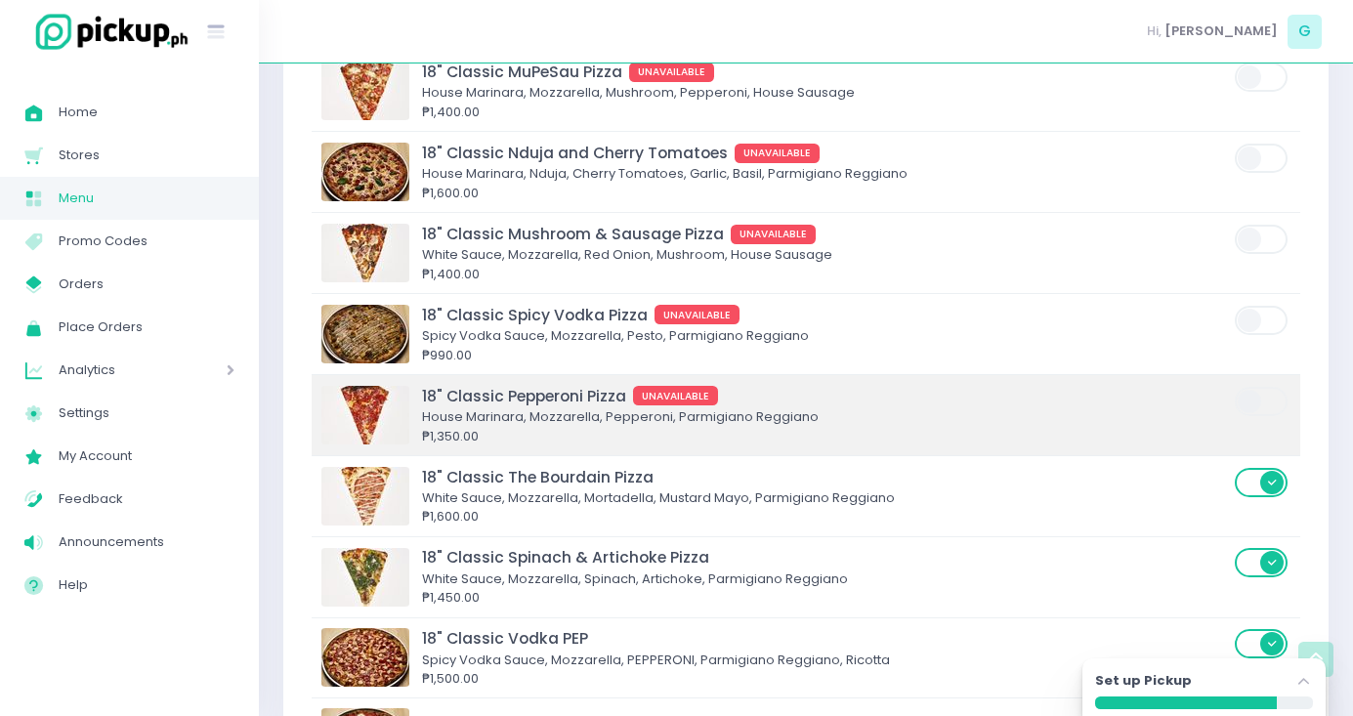
scroll to position [4140, 0]
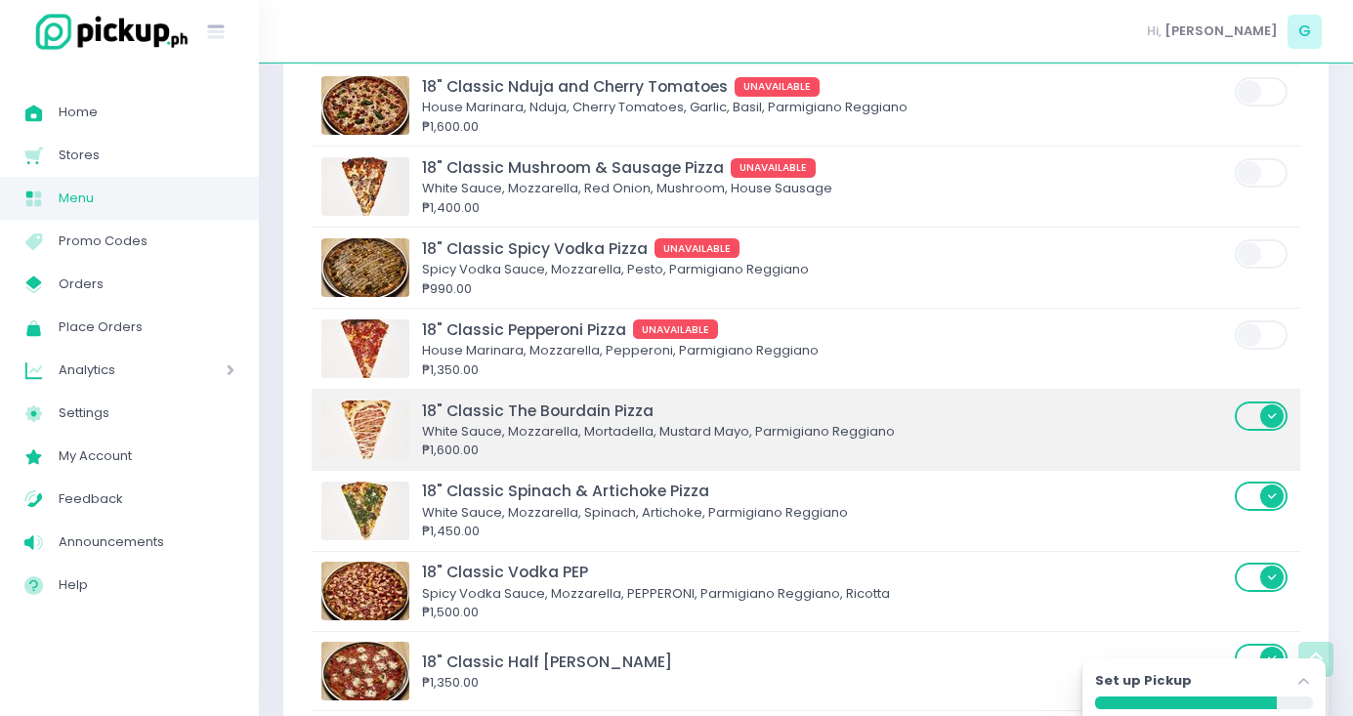
click at [1260, 401] on span at bounding box center [1262, 415] width 56 height 29
click at [259, 399] on input "checkbox" at bounding box center [259, 399] width 0 height 0
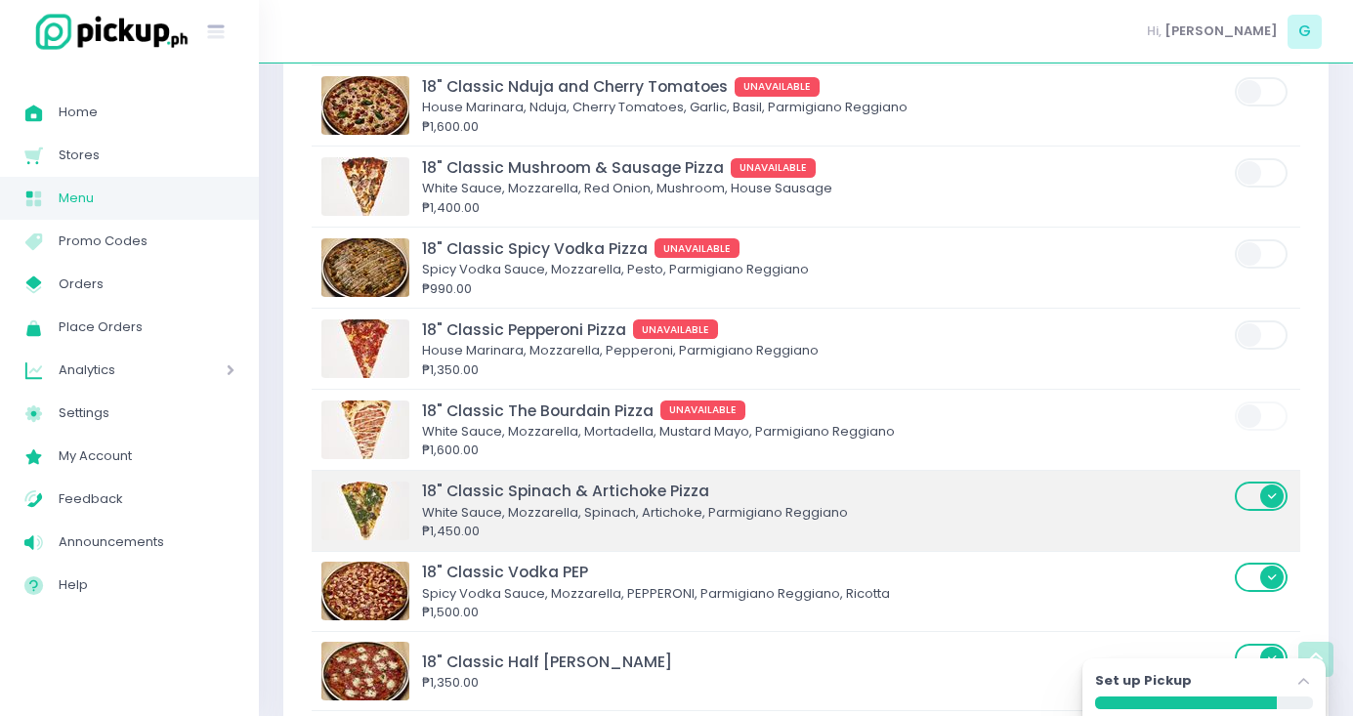
click at [1250, 481] on span at bounding box center [1262, 495] width 56 height 29
click at [259, 479] on input "checkbox" at bounding box center [259, 479] width 0 height 0
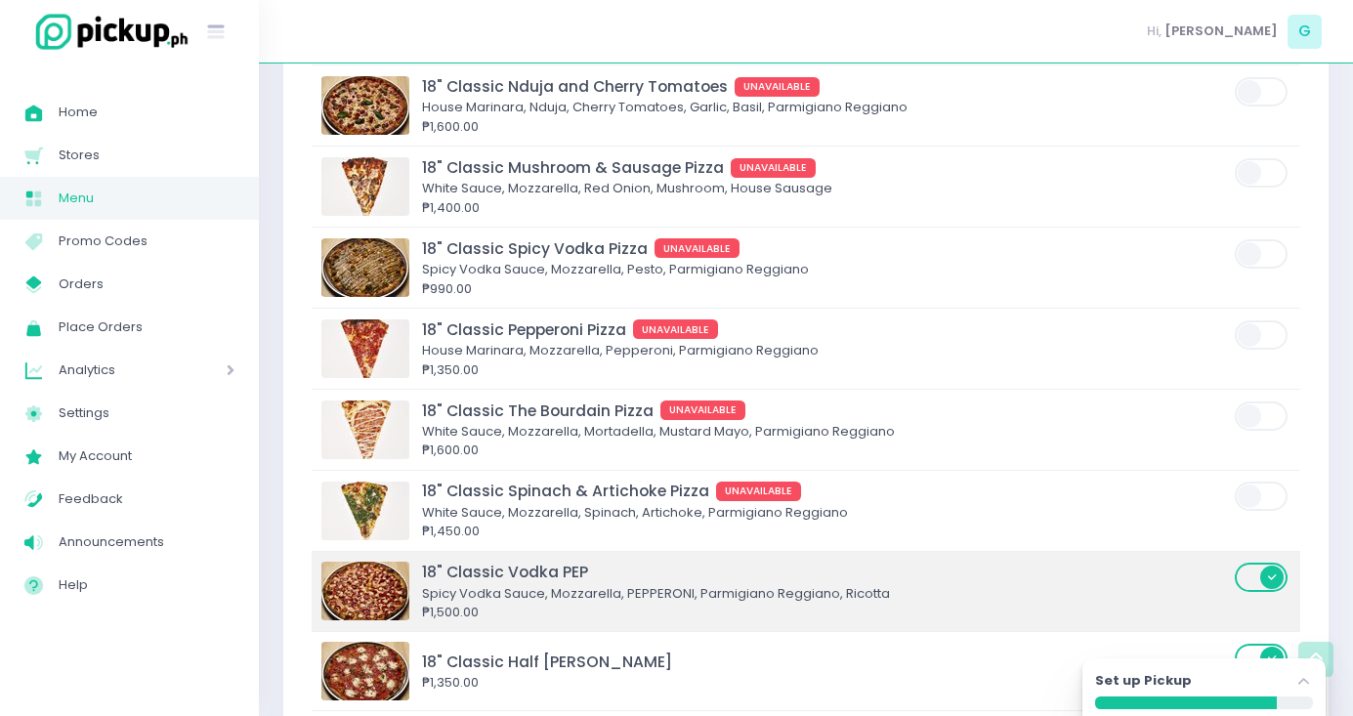
click at [1255, 563] on span at bounding box center [1262, 577] width 56 height 29
click at [259, 561] on input "checkbox" at bounding box center [259, 561] width 0 height 0
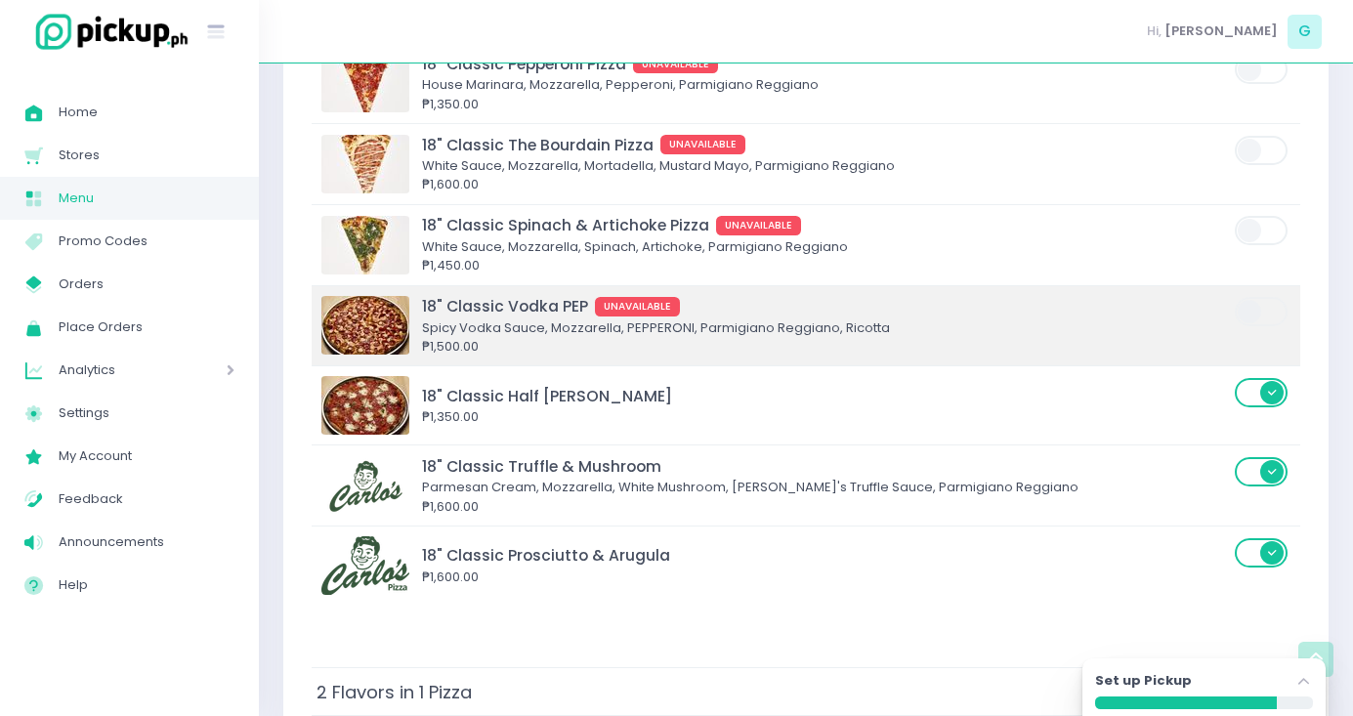
scroll to position [4409, 0]
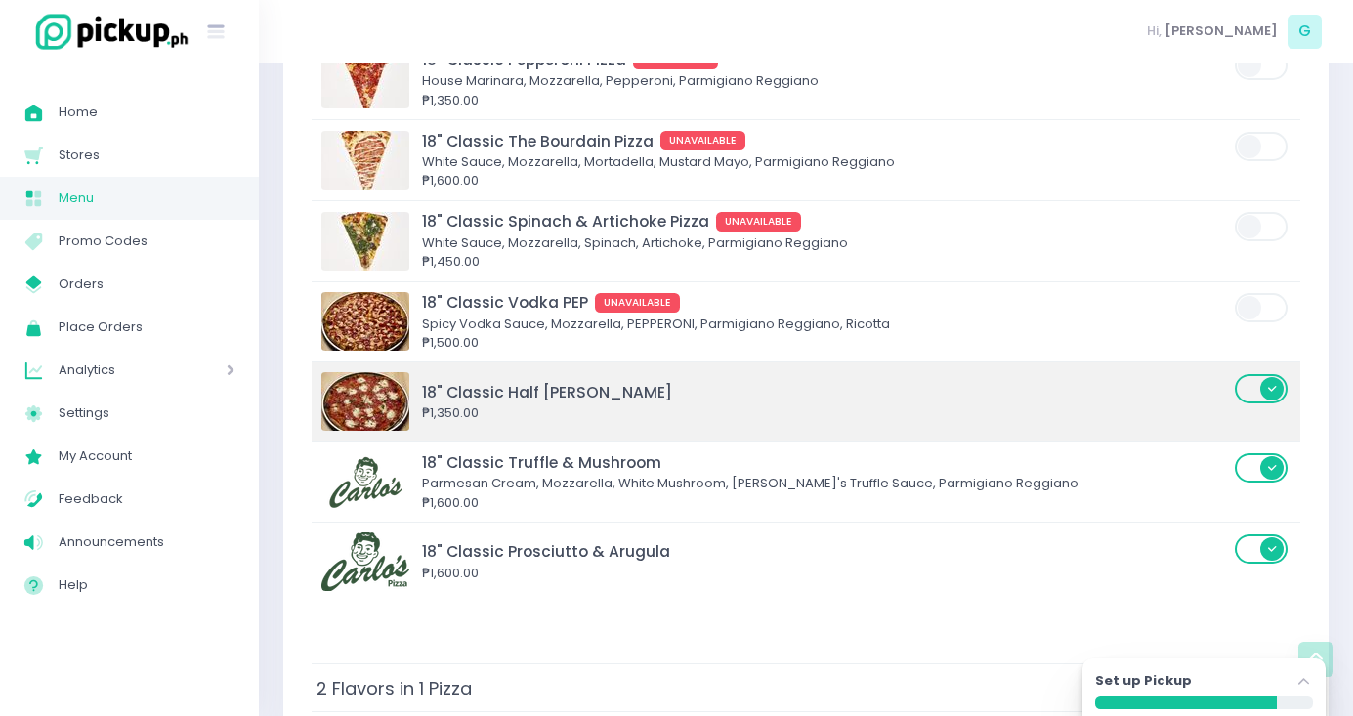
click at [1257, 374] on span at bounding box center [1262, 388] width 56 height 29
click at [259, 372] on input "checkbox" at bounding box center [259, 372] width 0 height 0
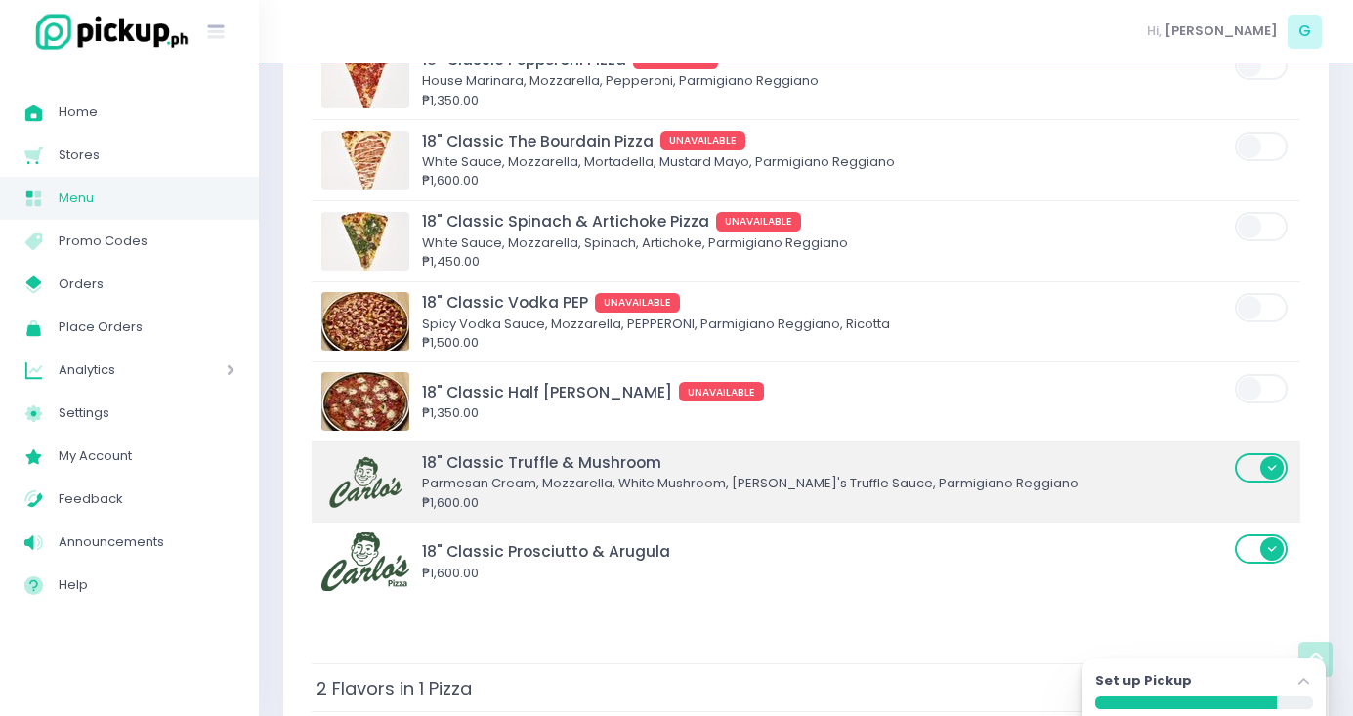
click at [1259, 453] on span at bounding box center [1262, 467] width 56 height 29
click at [259, 451] on input "checkbox" at bounding box center [259, 451] width 0 height 0
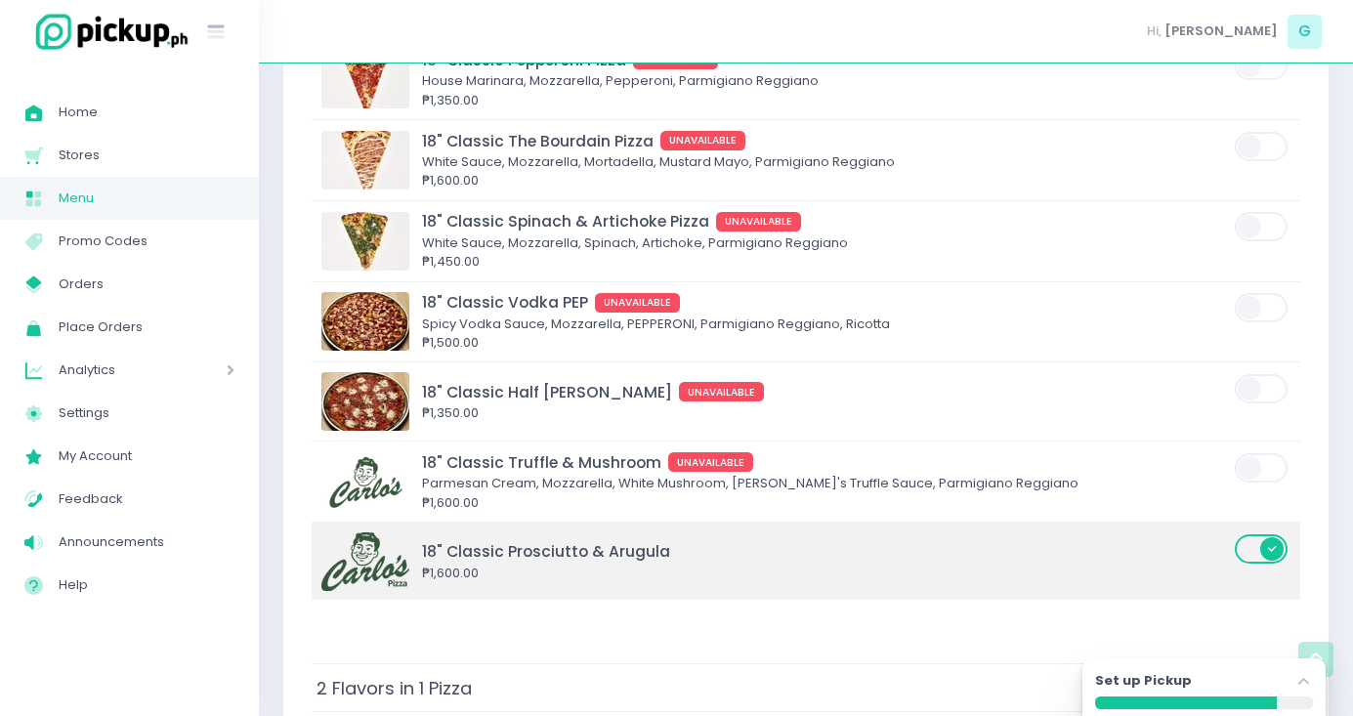
click at [1261, 534] on span at bounding box center [1262, 548] width 56 height 29
click at [259, 532] on input "checkbox" at bounding box center [259, 532] width 0 height 0
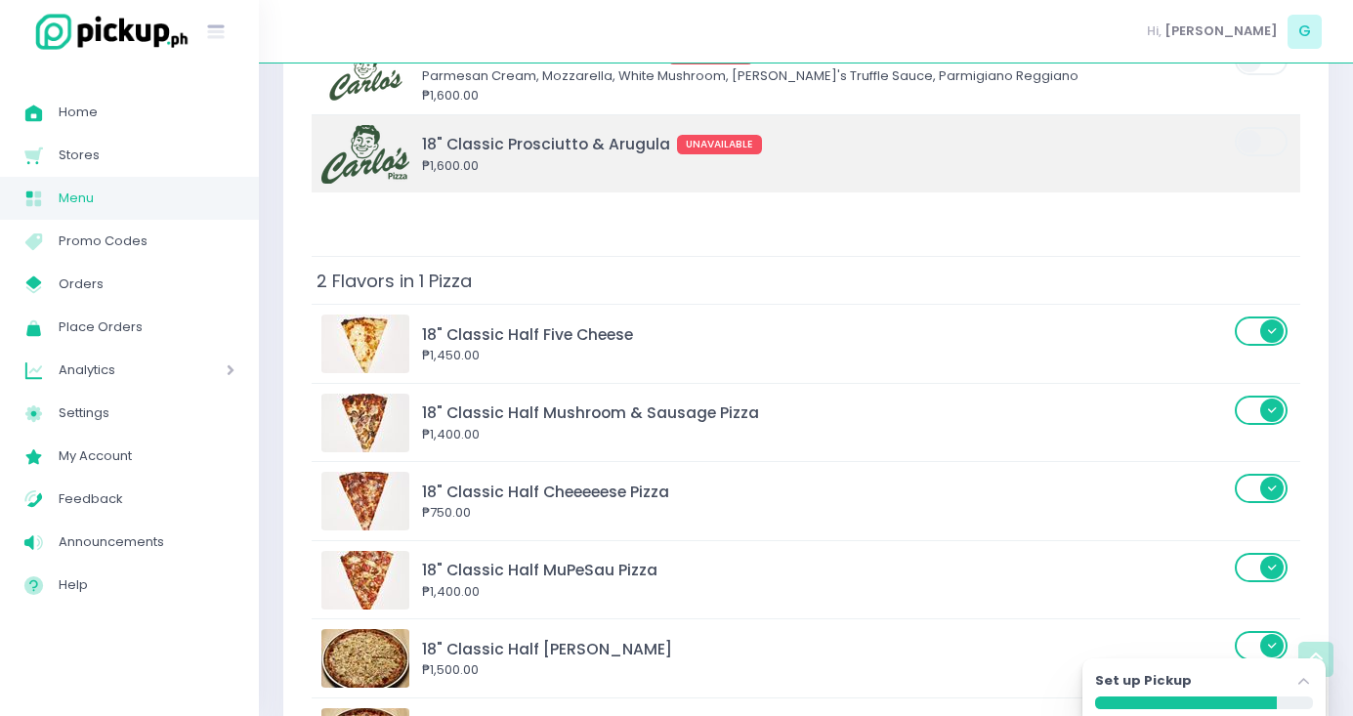
scroll to position [4901, 0]
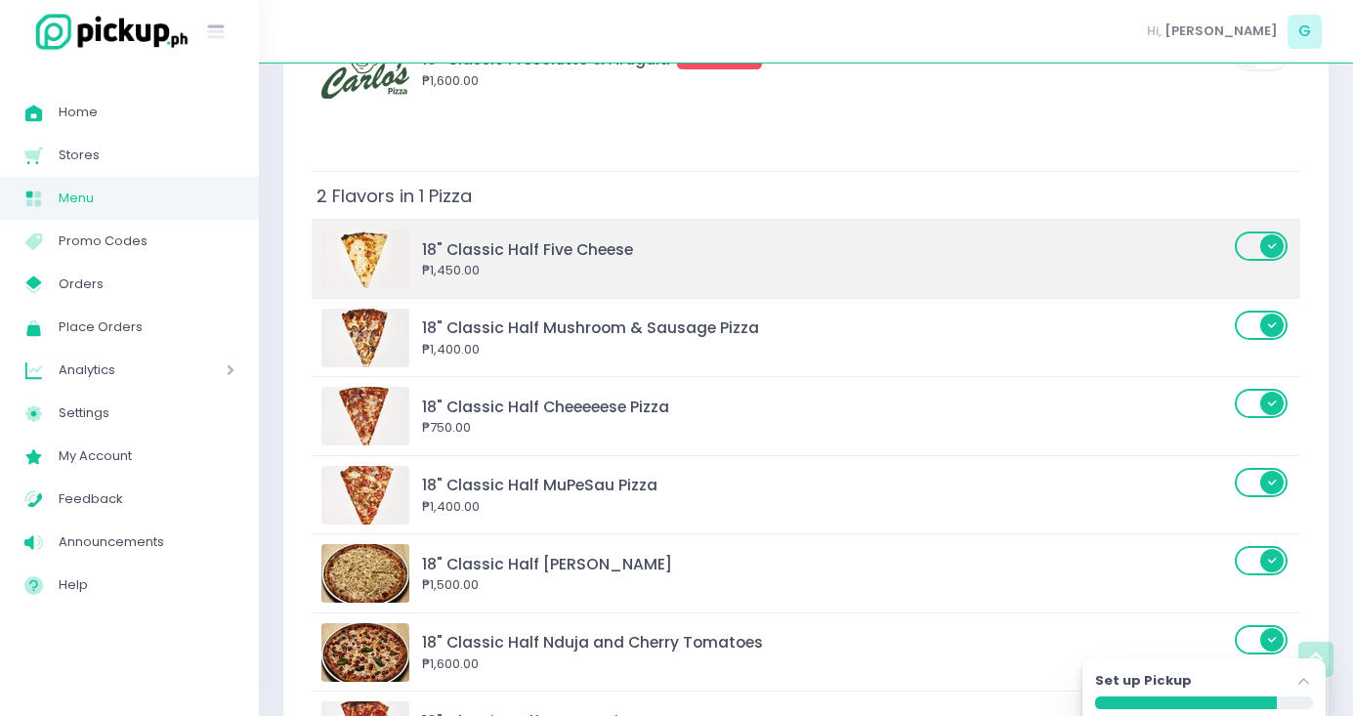
click at [1254, 229] on label at bounding box center [1262, 245] width 56 height 33
click at [259, 229] on input "checkbox" at bounding box center [259, 229] width 0 height 0
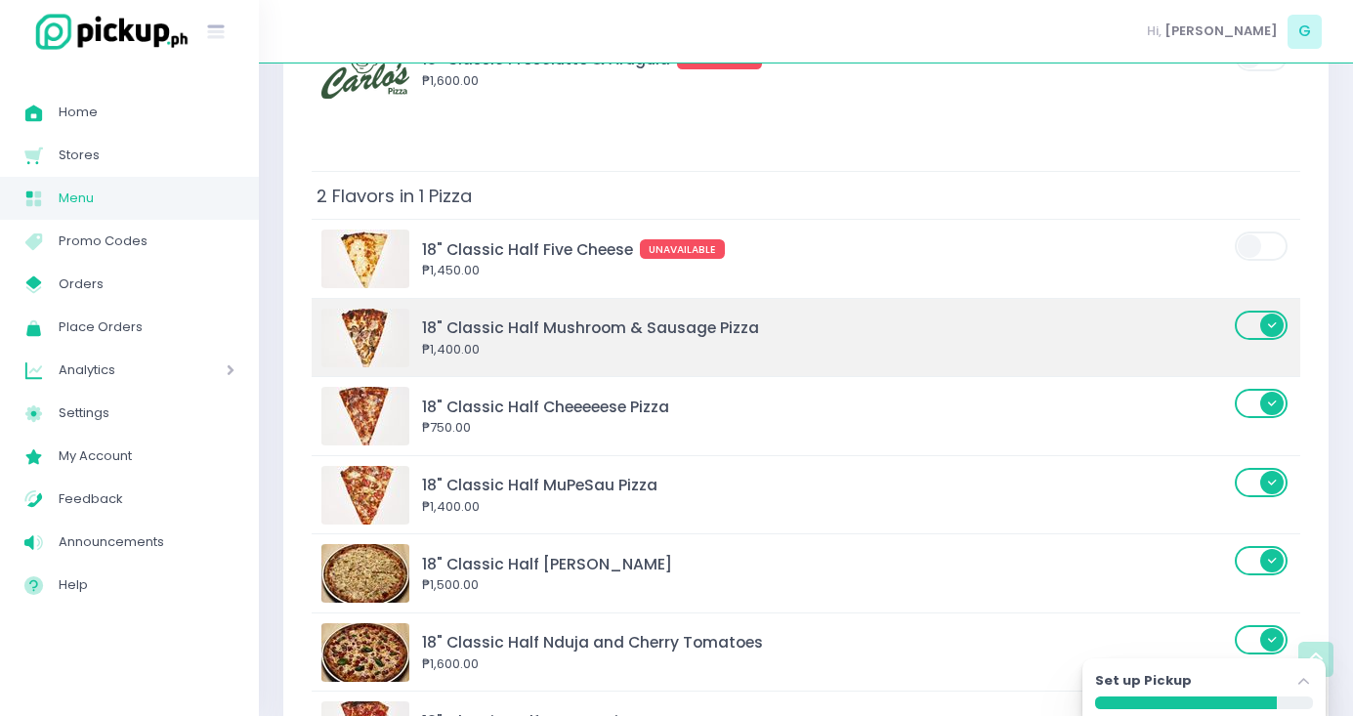
click at [1254, 309] on span at bounding box center [1262, 338] width 56 height 59
click at [1254, 311] on span at bounding box center [1262, 325] width 56 height 29
click at [259, 309] on input "checkbox" at bounding box center [259, 309] width 0 height 0
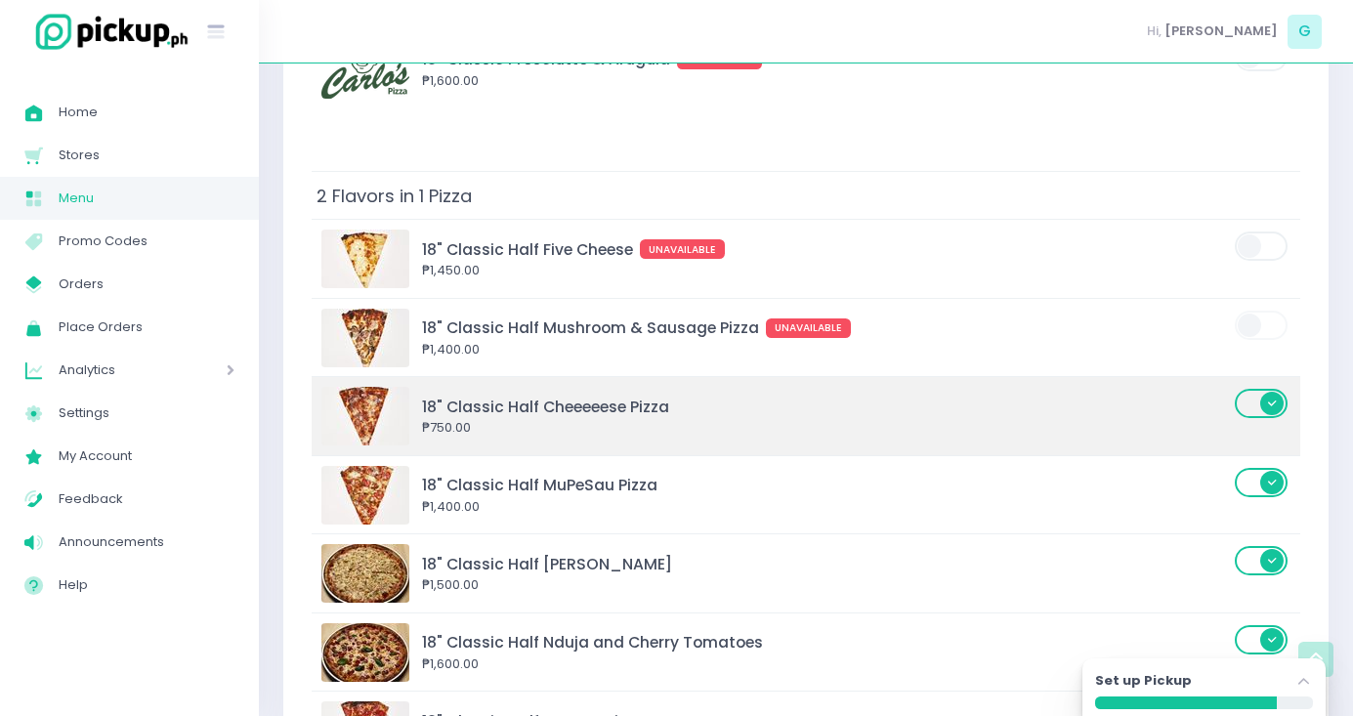
click at [1262, 389] on span at bounding box center [1262, 403] width 56 height 29
click at [259, 387] on input "checkbox" at bounding box center [259, 387] width 0 height 0
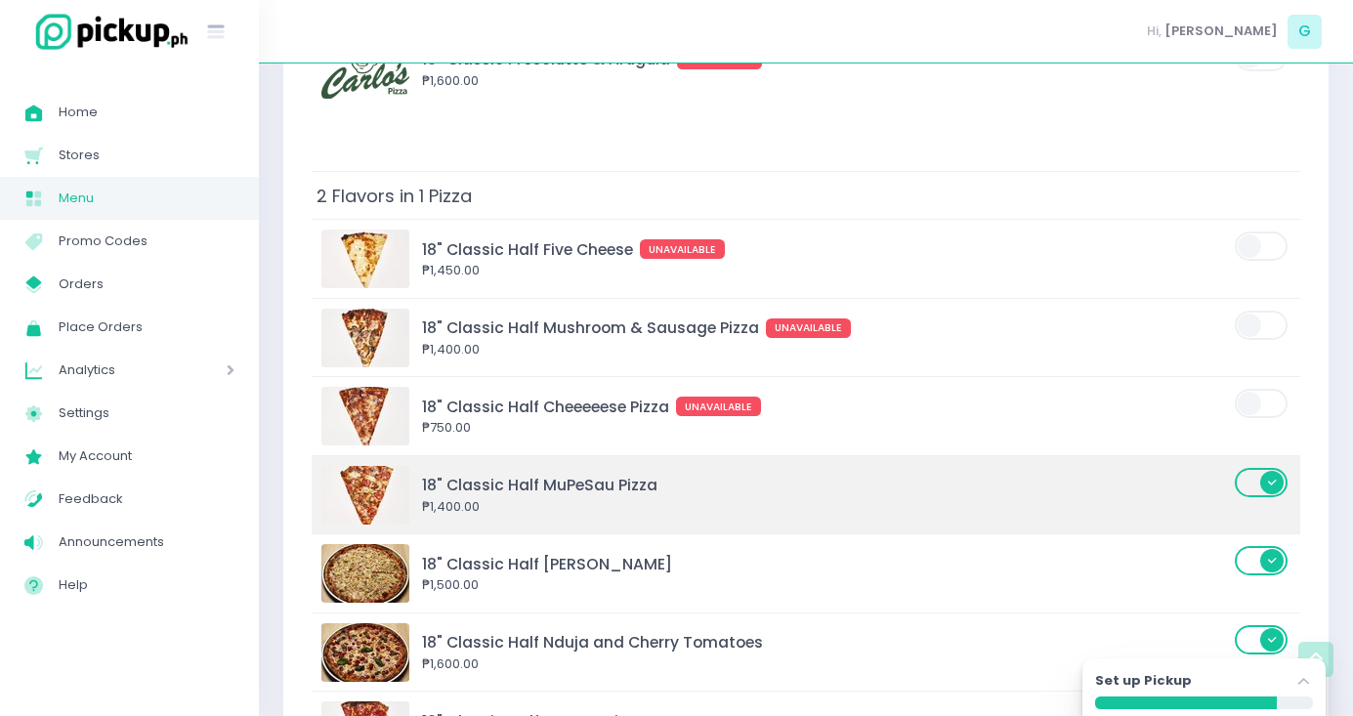
click at [1256, 468] on span at bounding box center [1262, 482] width 56 height 29
click at [259, 466] on input "checkbox" at bounding box center [259, 466] width 0 height 0
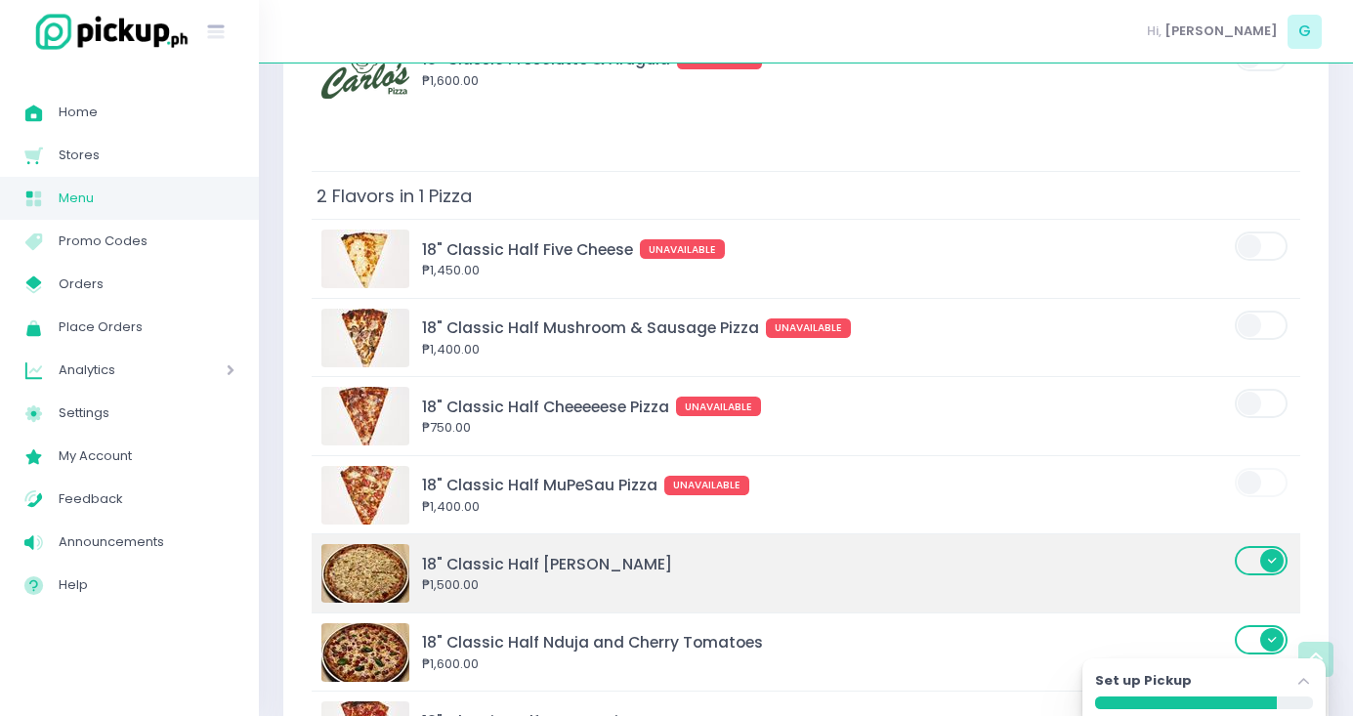
click at [1255, 546] on span at bounding box center [1262, 560] width 56 height 29
click at [259, 544] on input "checkbox" at bounding box center [259, 544] width 0 height 0
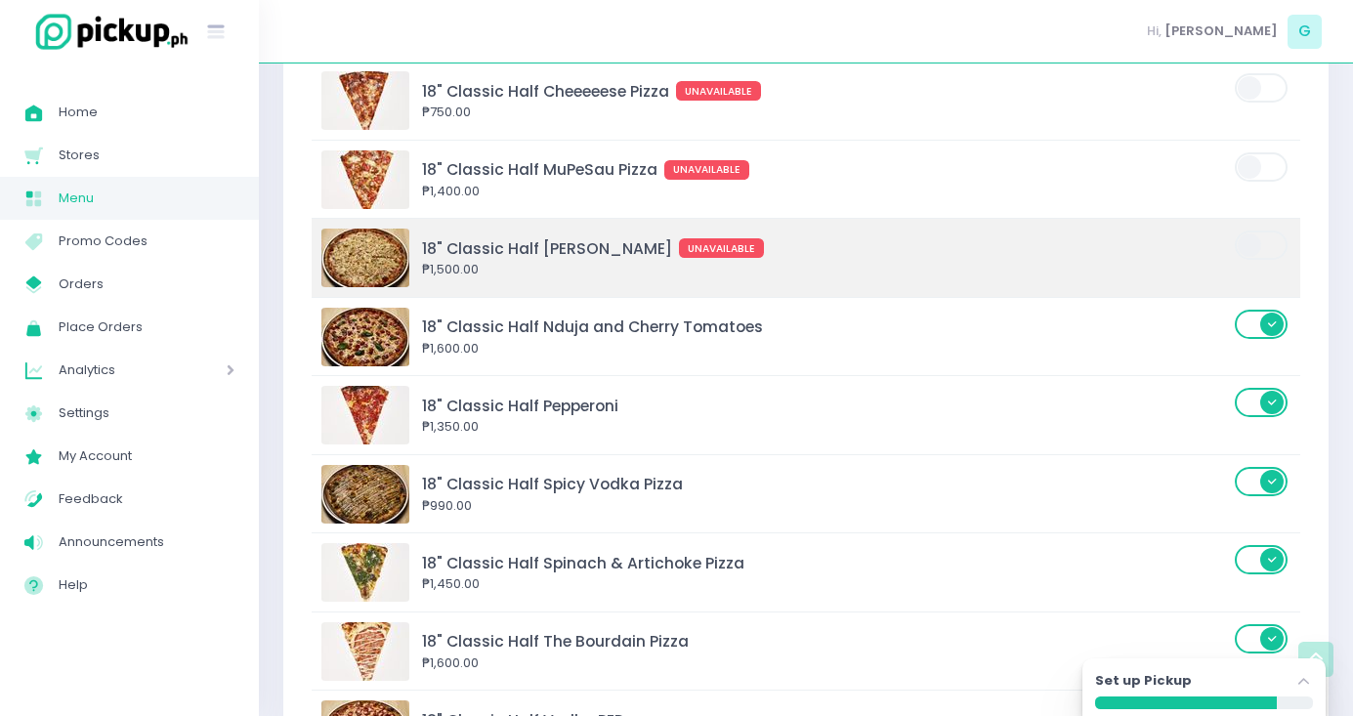
scroll to position [5224, 0]
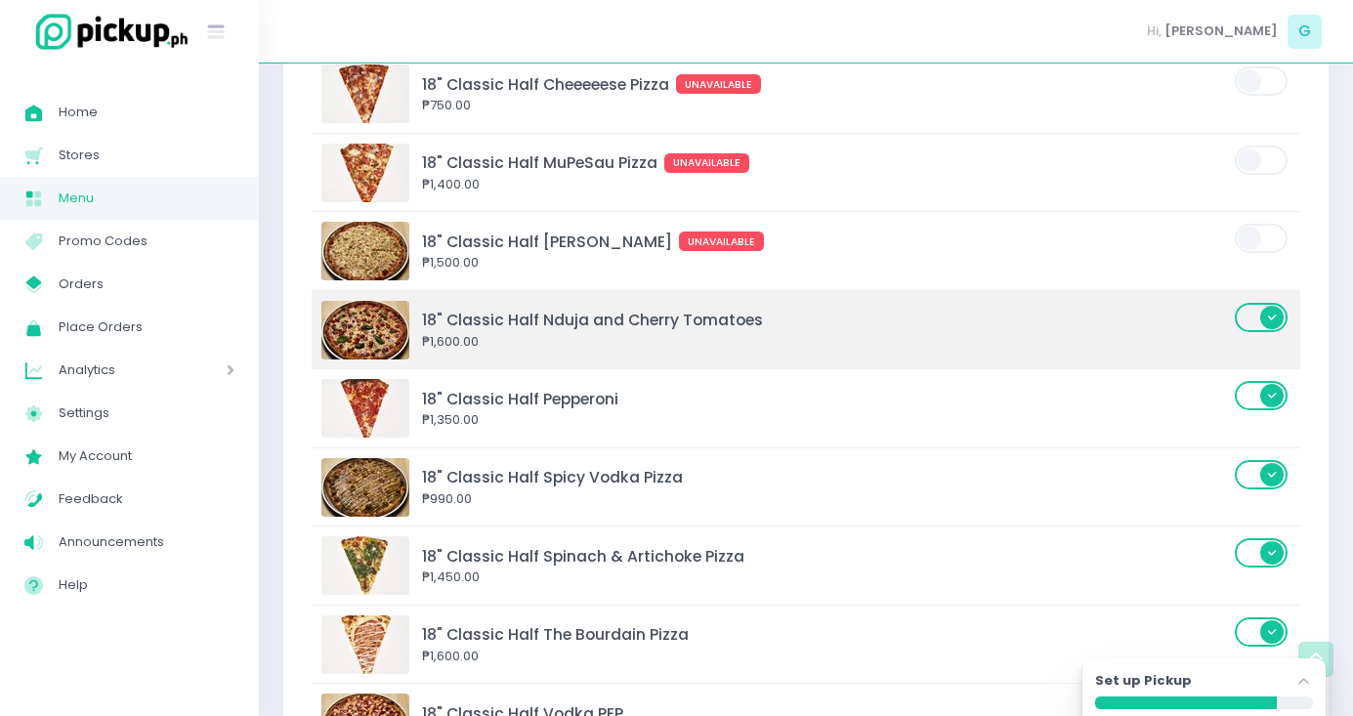
click at [1253, 303] on span at bounding box center [1262, 317] width 56 height 29
click at [259, 301] on input "checkbox" at bounding box center [259, 301] width 0 height 0
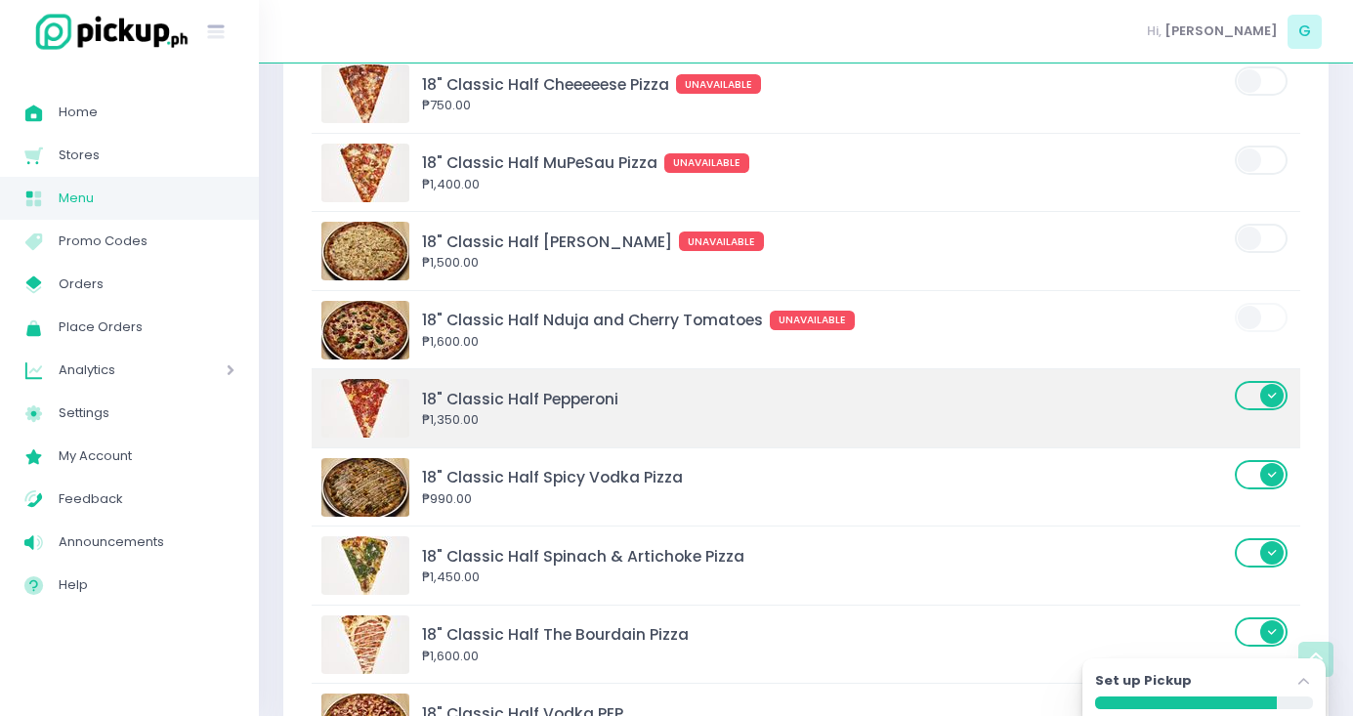
click at [1254, 381] on span at bounding box center [1262, 395] width 56 height 29
click at [259, 379] on input "checkbox" at bounding box center [259, 379] width 0 height 0
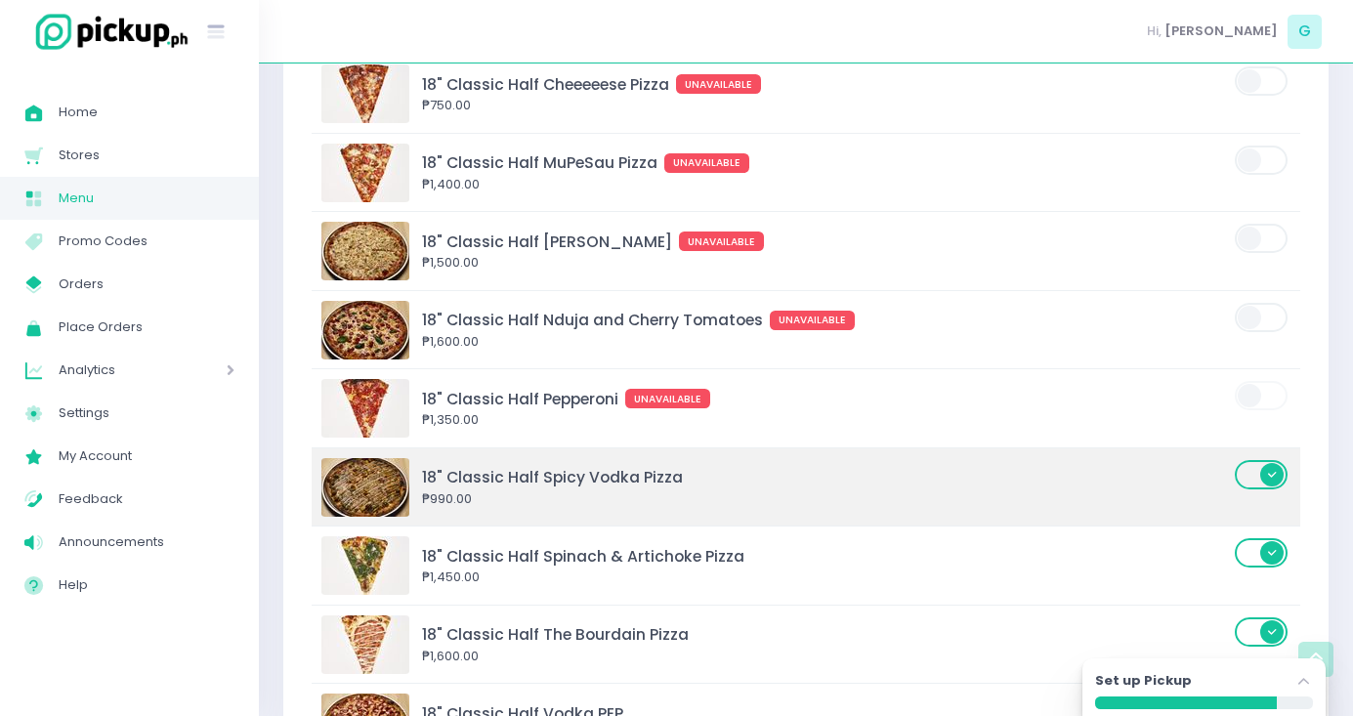
click at [1252, 460] on span at bounding box center [1262, 474] width 56 height 29
click at [259, 458] on input "checkbox" at bounding box center [259, 458] width 0 height 0
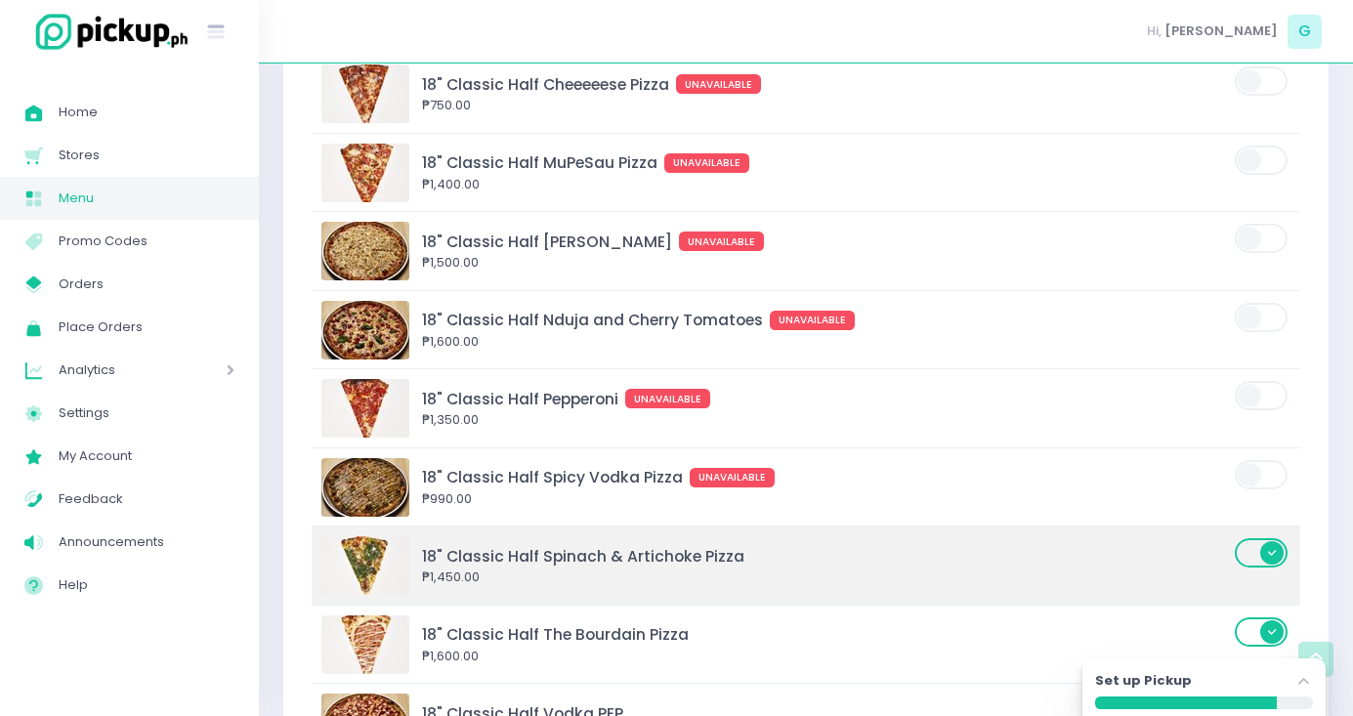
click at [1255, 538] on span at bounding box center [1262, 552] width 56 height 29
click at [259, 536] on input "checkbox" at bounding box center [259, 536] width 0 height 0
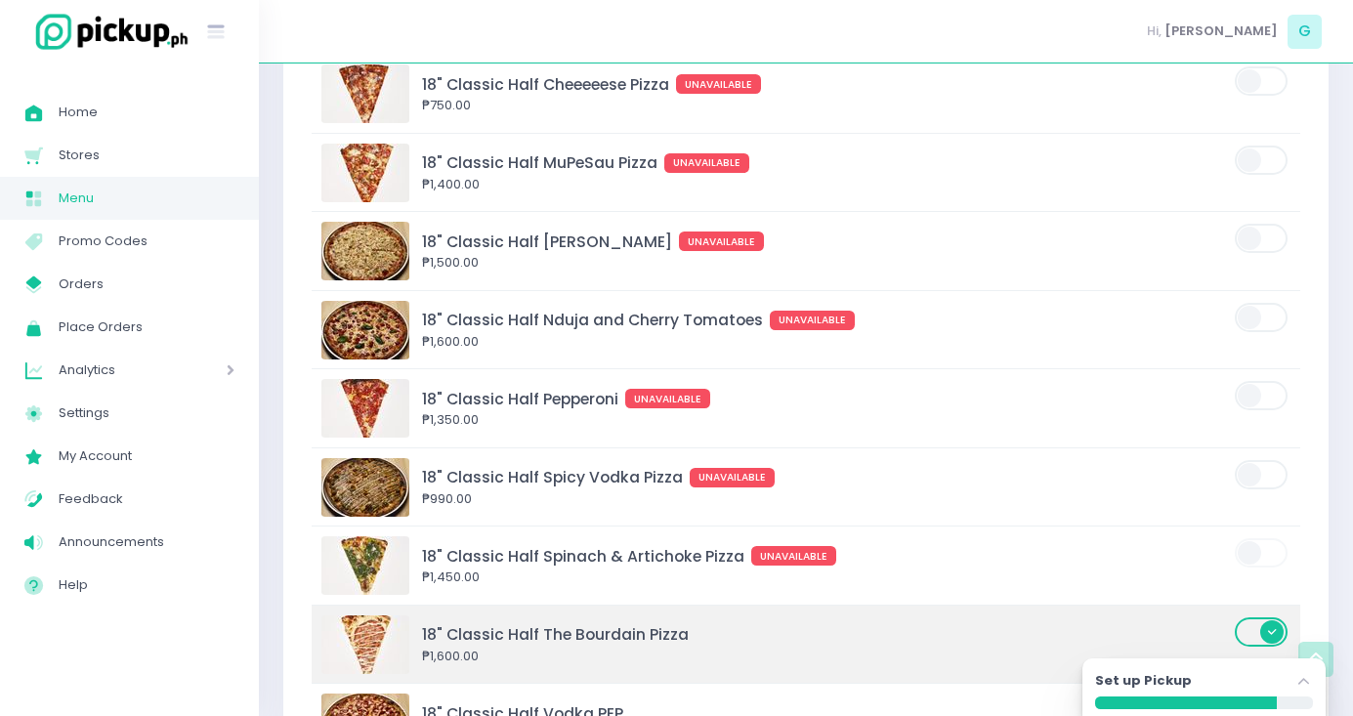
click at [1257, 617] on span at bounding box center [1262, 631] width 56 height 29
click at [259, 615] on input "checkbox" at bounding box center [259, 615] width 0 height 0
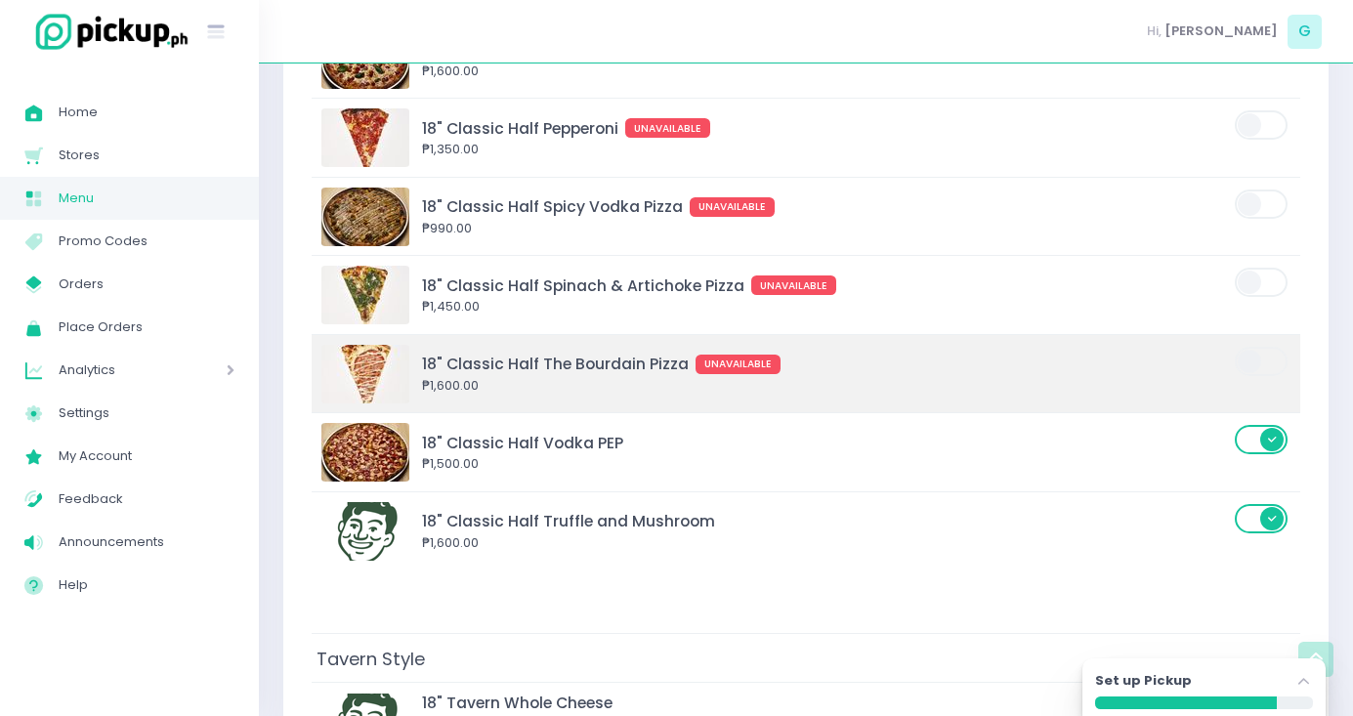
scroll to position [5494, 0]
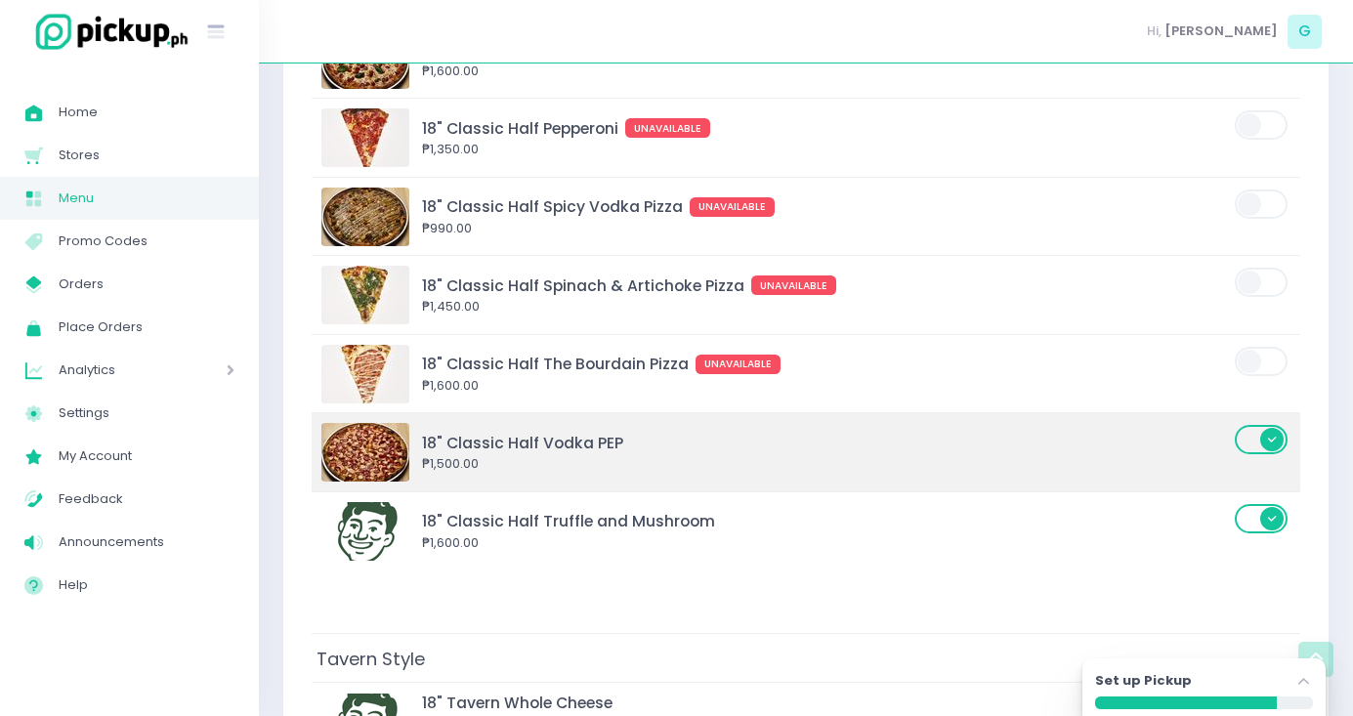
click at [1258, 425] on span at bounding box center [1262, 439] width 56 height 29
click at [259, 423] on input "checkbox" at bounding box center [259, 423] width 0 height 0
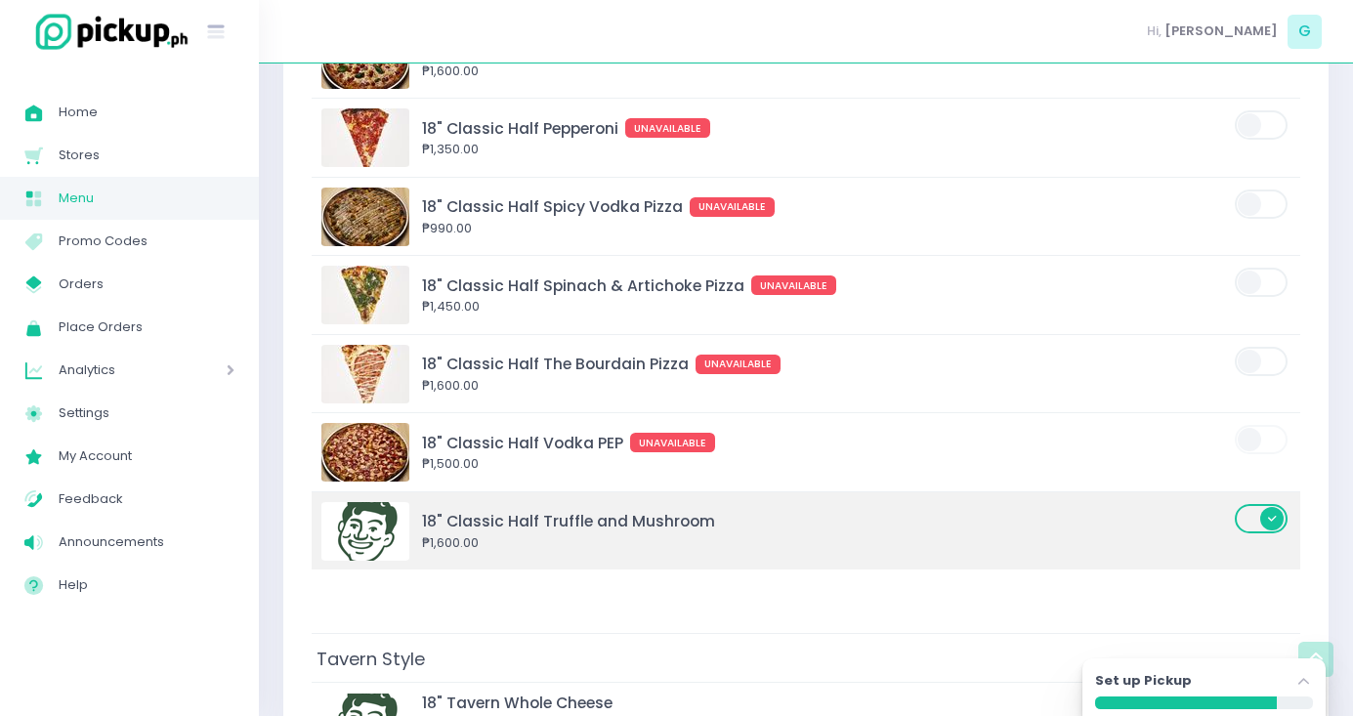
click at [1261, 504] on span at bounding box center [1262, 518] width 56 height 29
click at [259, 502] on input "checkbox" at bounding box center [259, 502] width 0 height 0
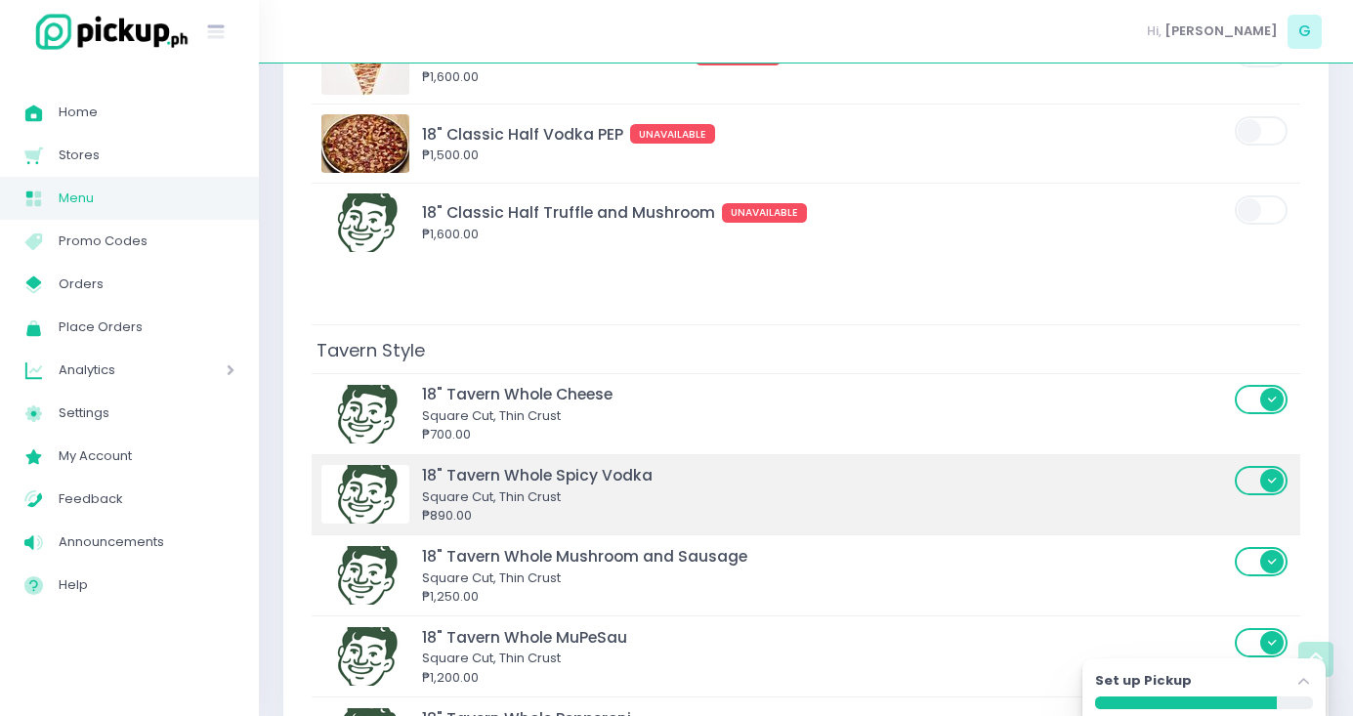
scroll to position [5805, 0]
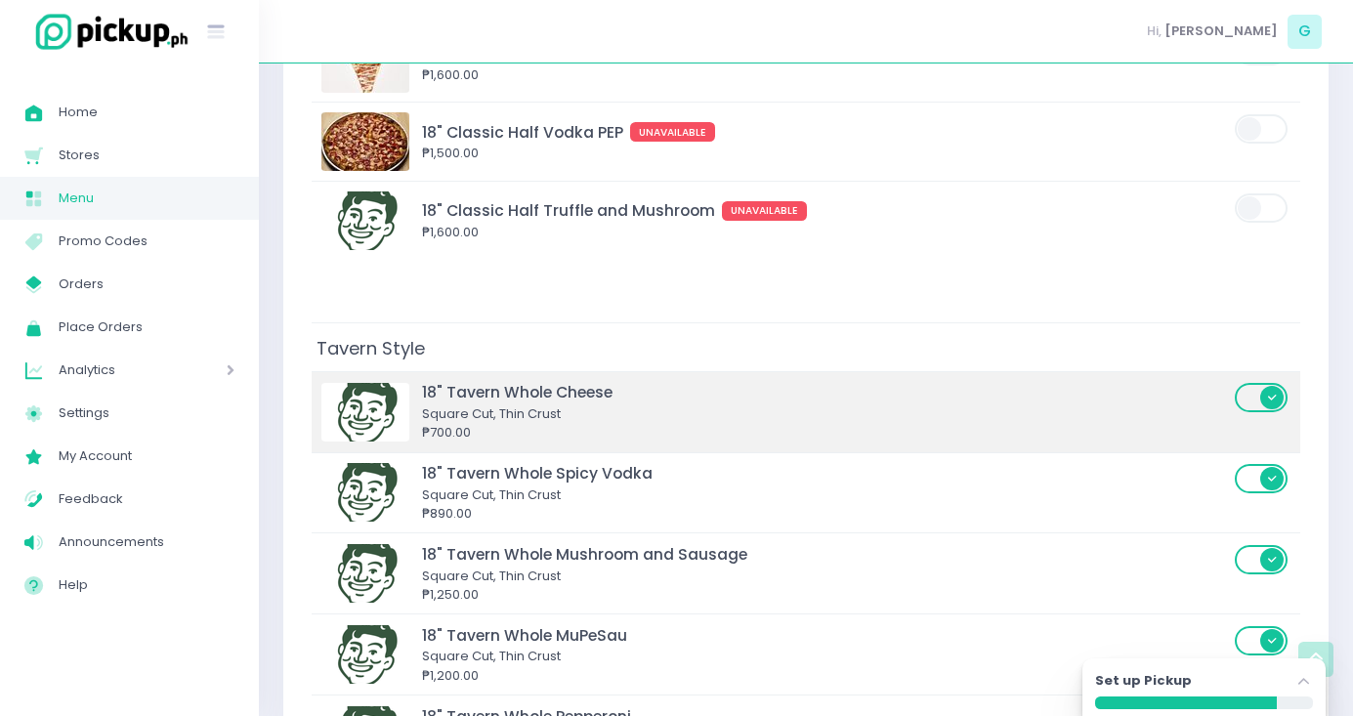
click at [1258, 383] on span at bounding box center [1262, 397] width 56 height 29
click at [259, 381] on input "checkbox" at bounding box center [259, 381] width 0 height 0
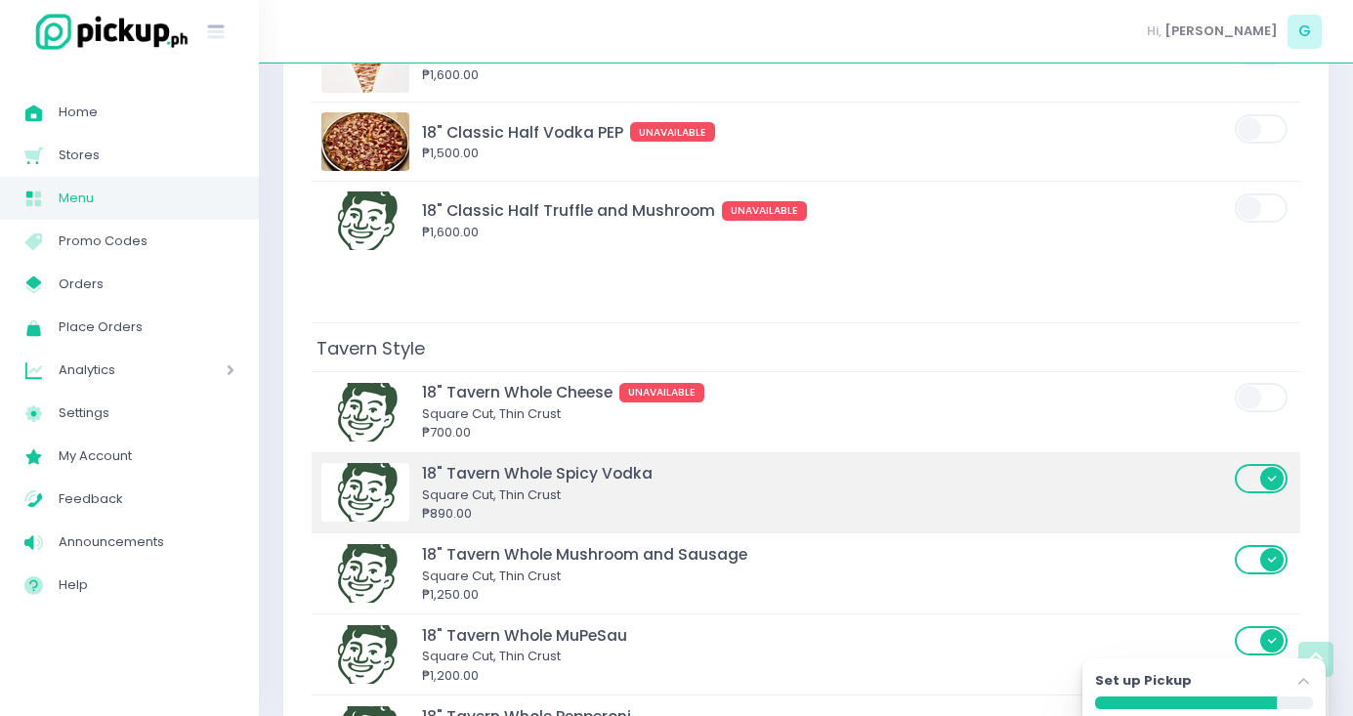
click at [1260, 464] on span at bounding box center [1262, 478] width 56 height 29
click at [259, 462] on input "checkbox" at bounding box center [259, 462] width 0 height 0
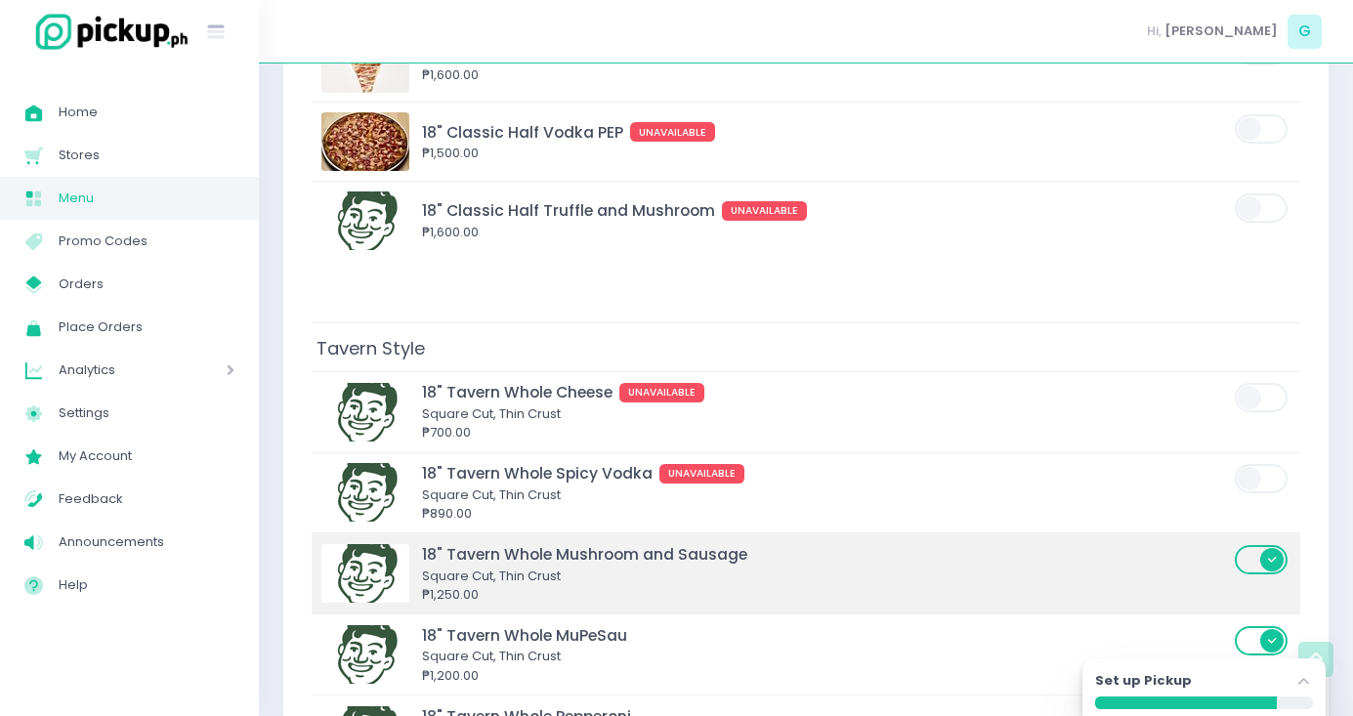
click at [1268, 545] on span at bounding box center [1262, 559] width 56 height 29
click at [259, 543] on input "checkbox" at bounding box center [259, 543] width 0 height 0
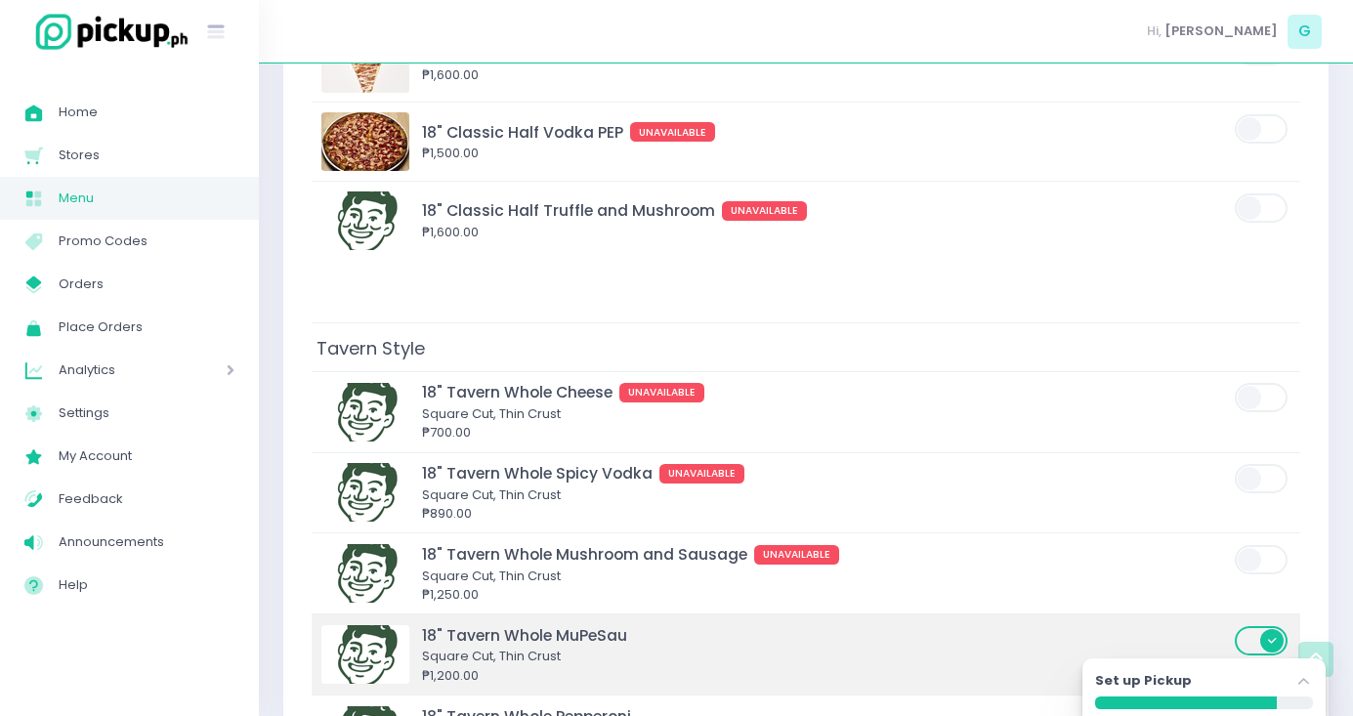
click at [1254, 626] on span at bounding box center [1262, 640] width 56 height 29
click at [259, 624] on input "checkbox" at bounding box center [259, 624] width 0 height 0
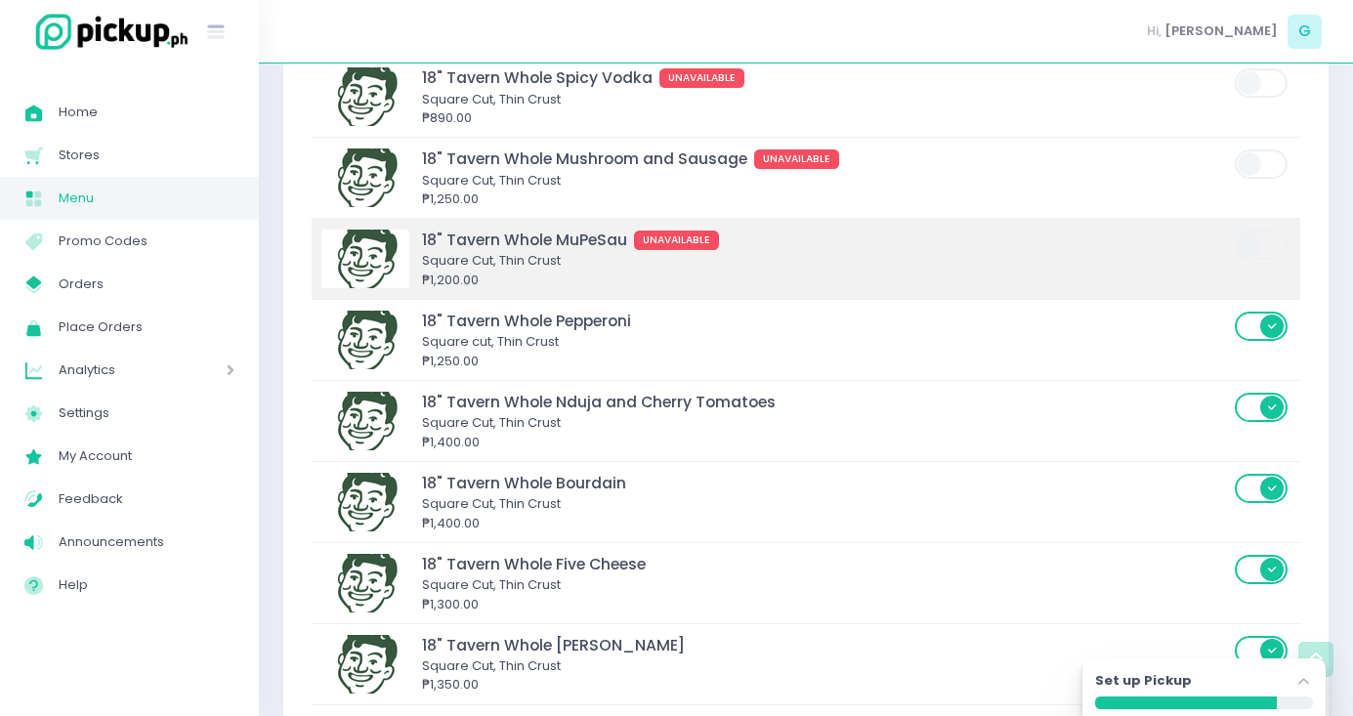
scroll to position [6223, 0]
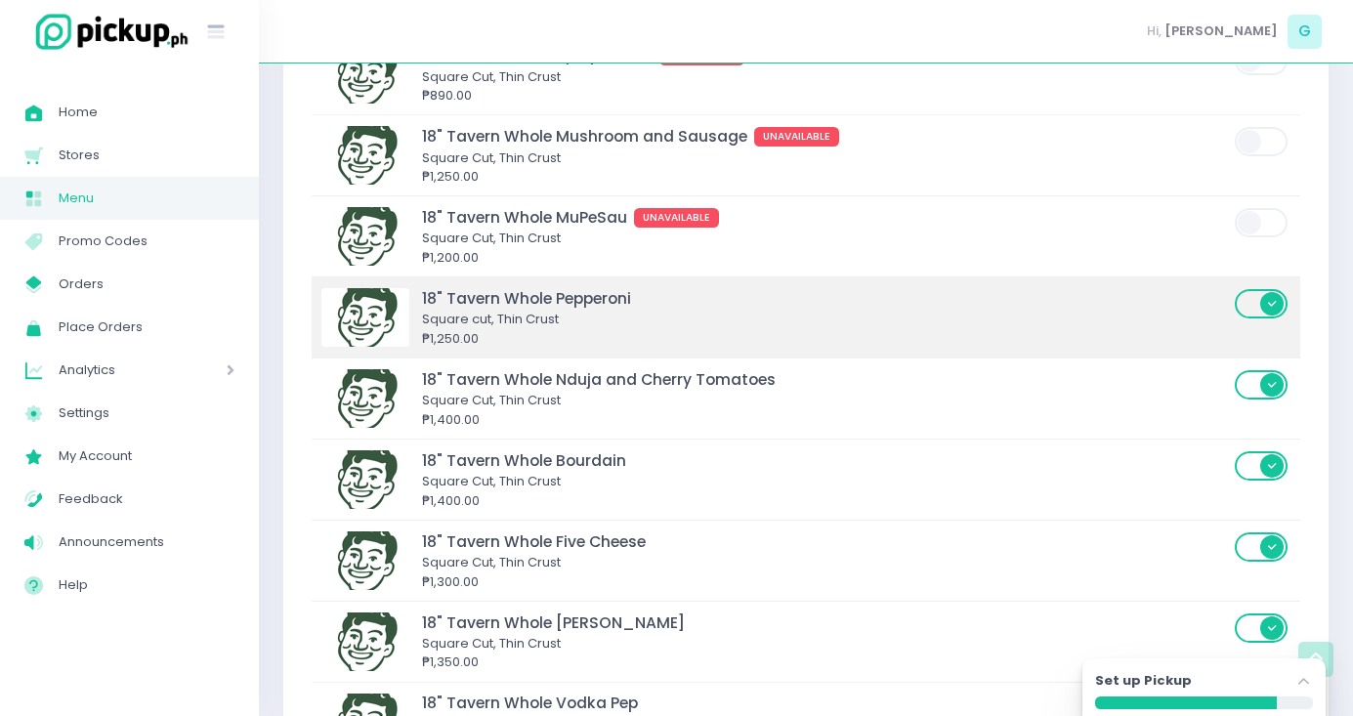
click at [1258, 289] on span at bounding box center [1262, 303] width 56 height 29
click at [259, 287] on input "checkbox" at bounding box center [259, 287] width 0 height 0
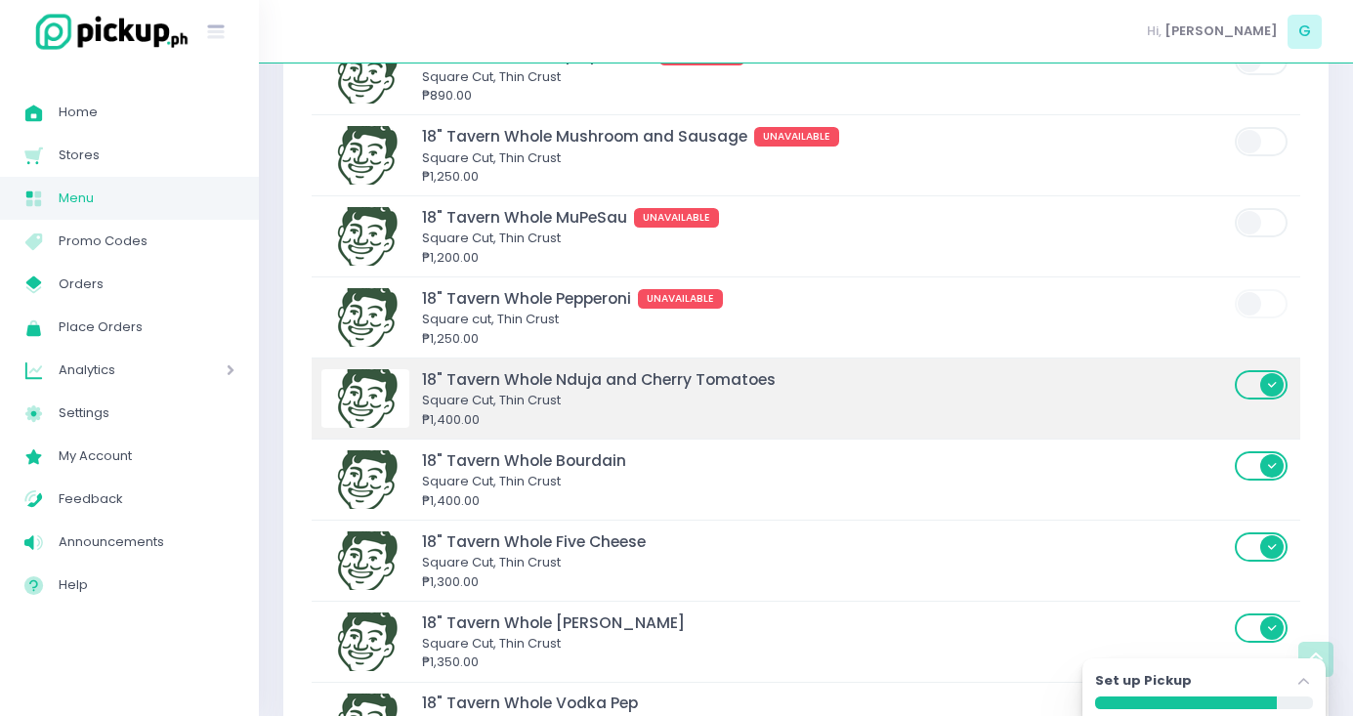
click at [1258, 370] on span at bounding box center [1262, 384] width 56 height 29
click at [259, 368] on input "checkbox" at bounding box center [259, 368] width 0 height 0
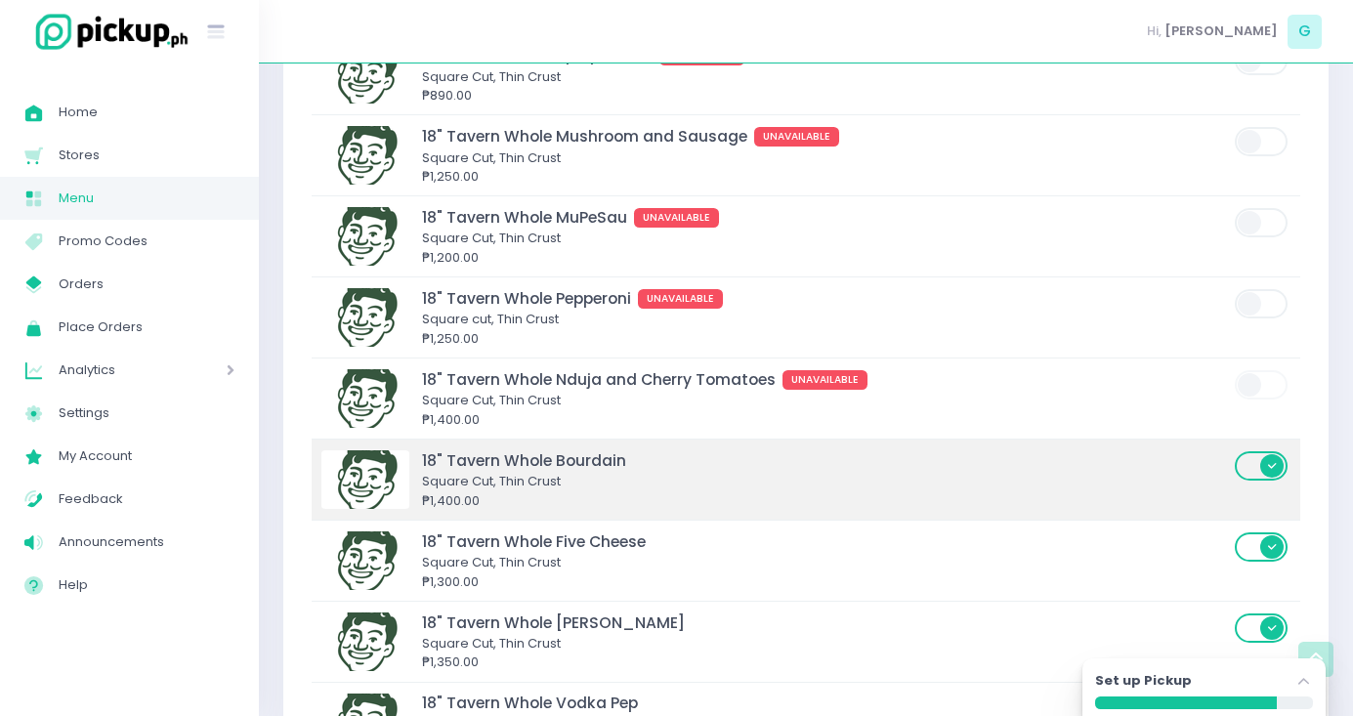
click at [1252, 451] on span at bounding box center [1262, 465] width 56 height 29
click at [259, 449] on input "checkbox" at bounding box center [259, 449] width 0 height 0
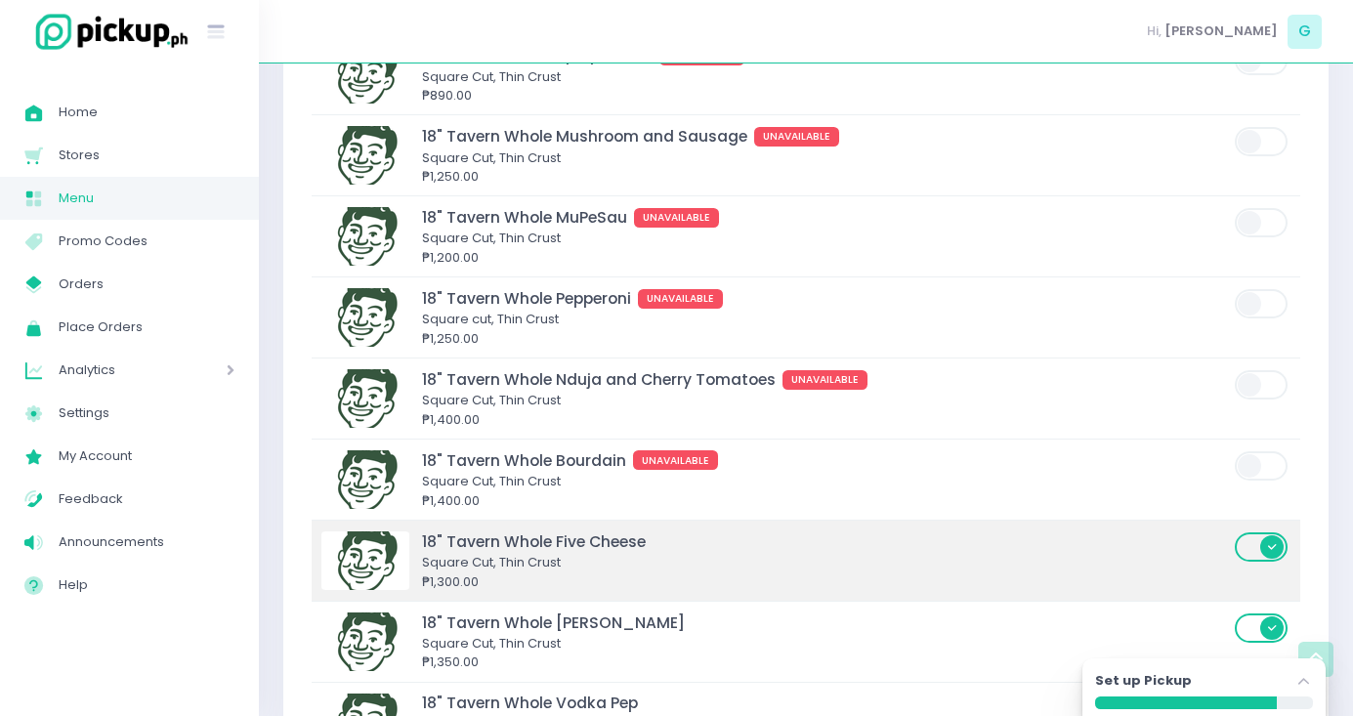
click at [1257, 532] on span at bounding box center [1262, 546] width 56 height 29
click at [259, 530] on input "checkbox" at bounding box center [259, 530] width 0 height 0
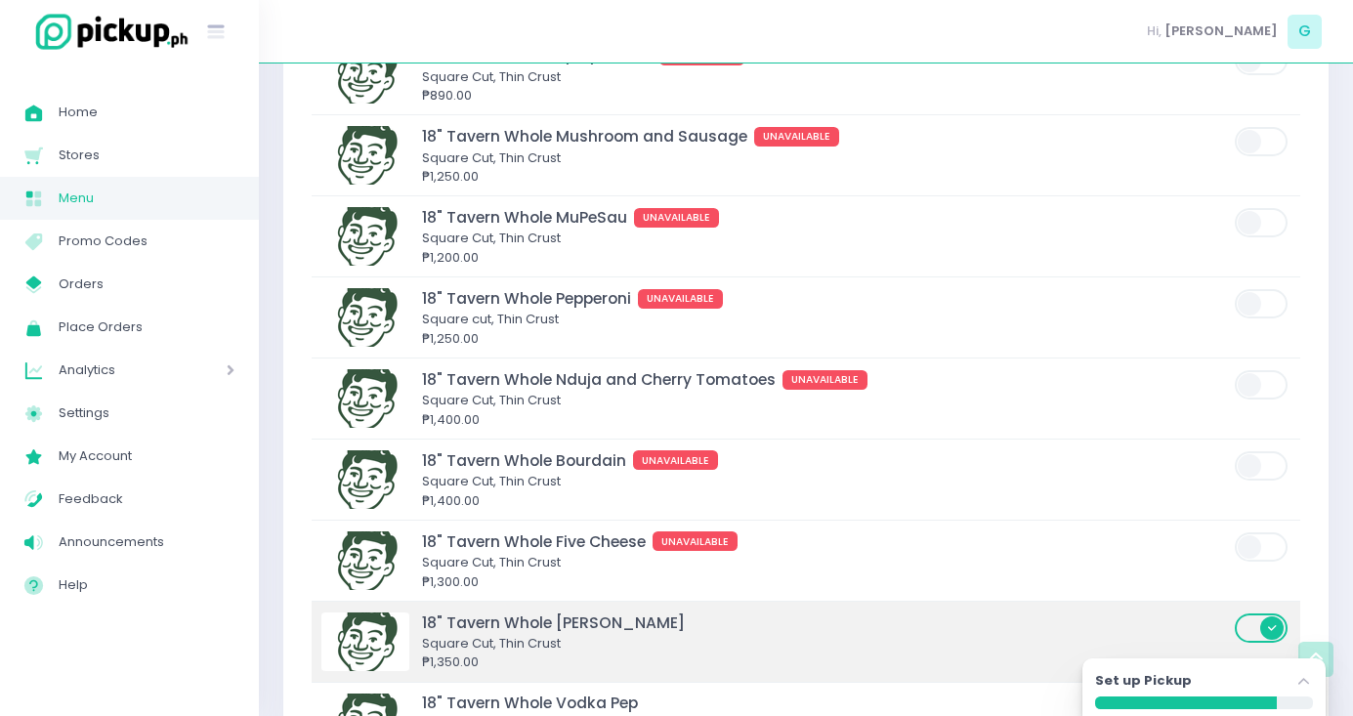
click at [1257, 613] on span at bounding box center [1262, 627] width 56 height 29
click at [259, 611] on input "checkbox" at bounding box center [259, 611] width 0 height 0
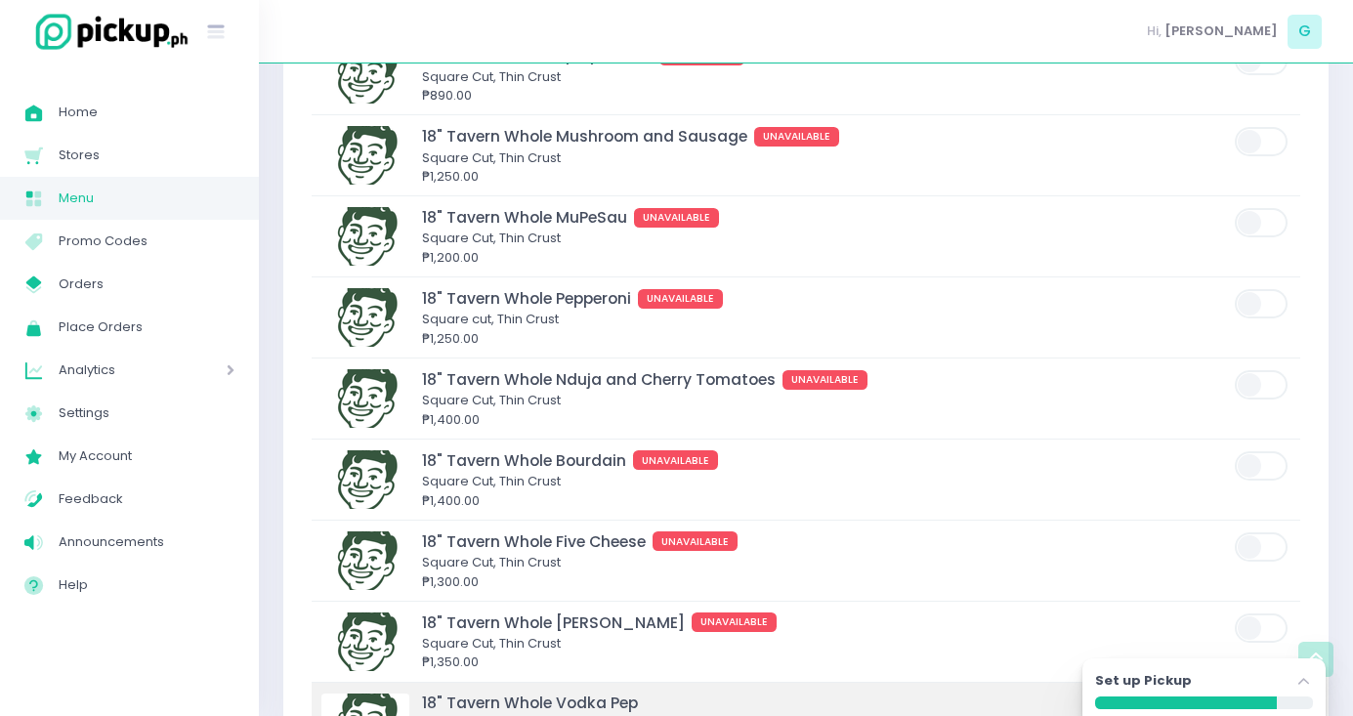
click at [1260, 693] on span at bounding box center [1262, 707] width 56 height 29
click at [259, 691] on input "checkbox" at bounding box center [259, 691] width 0 height 0
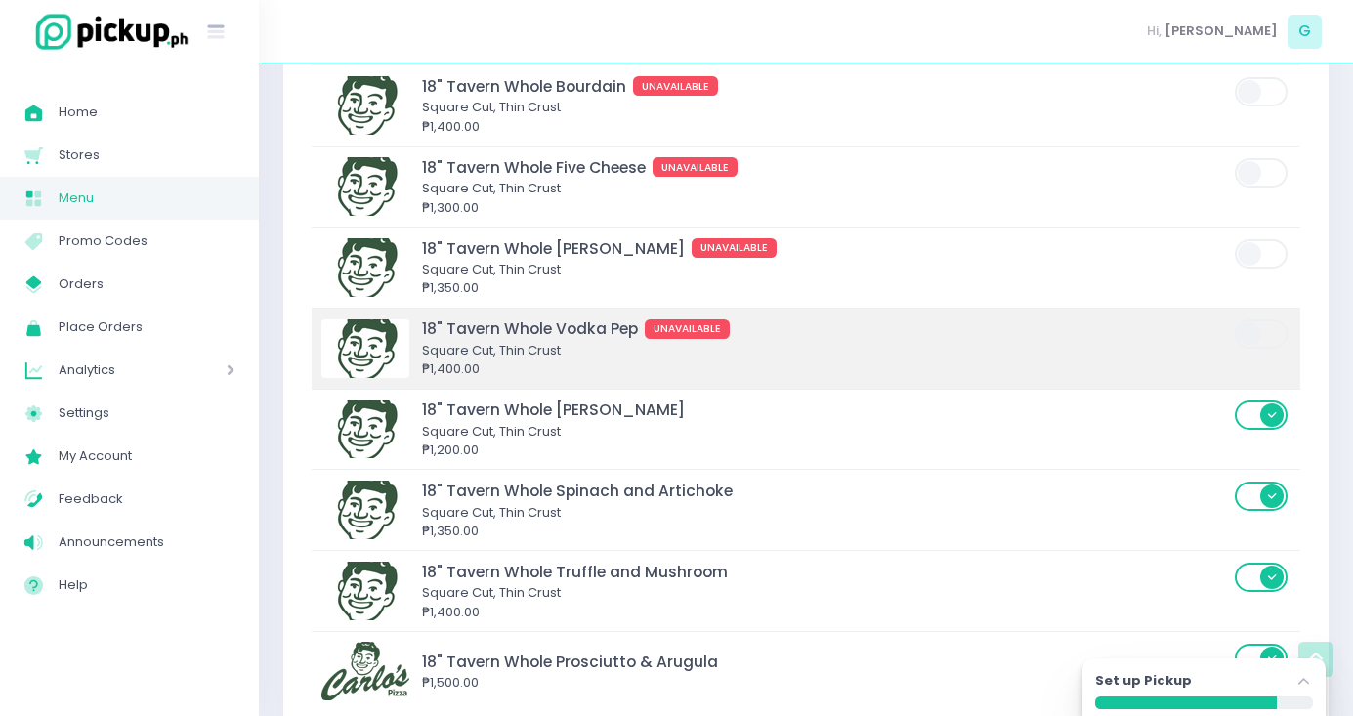
scroll to position [6598, 0]
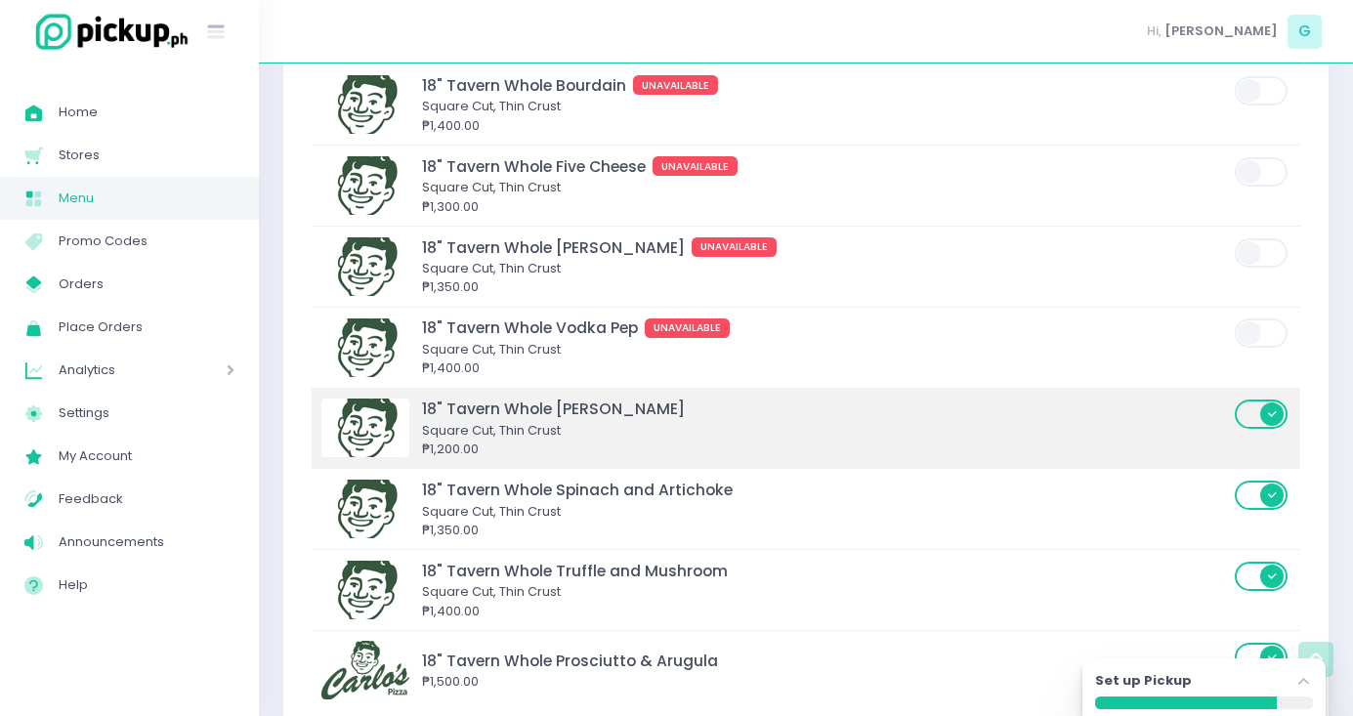
click at [1253, 397] on span at bounding box center [1262, 427] width 56 height 61
click at [1254, 399] on span at bounding box center [1262, 413] width 56 height 29
click at [259, 397] on input "checkbox" at bounding box center [259, 397] width 0 height 0
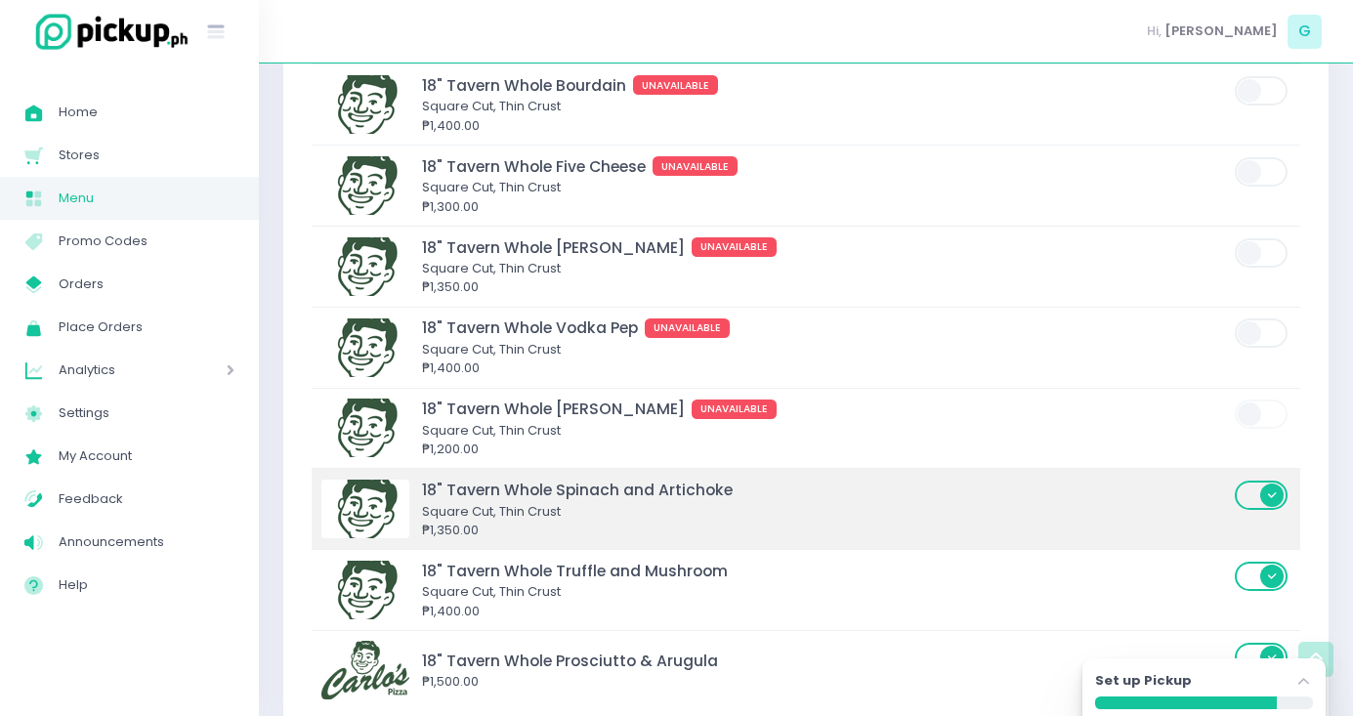
click at [1254, 480] on span at bounding box center [1262, 494] width 56 height 29
click at [259, 479] on input "checkbox" at bounding box center [259, 479] width 0 height 0
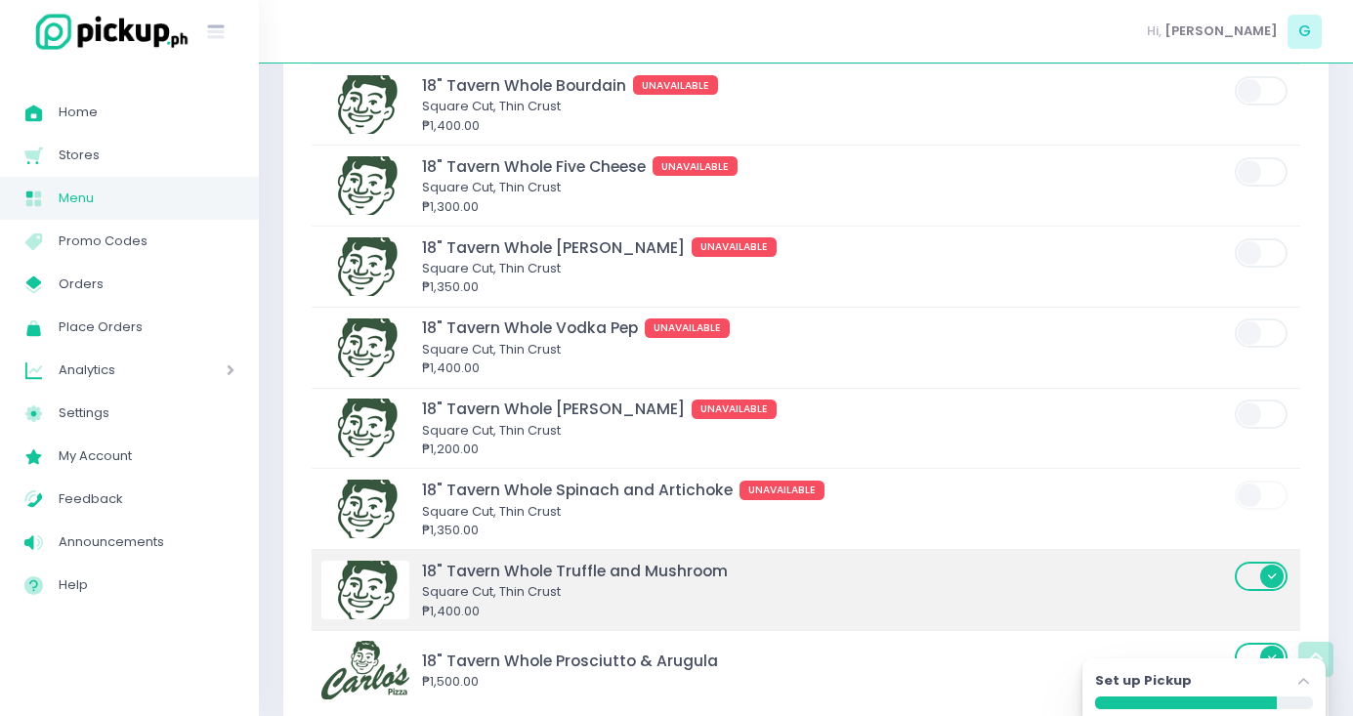
click at [1259, 562] on span at bounding box center [1262, 576] width 56 height 29
click at [259, 560] on input "checkbox" at bounding box center [259, 560] width 0 height 0
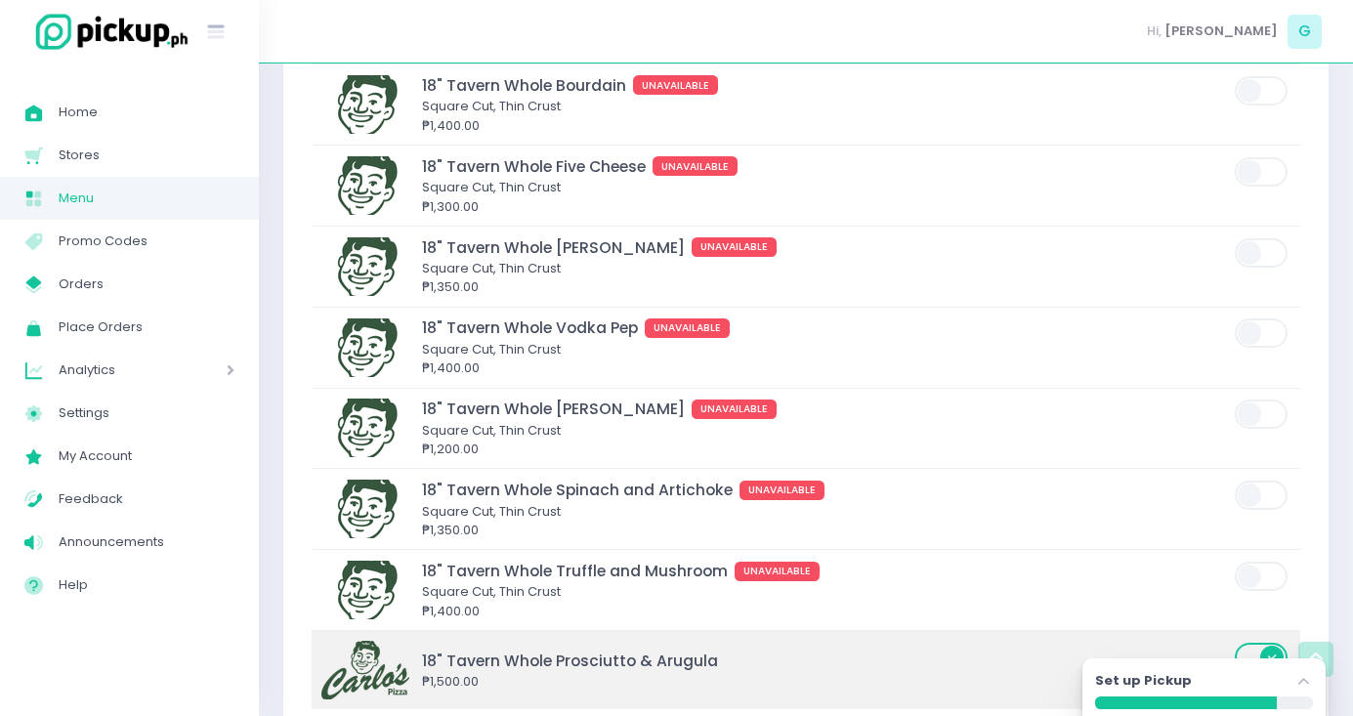
click at [1259, 643] on span at bounding box center [1262, 657] width 56 height 29
click at [259, 641] on input "checkbox" at bounding box center [259, 641] width 0 height 0
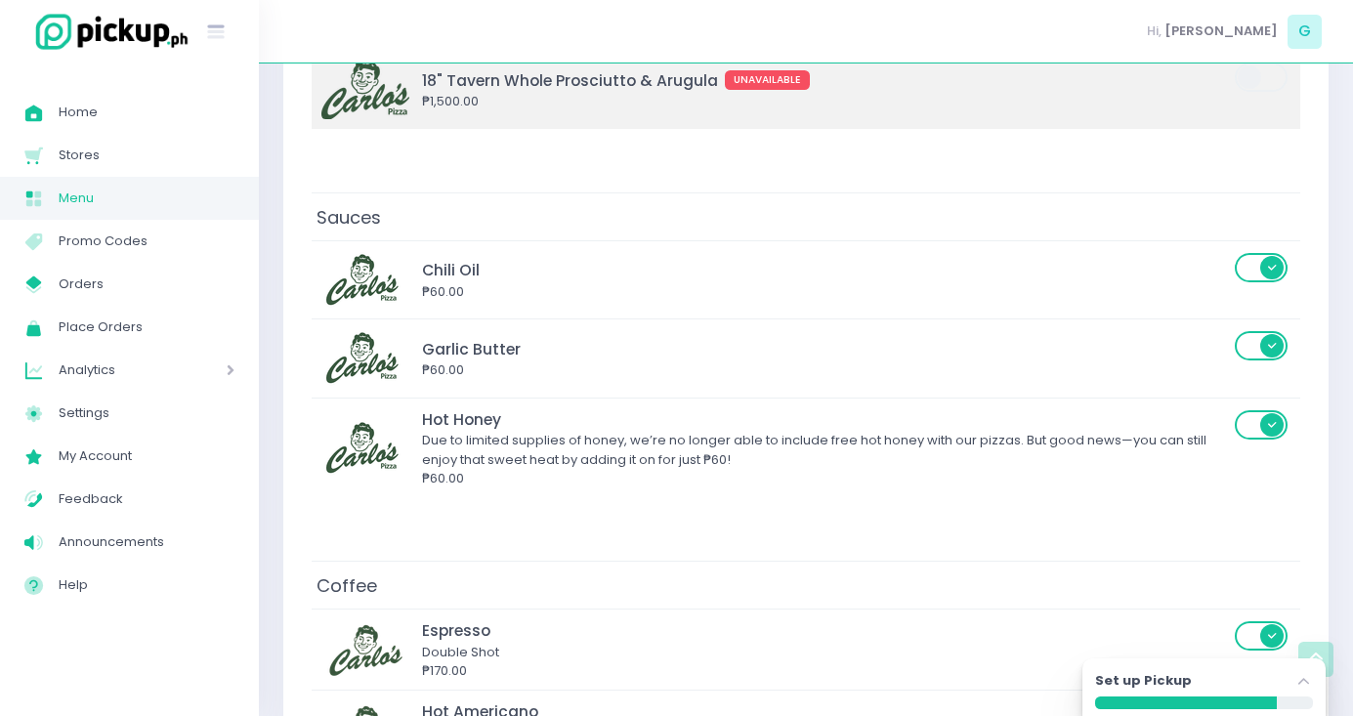
scroll to position [7173, 0]
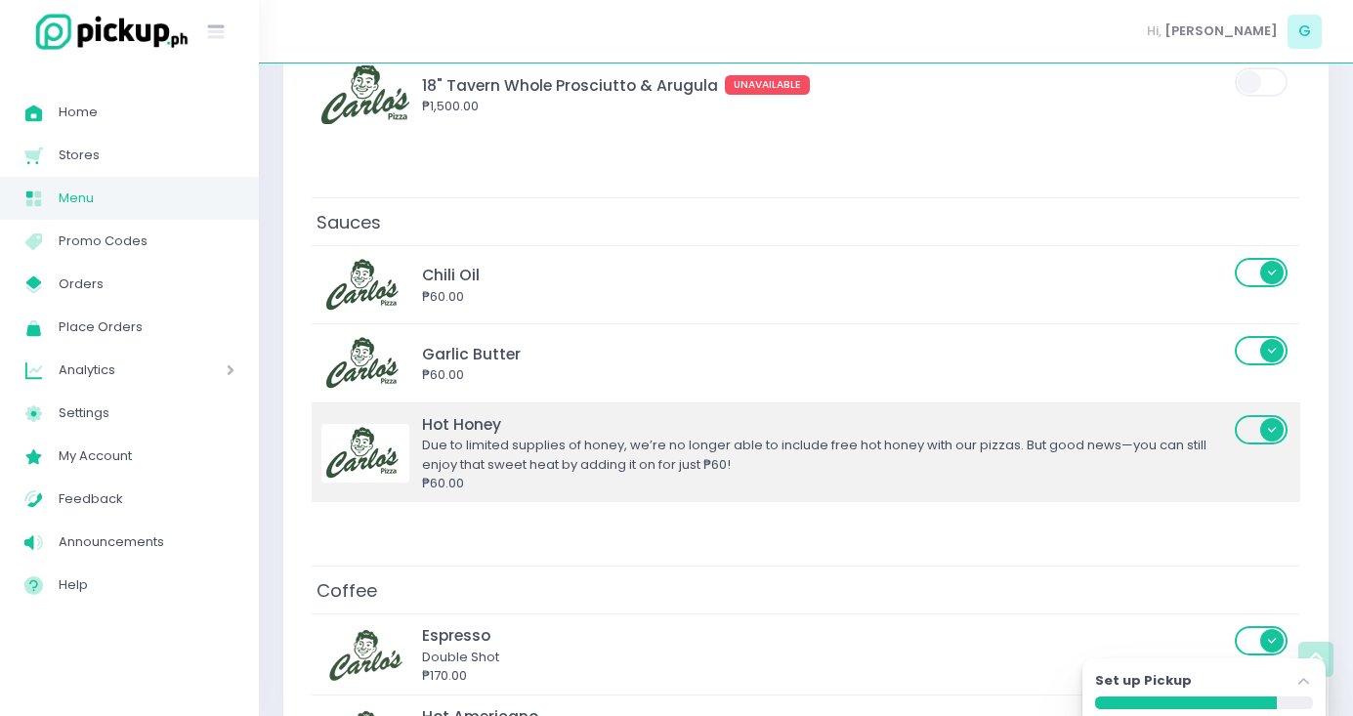
click at [450, 413] on div "Hot Honey" at bounding box center [825, 424] width 807 height 22
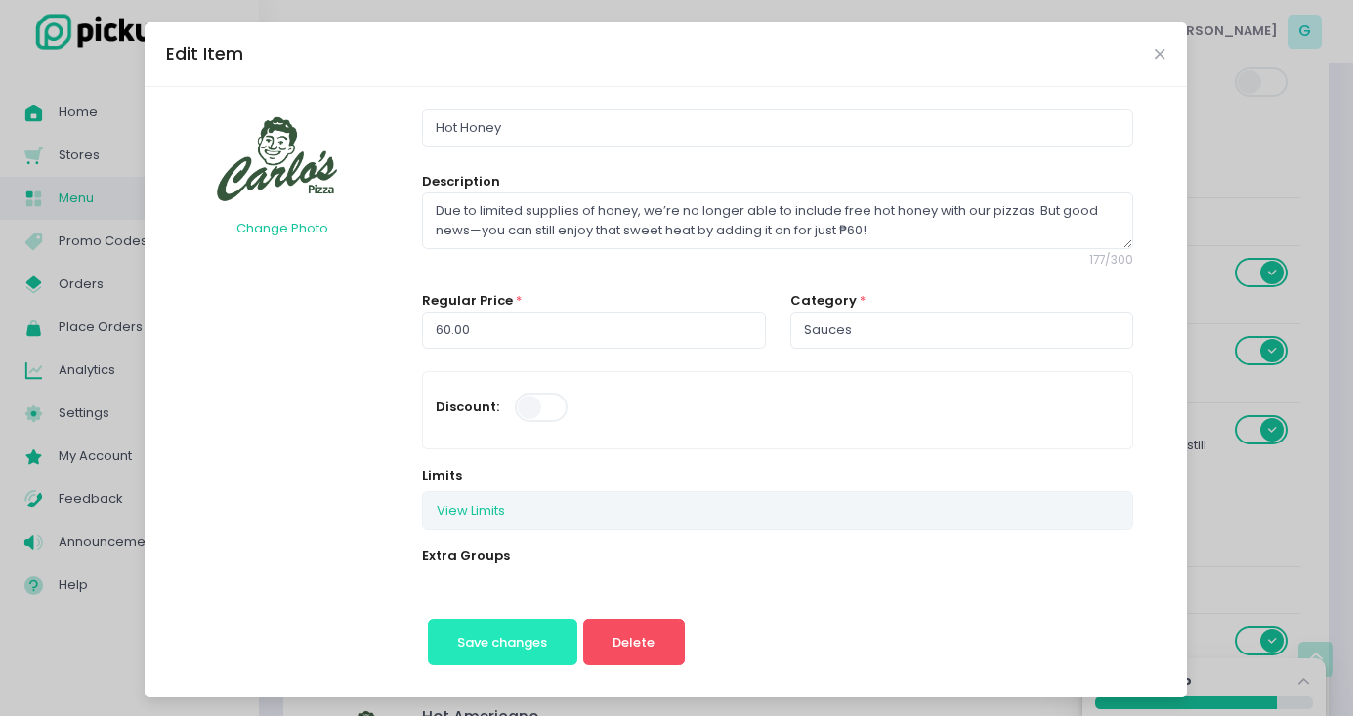
click at [526, 637] on span "Save changes" at bounding box center [502, 642] width 90 height 19
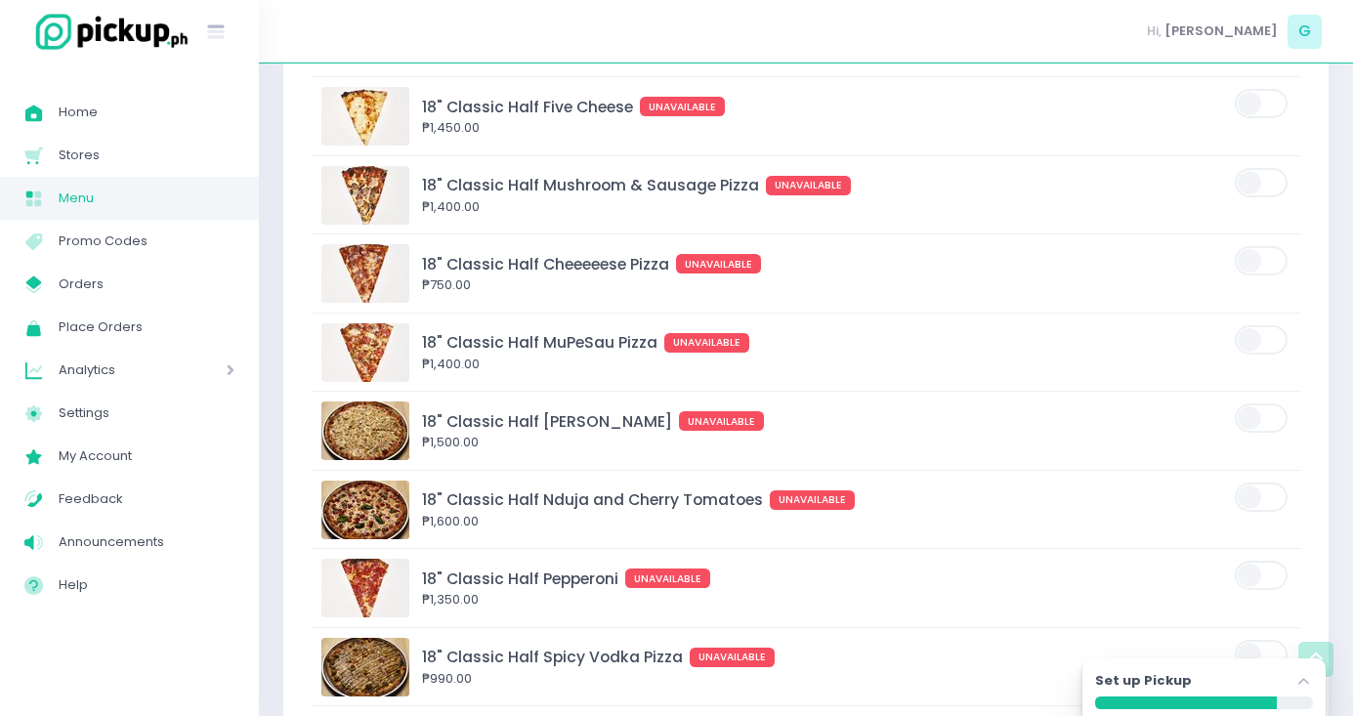
scroll to position [5029, 0]
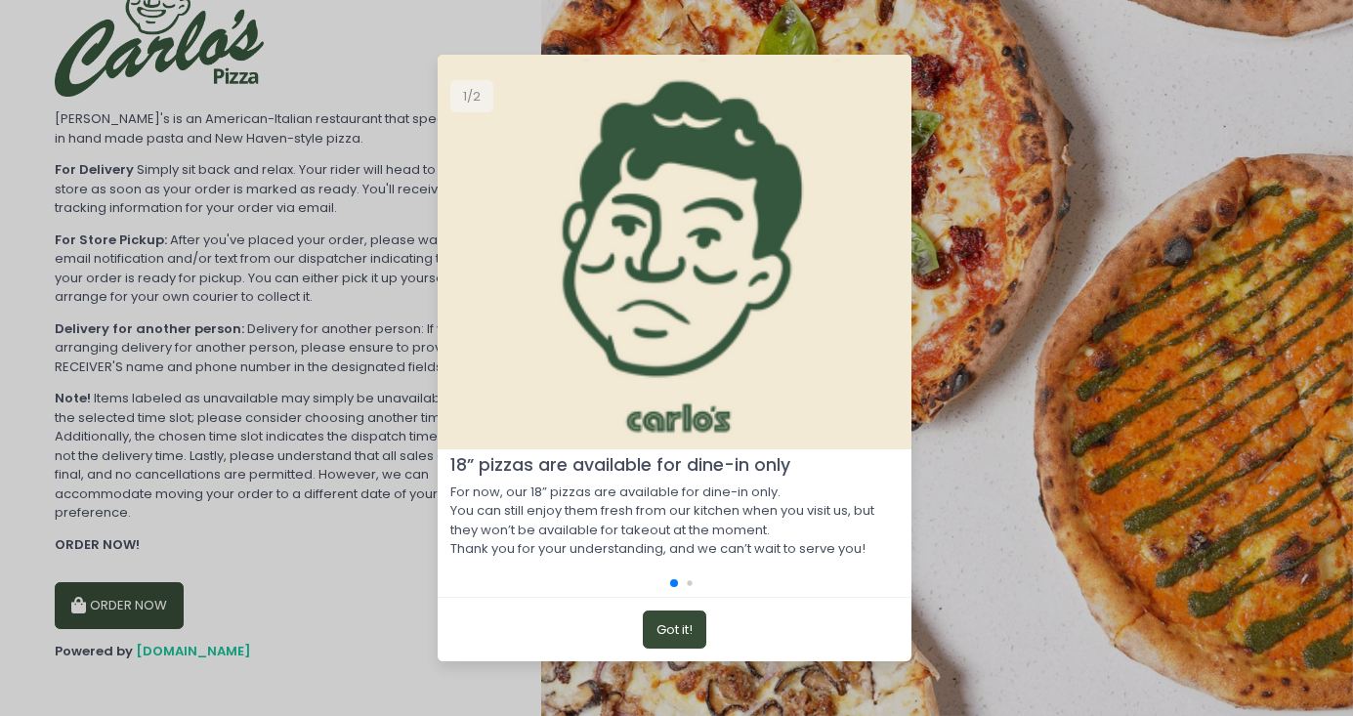
scroll to position [45, 0]
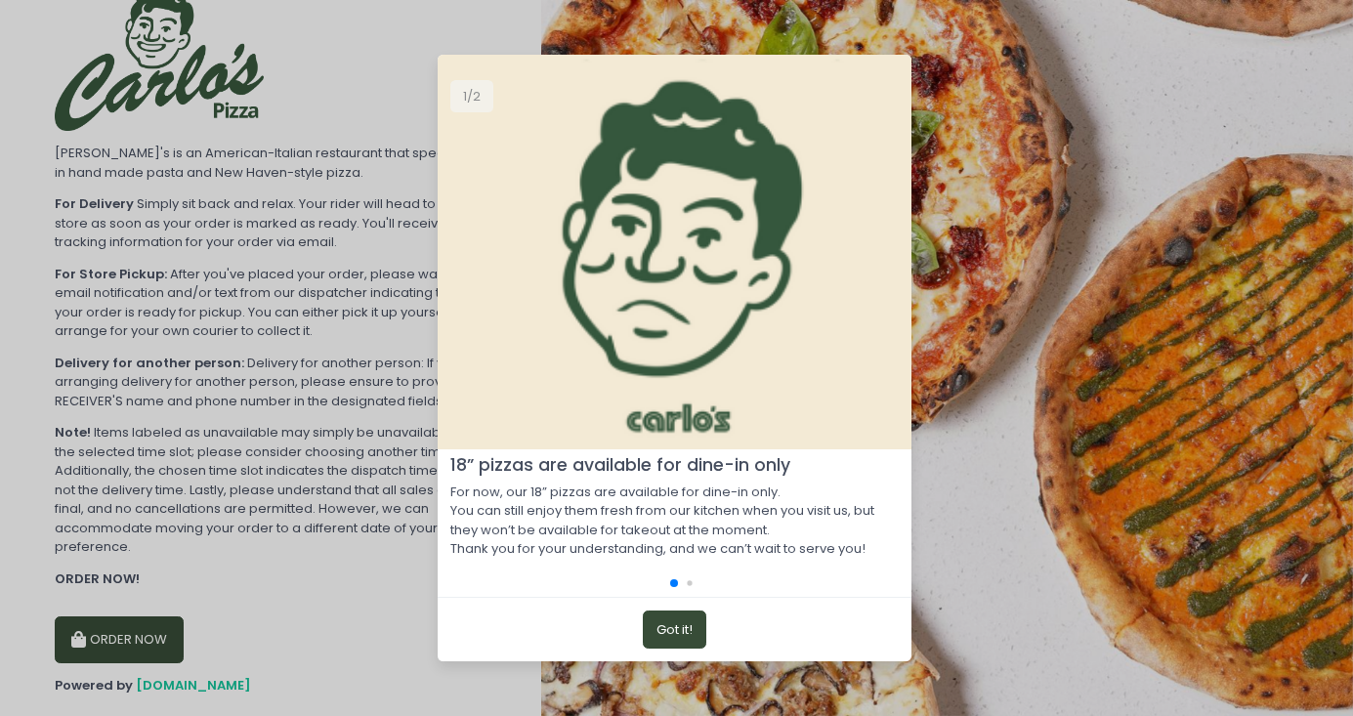
click at [675, 633] on button "Got it!" at bounding box center [674, 628] width 63 height 37
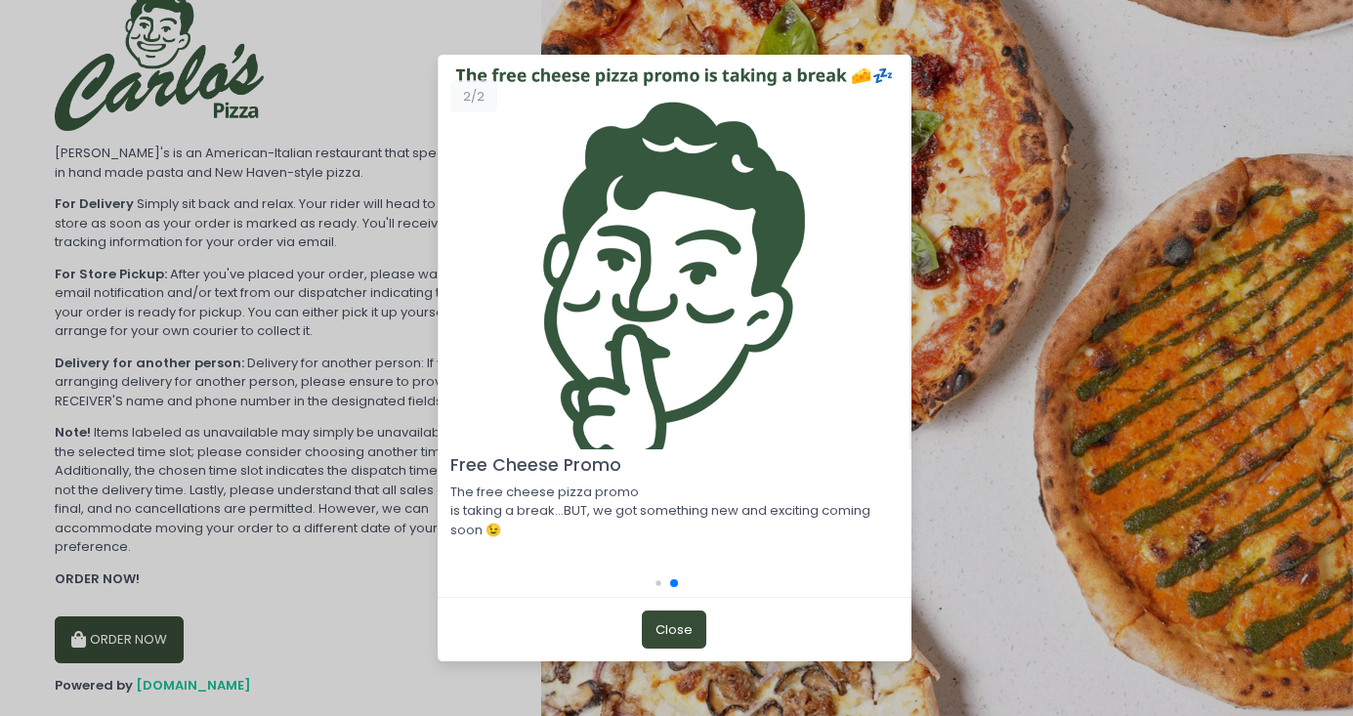
click at [675, 633] on button "Close" at bounding box center [674, 628] width 64 height 37
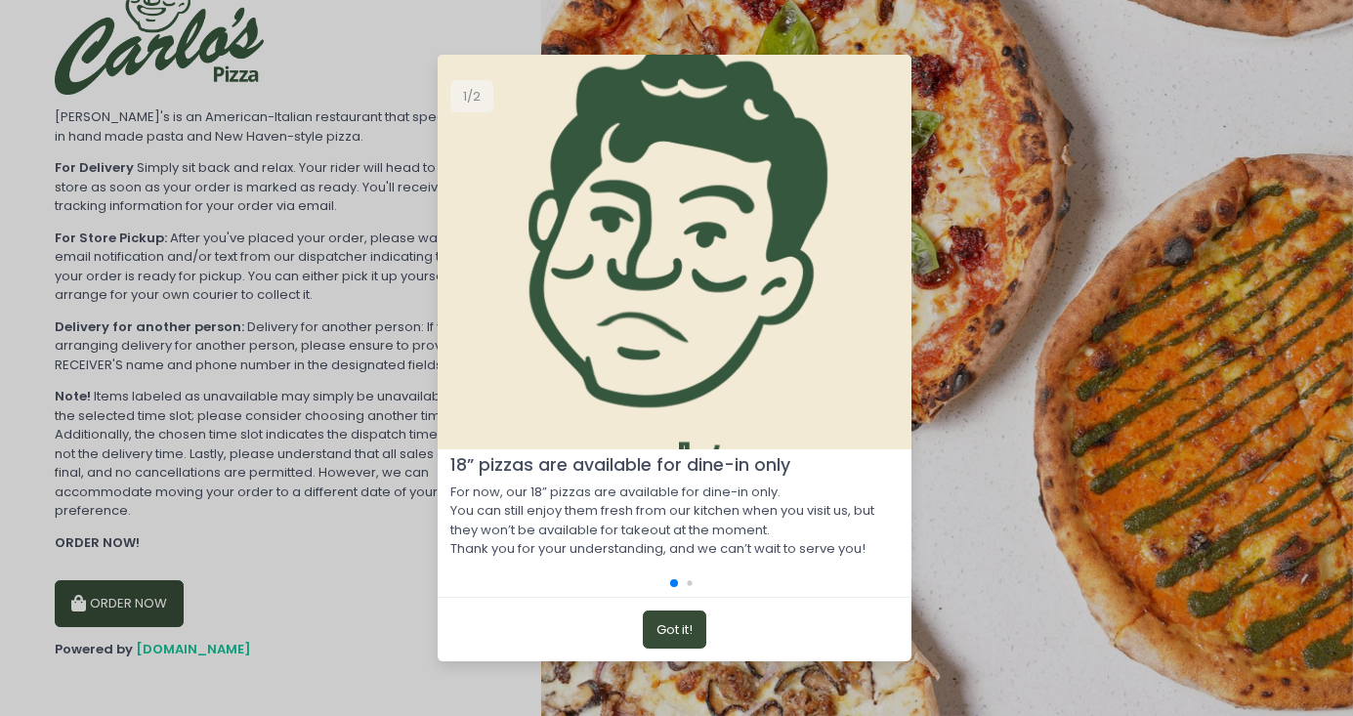
scroll to position [22, 0]
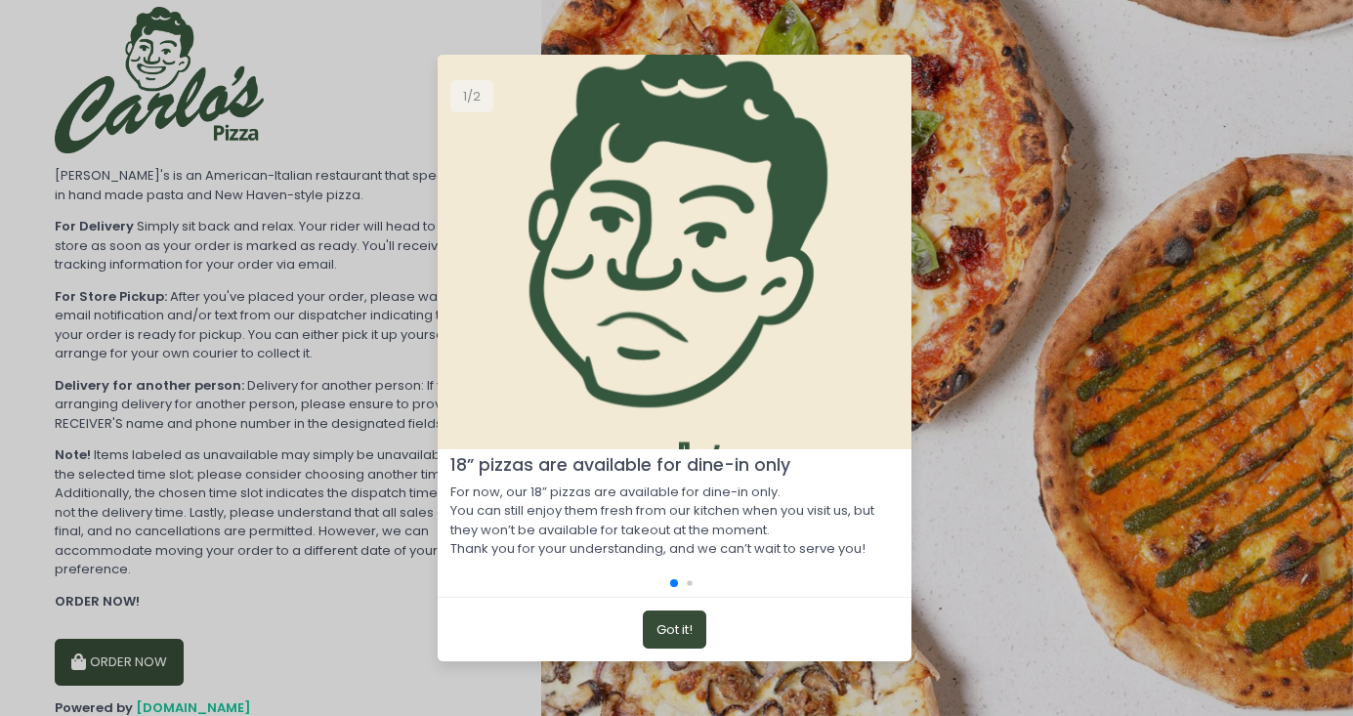
click at [682, 615] on button "Got it!" at bounding box center [674, 628] width 63 height 37
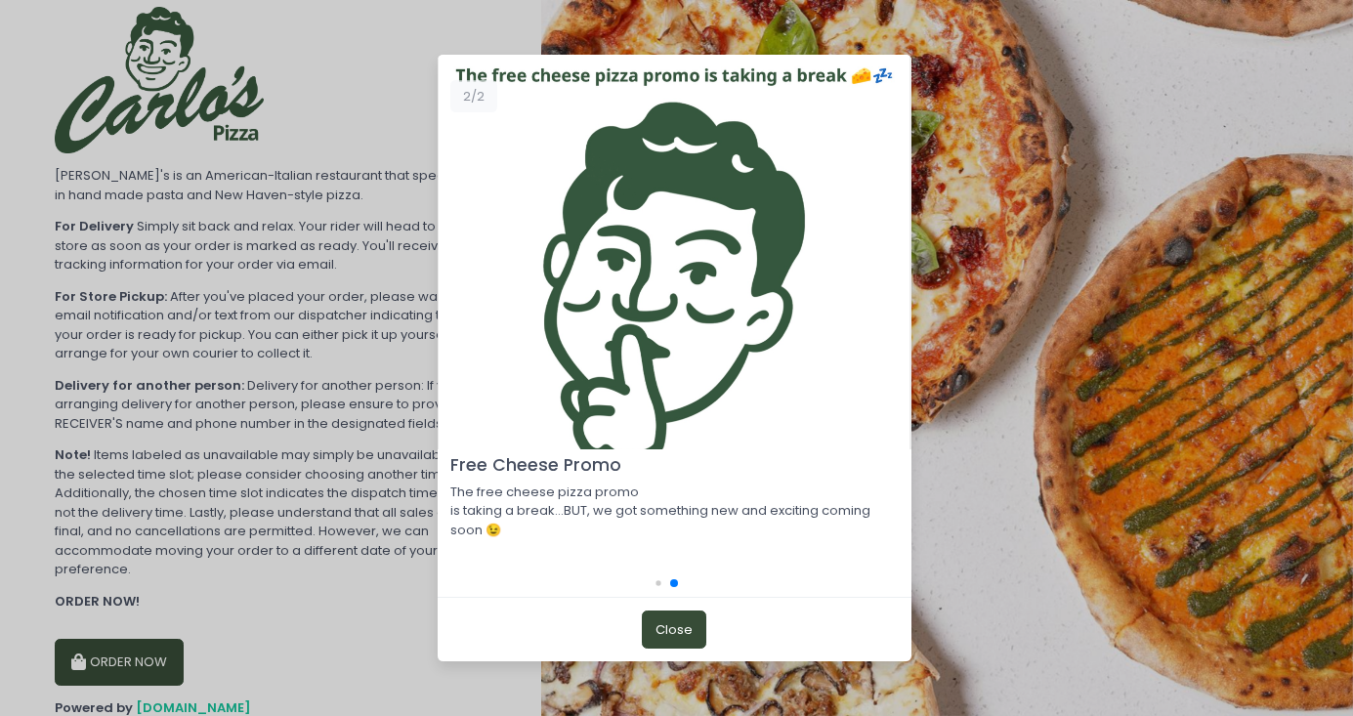
click at [682, 615] on button "Close" at bounding box center [674, 628] width 64 height 37
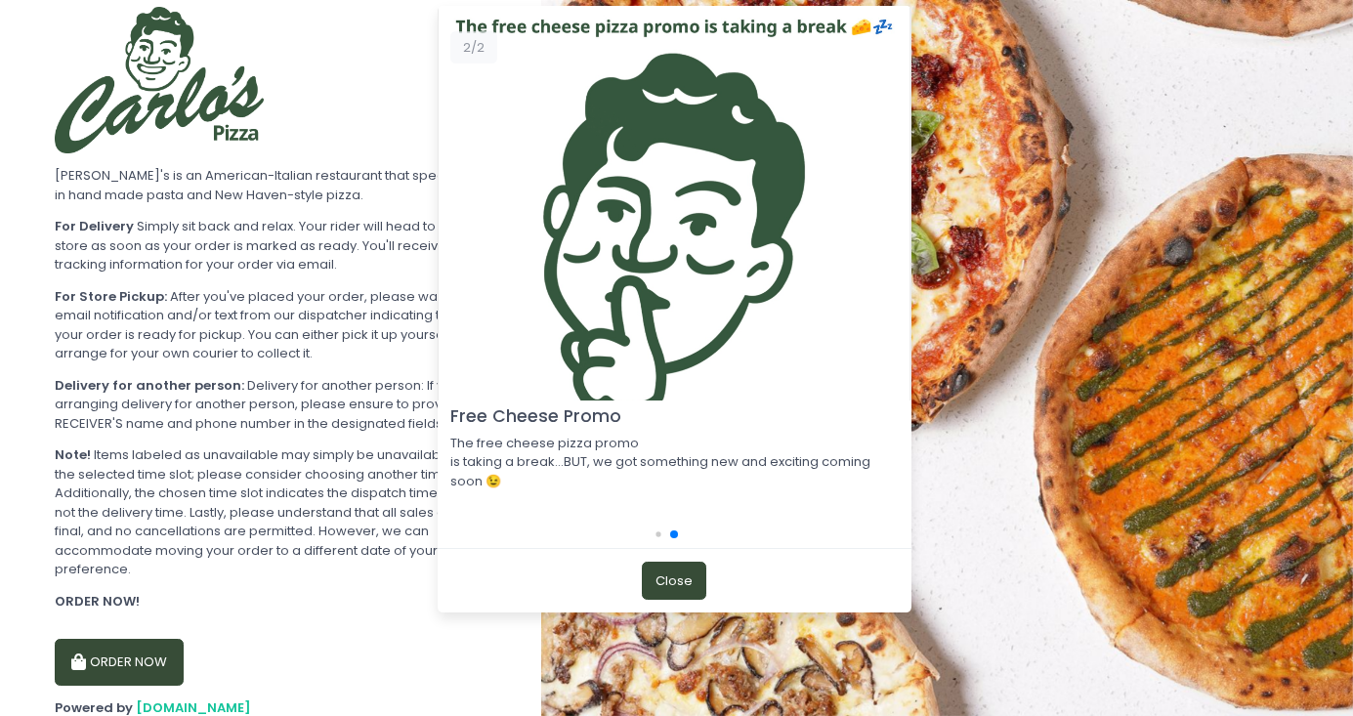
click at [682, 611] on div "Close" at bounding box center [675, 579] width 474 height 63
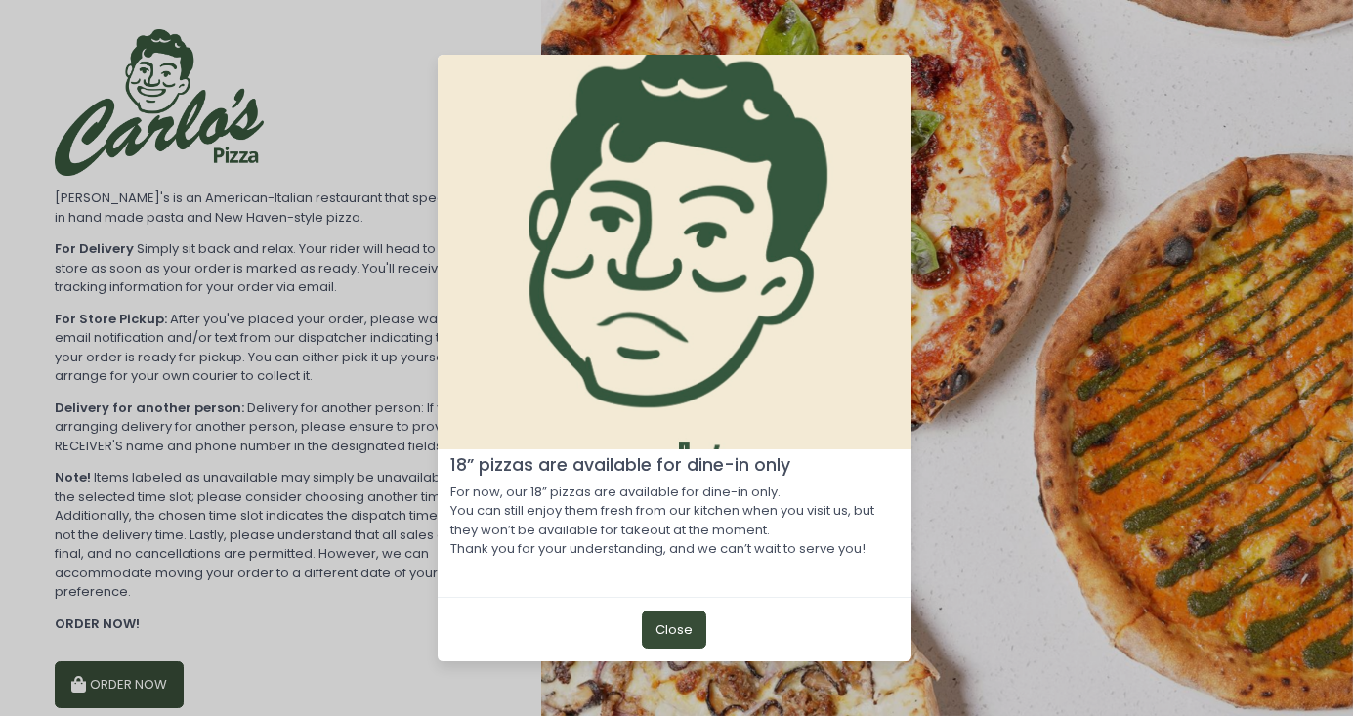
click at [687, 628] on button "Close" at bounding box center [674, 628] width 64 height 37
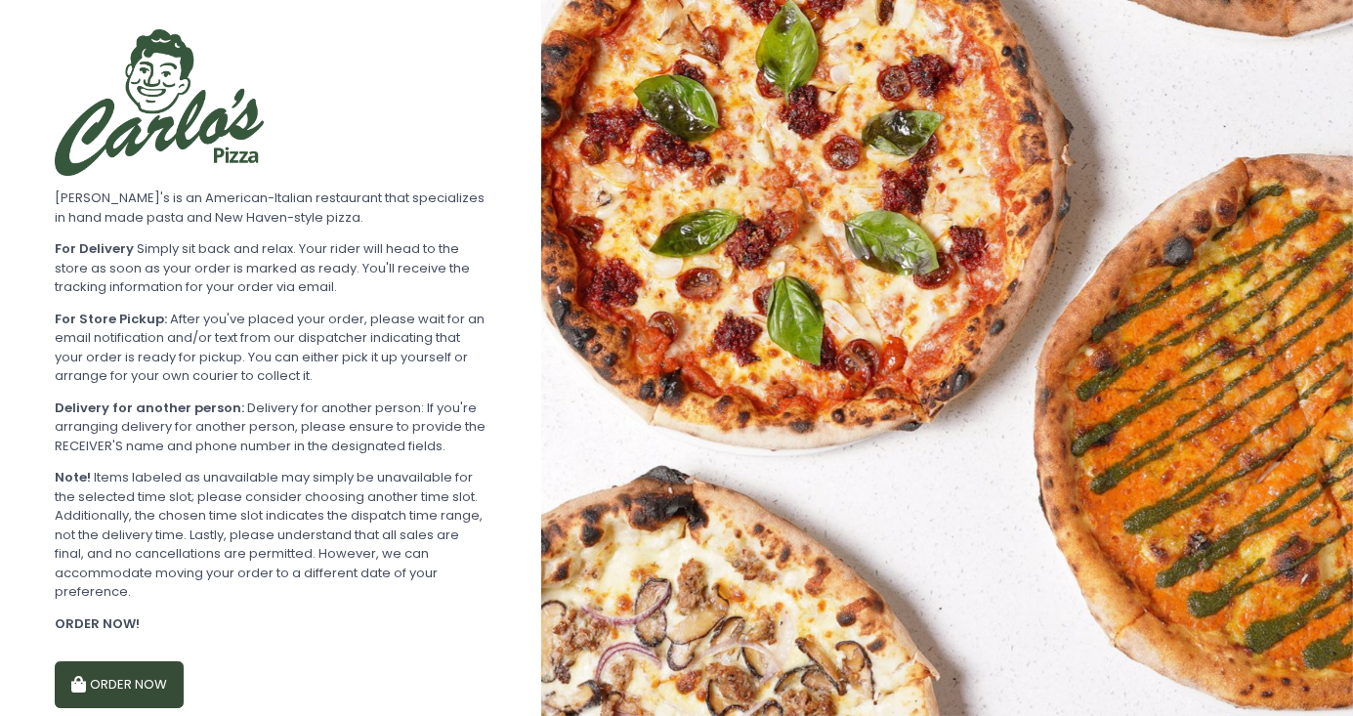
click at [1131, 301] on img at bounding box center [947, 358] width 812 height 716
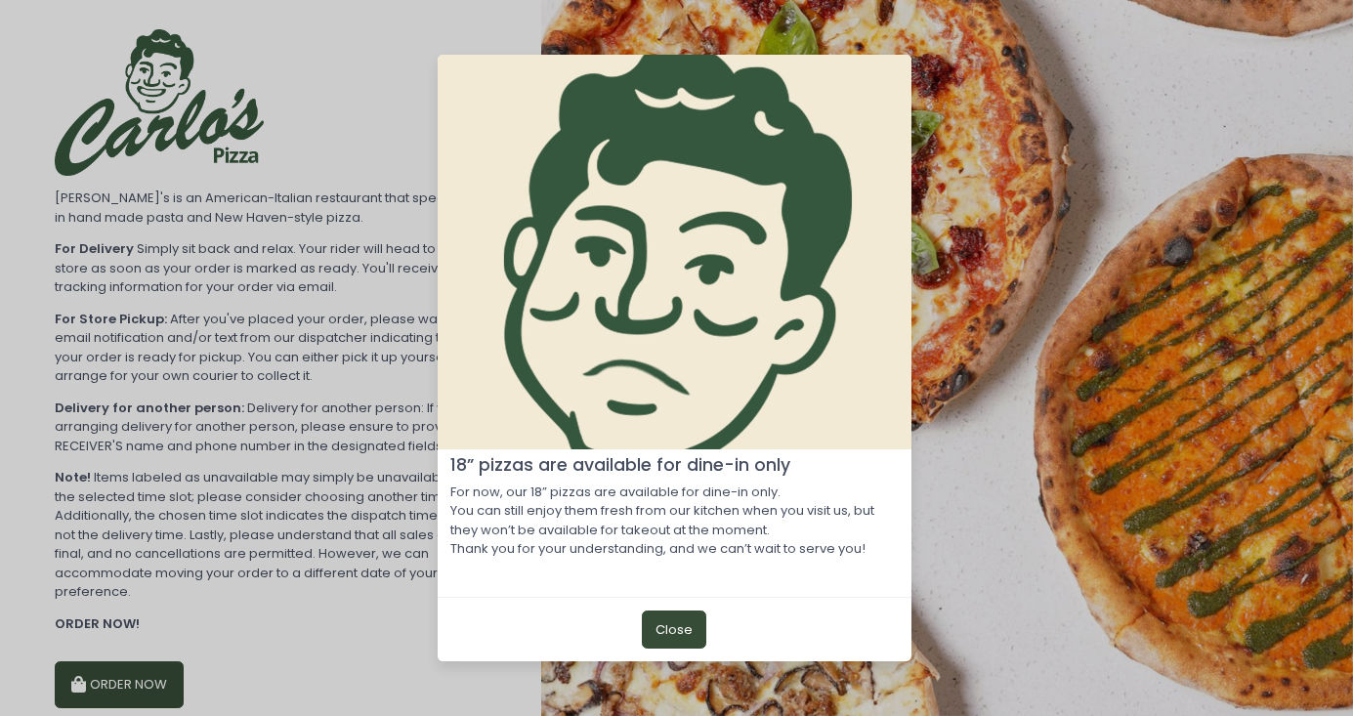
click at [688, 621] on button "Close" at bounding box center [674, 628] width 64 height 37
